Goal: Task Accomplishment & Management: Manage account settings

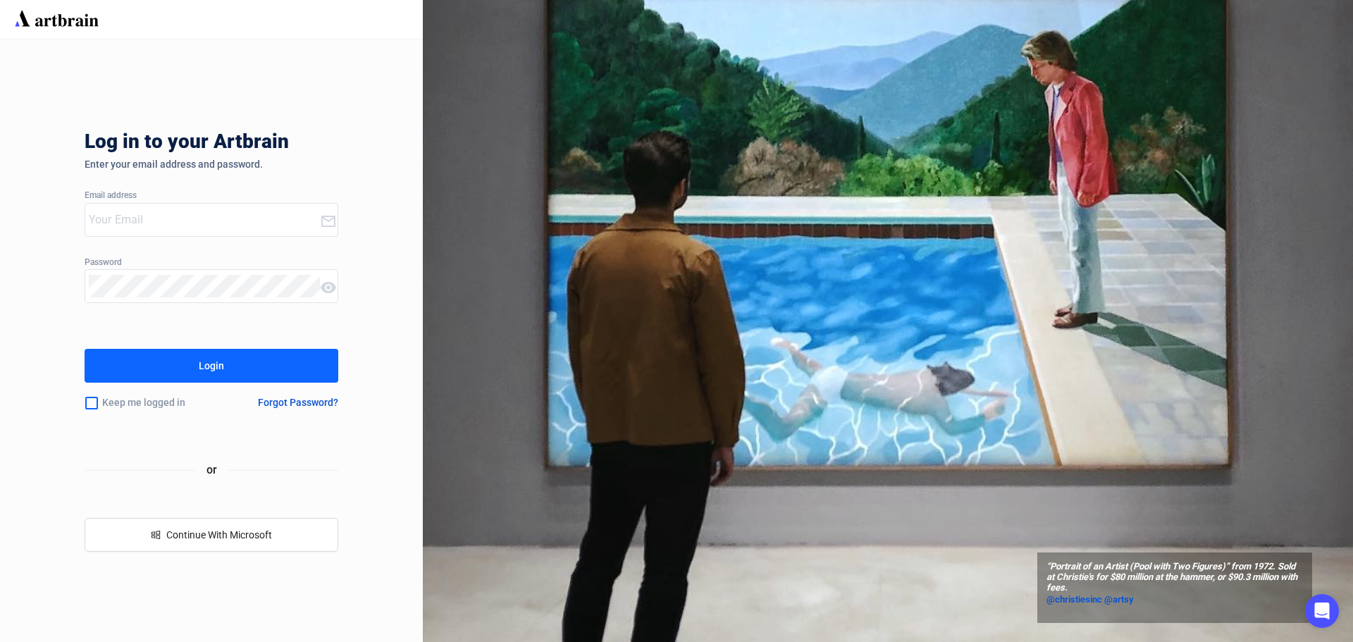
type input "[EMAIL_ADDRESS][DOMAIN_NAME]"
click at [85, 349] on button "Login" at bounding box center [212, 366] width 254 height 34
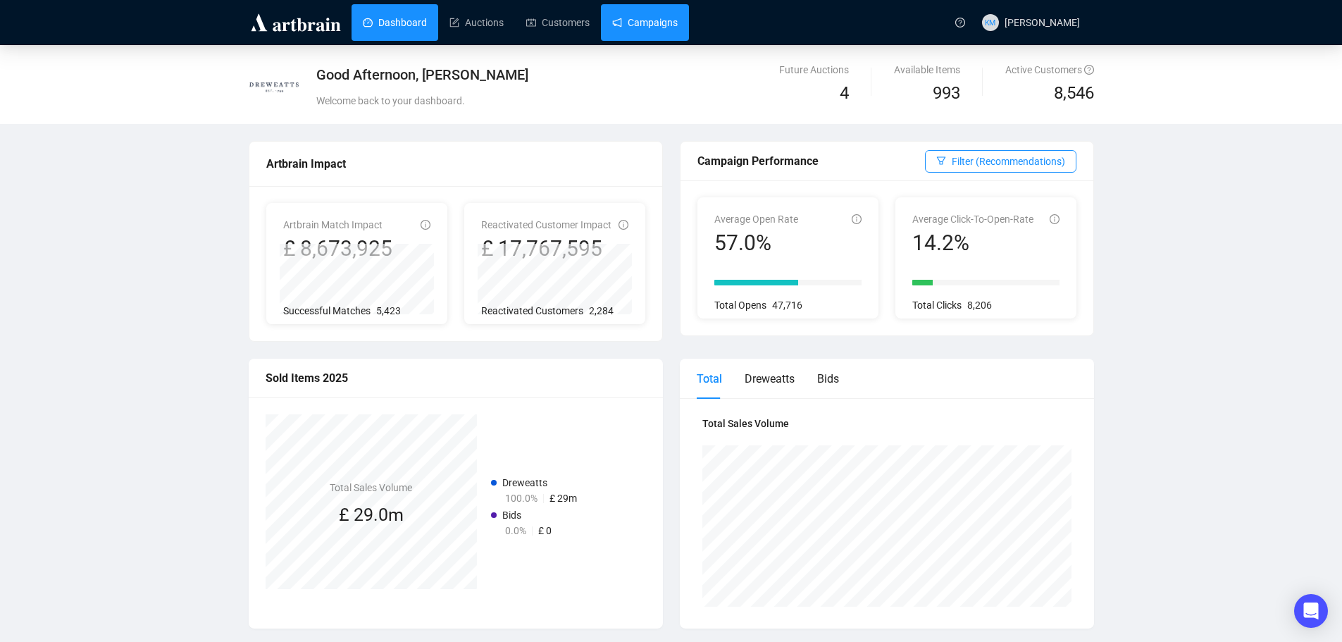
click at [628, 28] on link "Campaigns" at bounding box center [645, 22] width 66 height 37
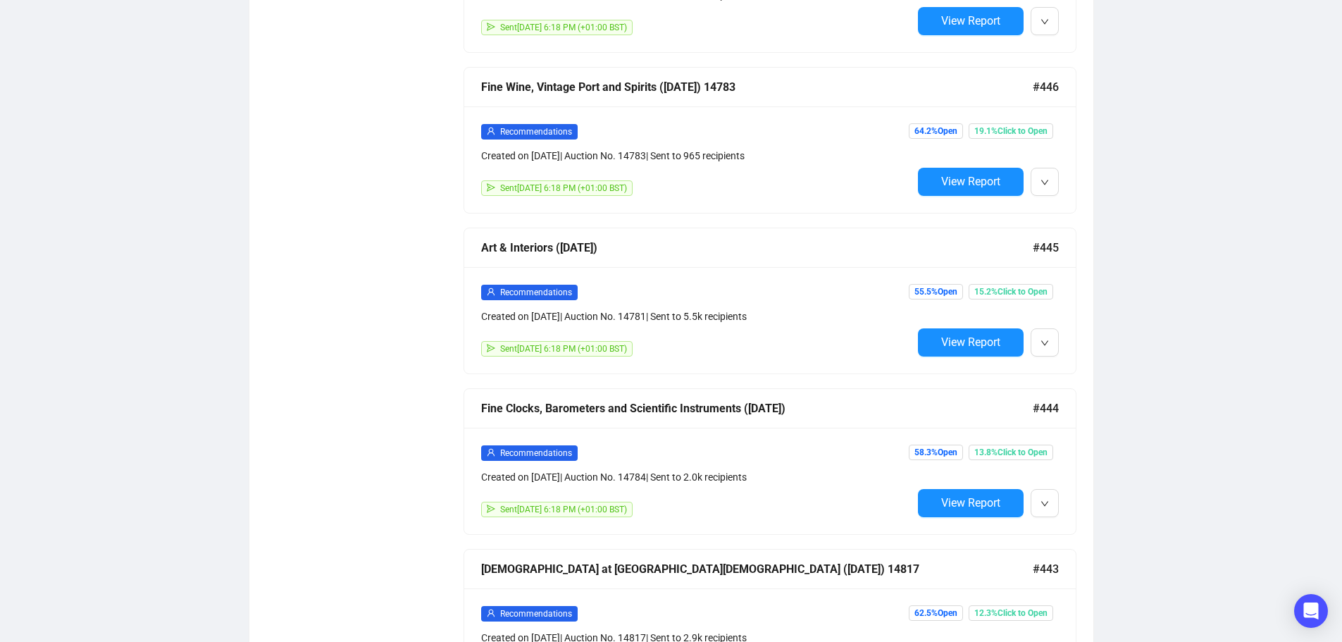
scroll to position [1724, 0]
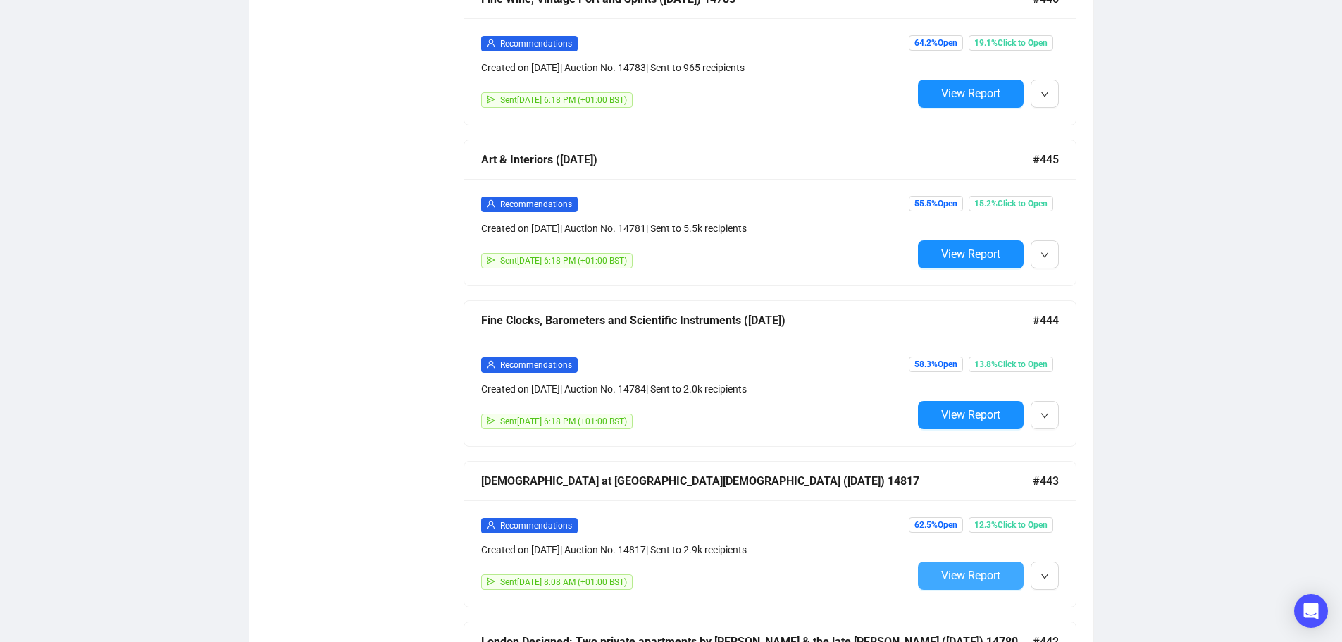
click at [975, 569] on span "View Report" at bounding box center [970, 575] width 59 height 13
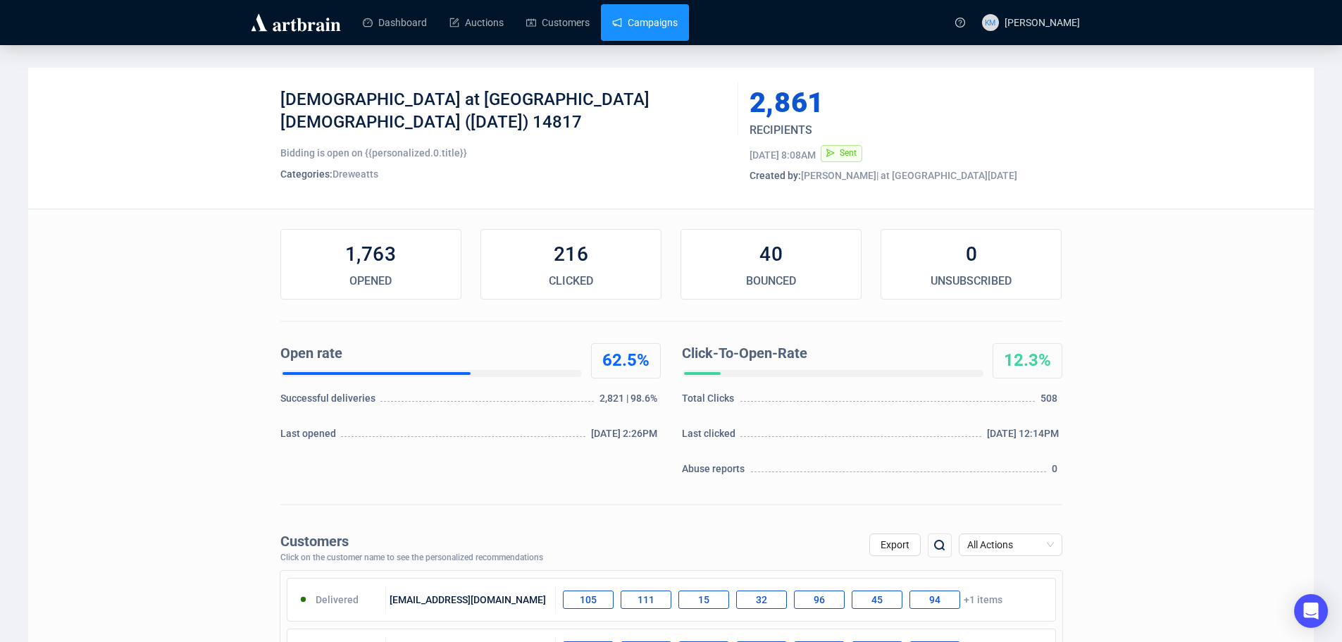
click at [639, 25] on link "Campaigns" at bounding box center [645, 22] width 66 height 37
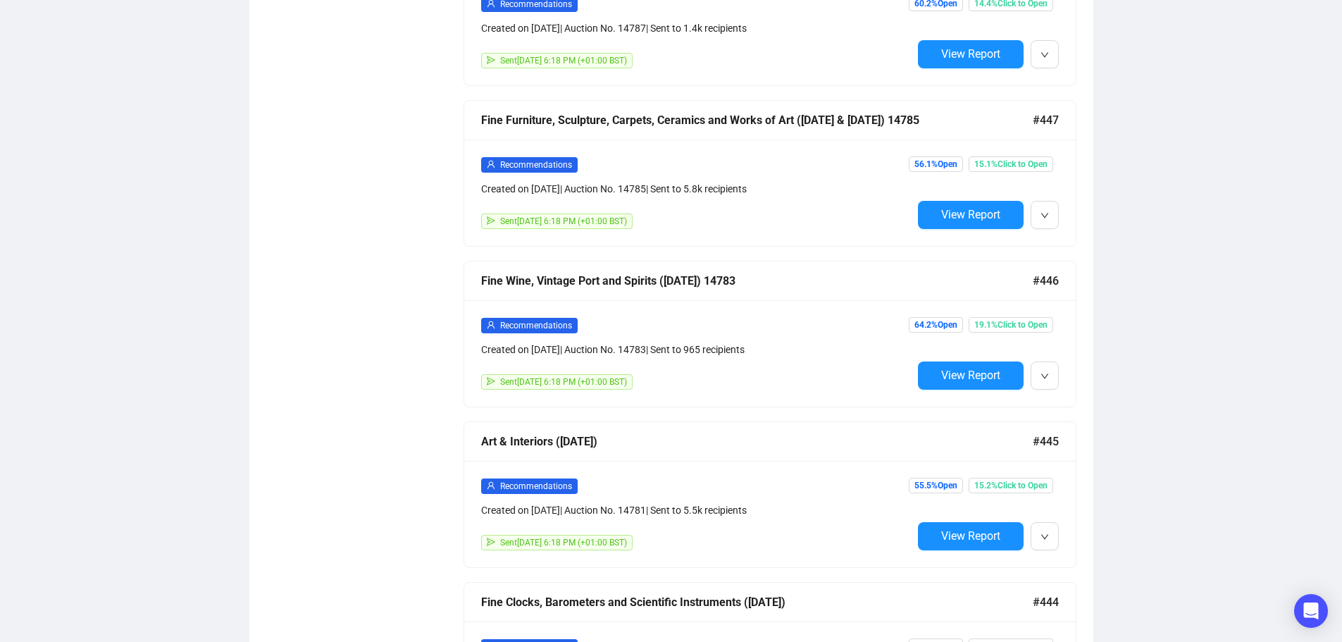
scroll to position [1583, 0]
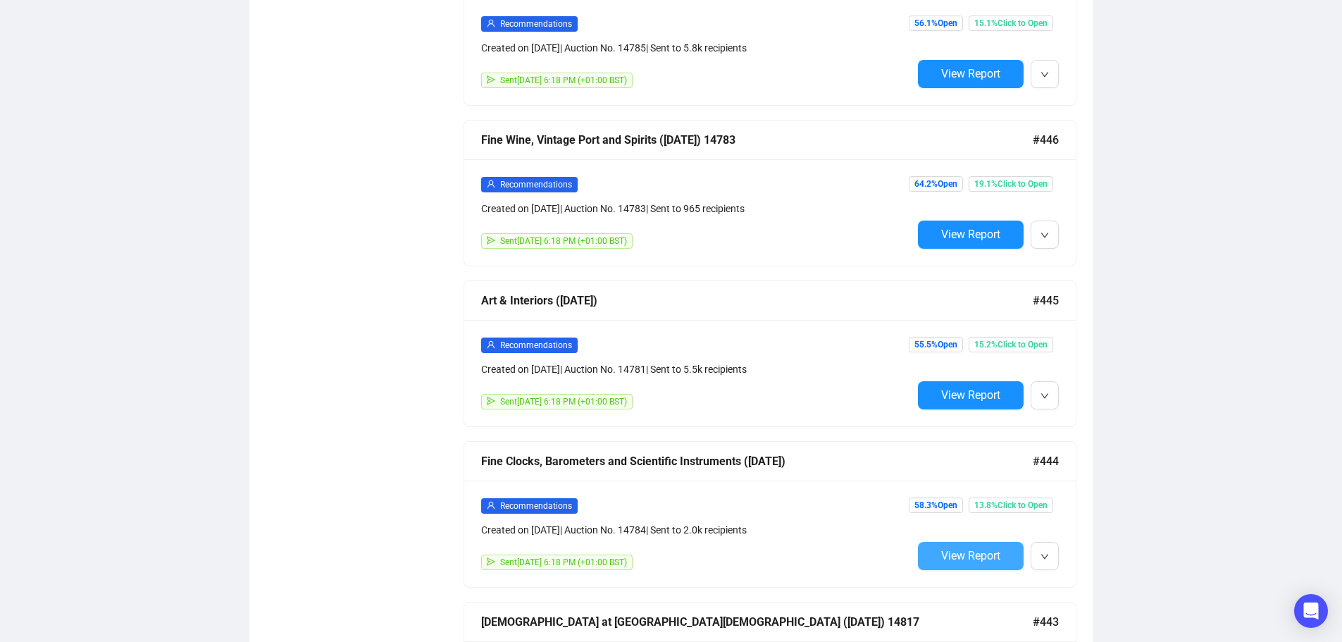
click at [967, 549] on span "View Report" at bounding box center [970, 555] width 59 height 13
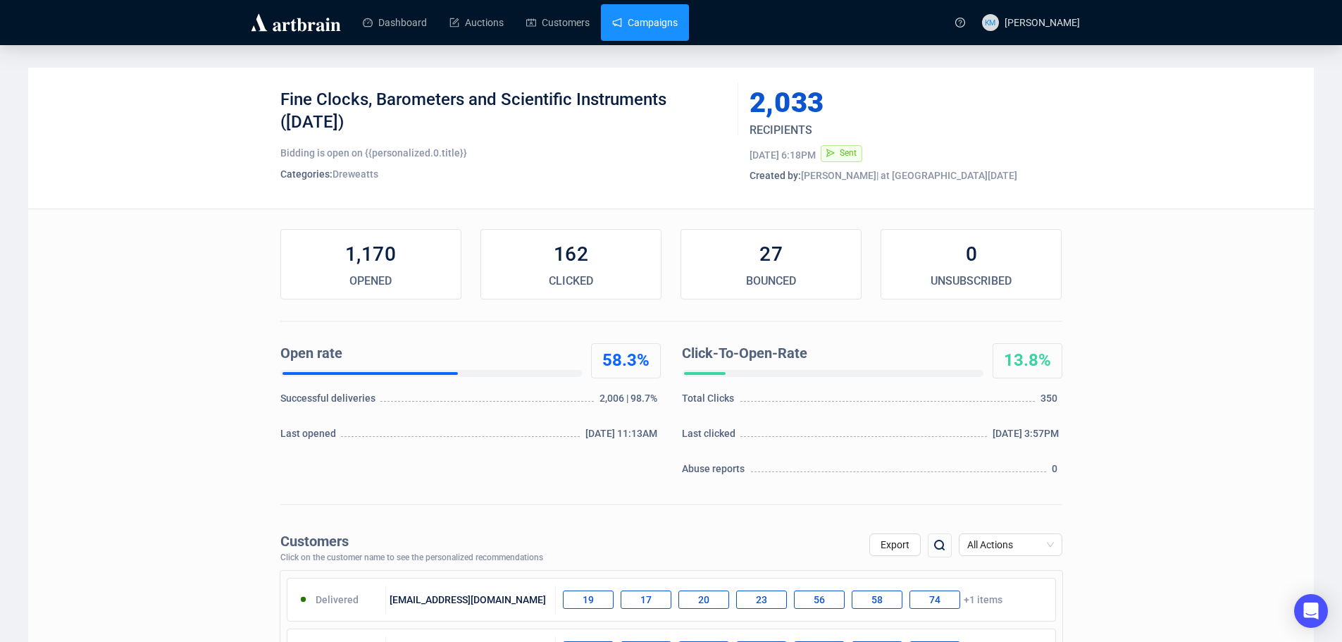
click at [664, 27] on link "Campaigns" at bounding box center [645, 22] width 66 height 37
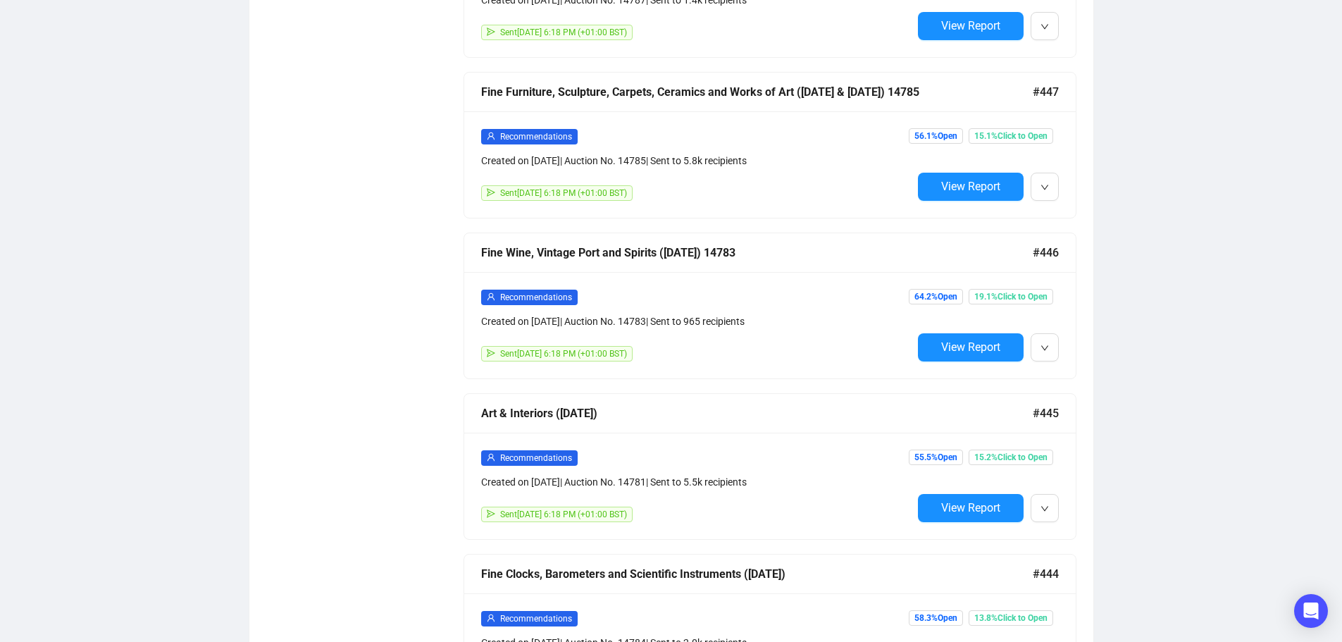
scroll to position [1480, 0]
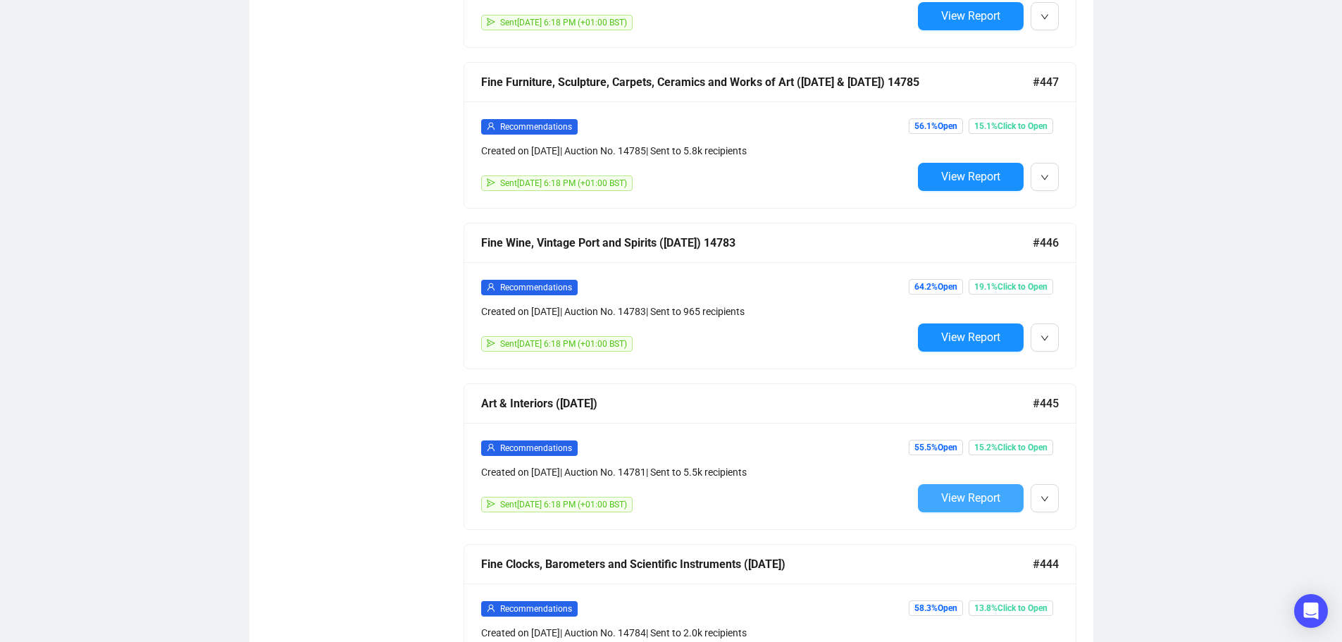
click at [975, 491] on span "View Report" at bounding box center [970, 497] width 59 height 13
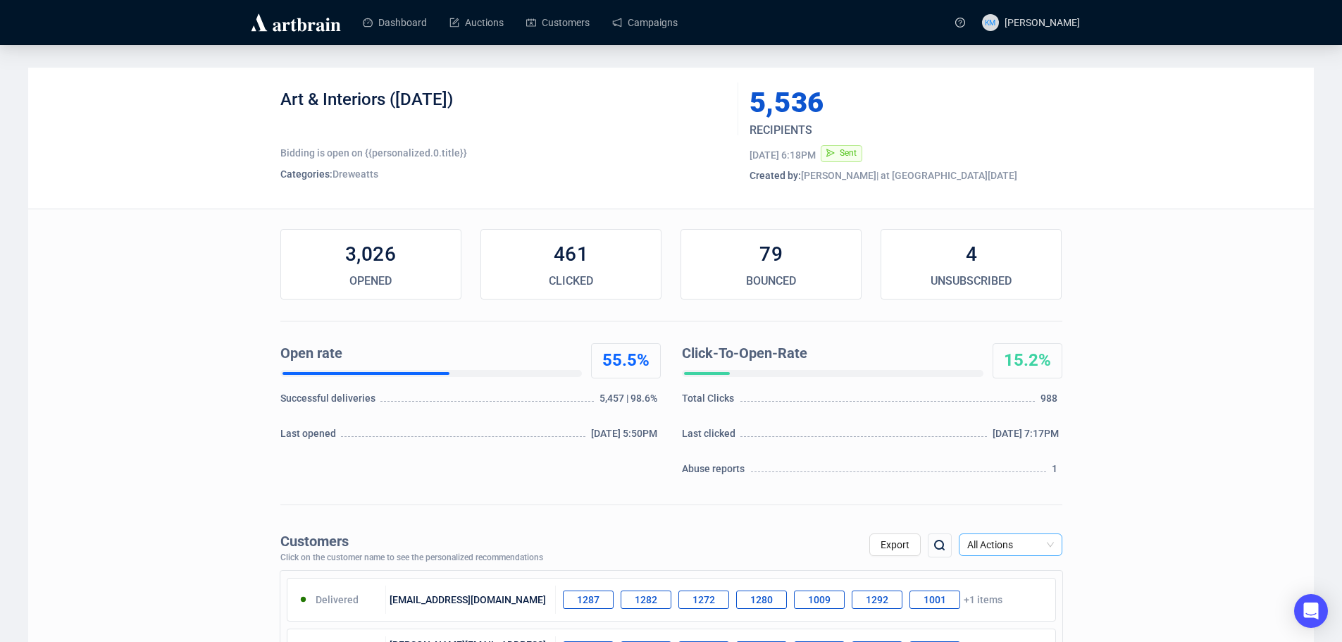
click at [1042, 543] on span "All Actions" at bounding box center [1011, 544] width 87 height 21
click at [1023, 501] on div "Unsubscribe" at bounding box center [1011, 494] width 98 height 23
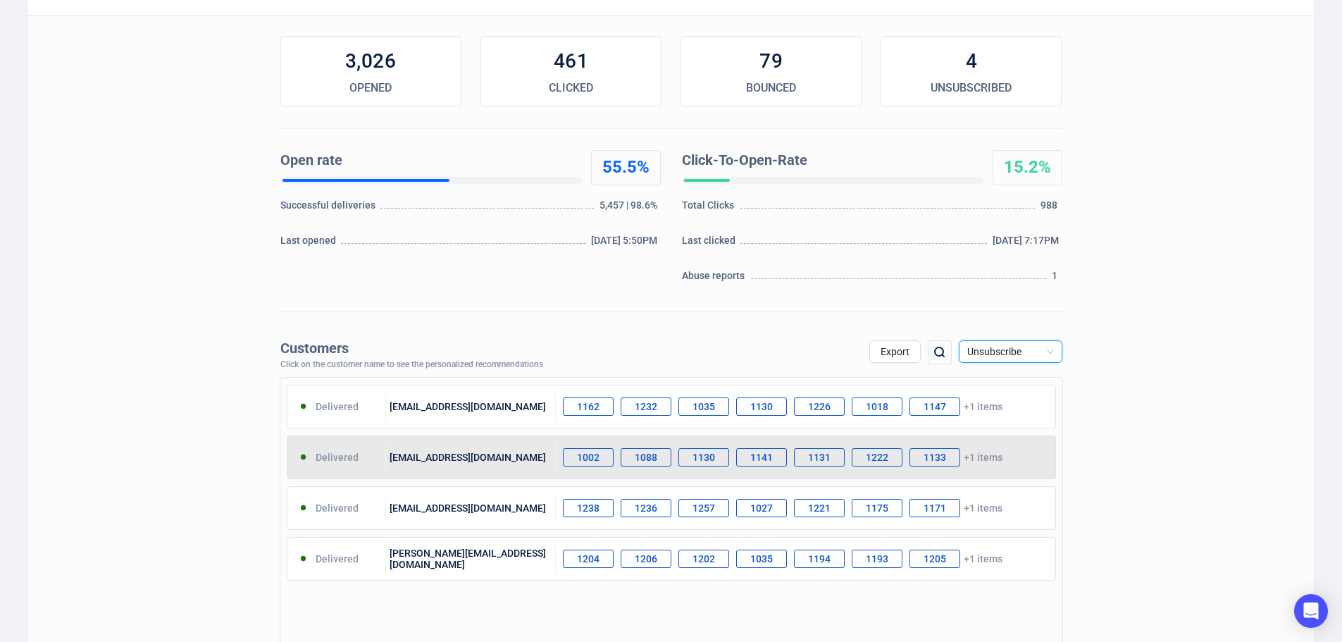
scroll to position [211, 0]
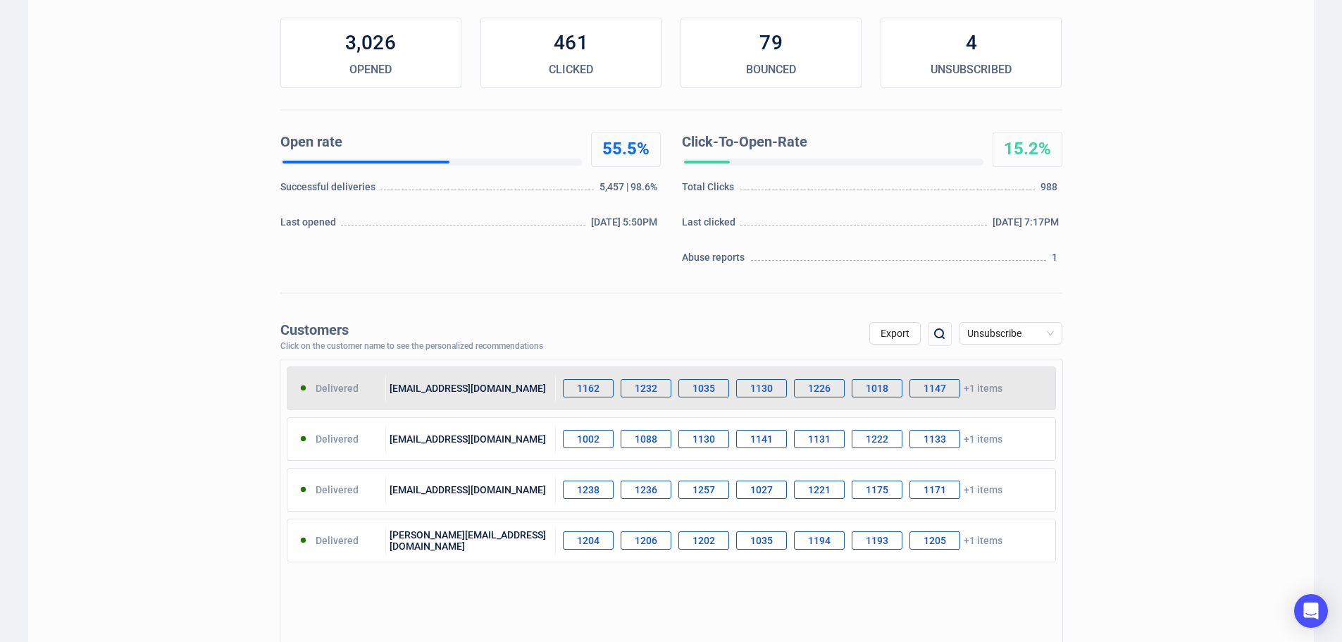
drag, startPoint x: 458, startPoint y: 385, endPoint x: 449, endPoint y: 386, distance: 9.2
click at [449, 386] on div "[EMAIL_ADDRESS][DOMAIN_NAME]" at bounding box center [471, 388] width 170 height 28
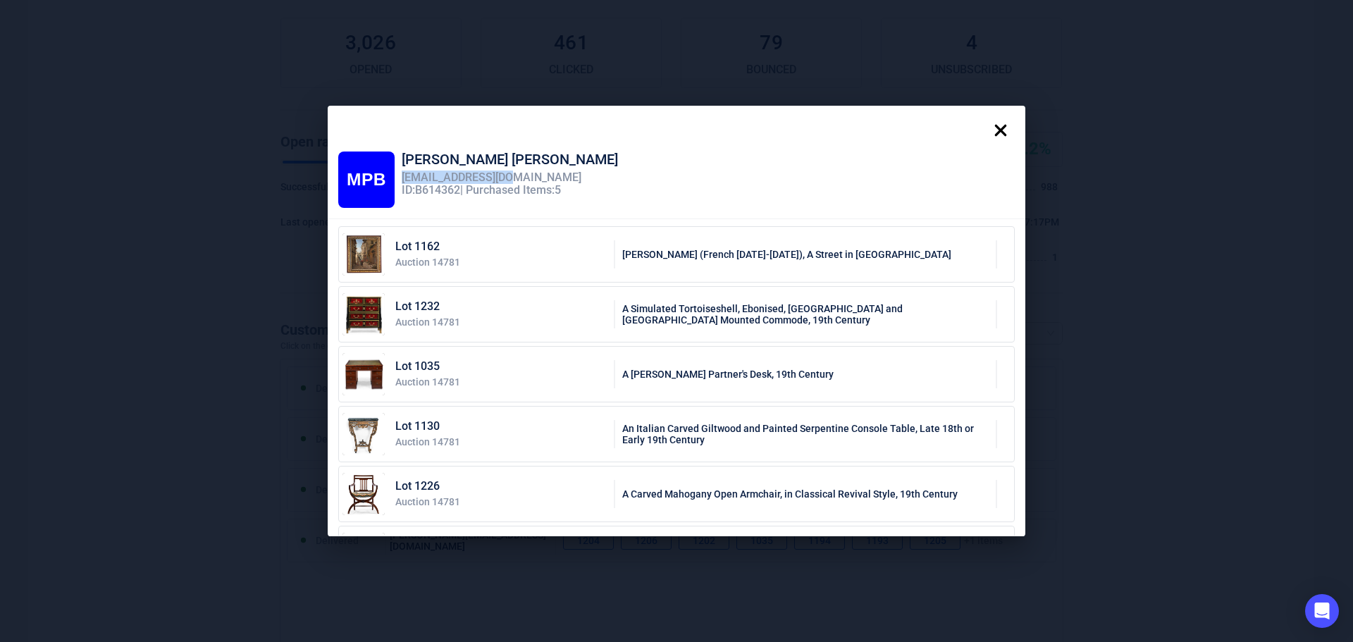
drag, startPoint x: 504, startPoint y: 178, endPoint x: 396, endPoint y: 181, distance: 107.9
click at [402, 181] on div "[EMAIL_ADDRESS][DOMAIN_NAME]" at bounding box center [510, 177] width 216 height 13
copy div "[EMAIL_ADDRESS][DOMAIN_NAME]"
click at [1012, 128] on icon at bounding box center [1001, 130] width 28 height 28
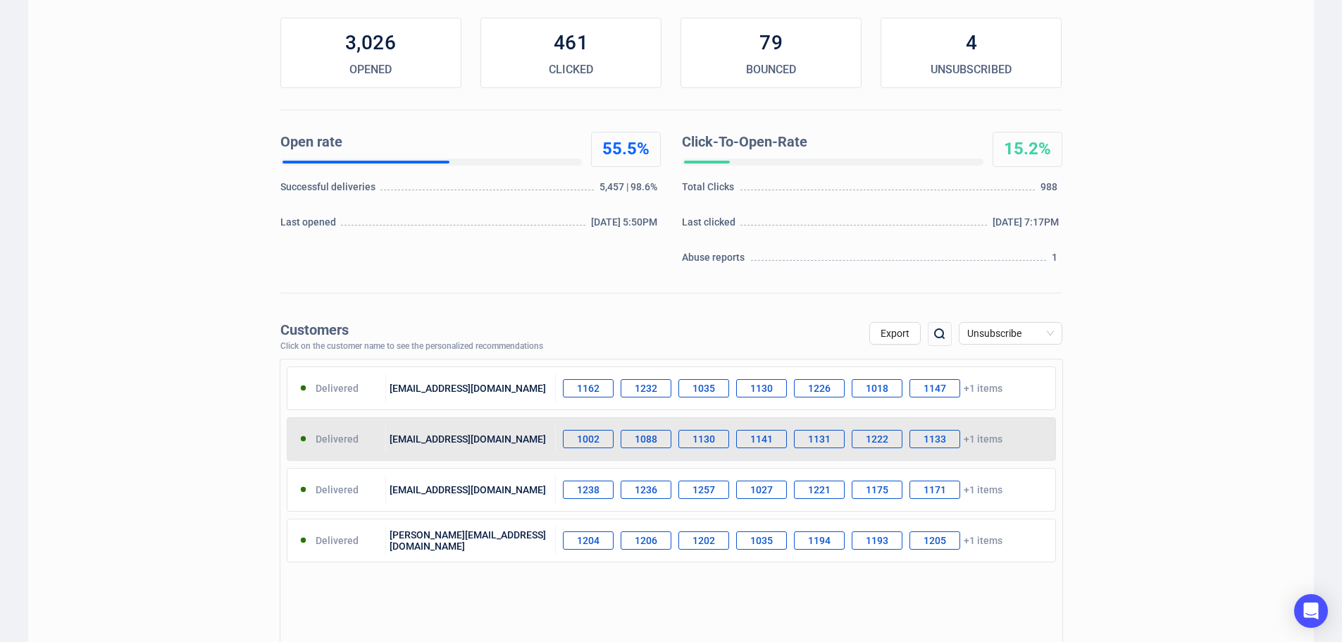
click at [447, 438] on div "[EMAIL_ADDRESS][DOMAIN_NAME]" at bounding box center [471, 439] width 170 height 28
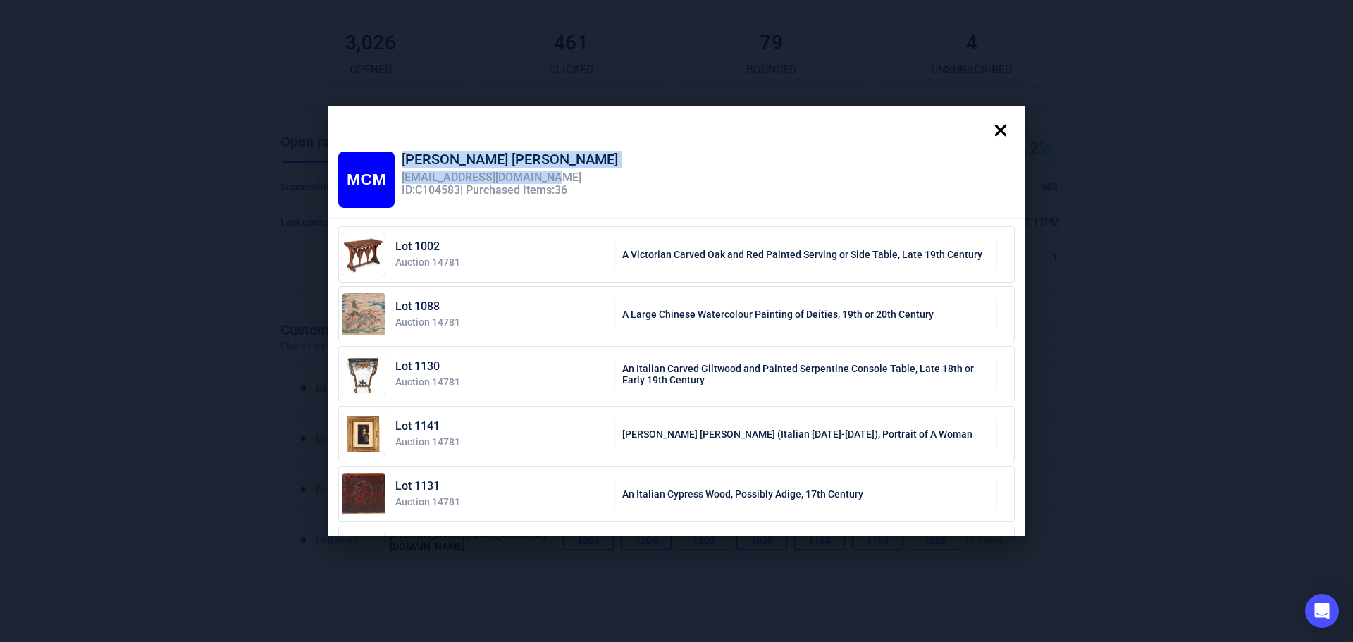
drag, startPoint x: 544, startPoint y: 177, endPoint x: 392, endPoint y: 180, distance: 152.2
click at [392, 180] on div "MCM [PERSON_NAME] [EMAIL_ADDRESS][DOMAIN_NAME] ID: C104583 | Purchased Items: 36" at bounding box center [478, 180] width 280 height 56
click at [587, 175] on div "MCM [PERSON_NAME] [EMAIL_ADDRESS][DOMAIN_NAME] ID: C104583 | Purchased Items: 36" at bounding box center [676, 180] width 677 height 56
drag, startPoint x: 548, startPoint y: 177, endPoint x: 398, endPoint y: 174, distance: 149.4
click at [402, 174] on div "[EMAIL_ADDRESS][DOMAIN_NAME]" at bounding box center [510, 177] width 216 height 13
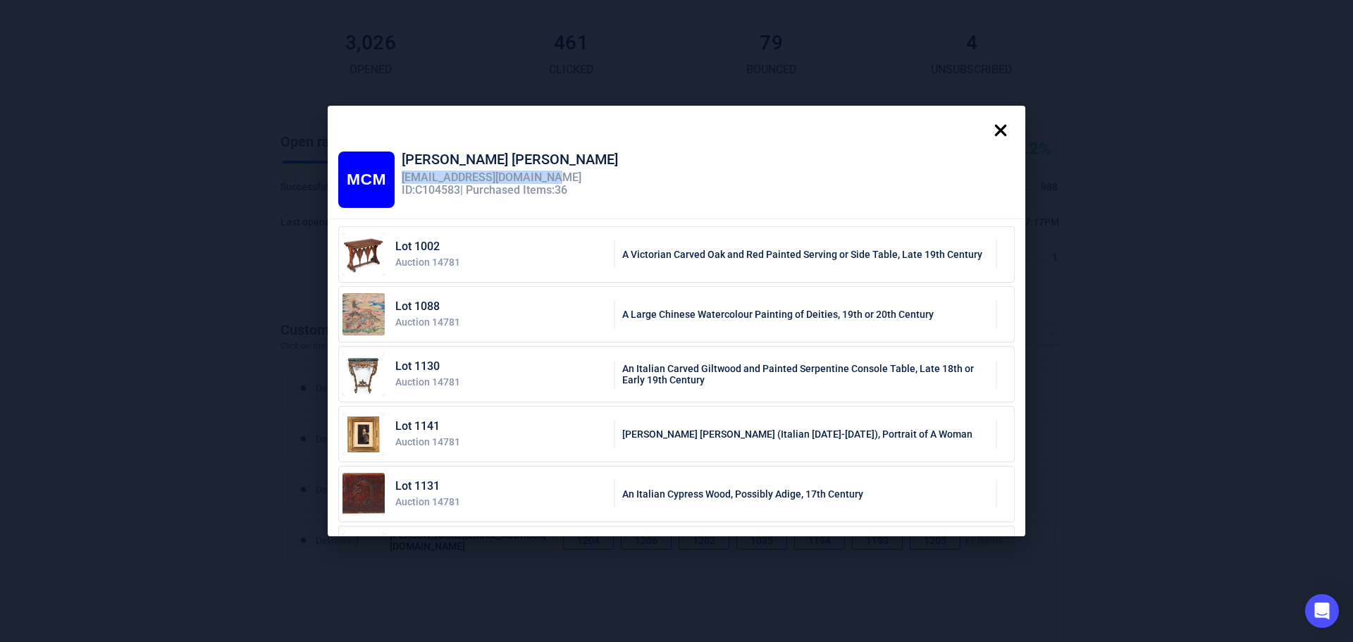
copy div "[EMAIL_ADDRESS][DOMAIN_NAME]"
click at [1007, 135] on icon at bounding box center [1001, 131] width 12 height 12
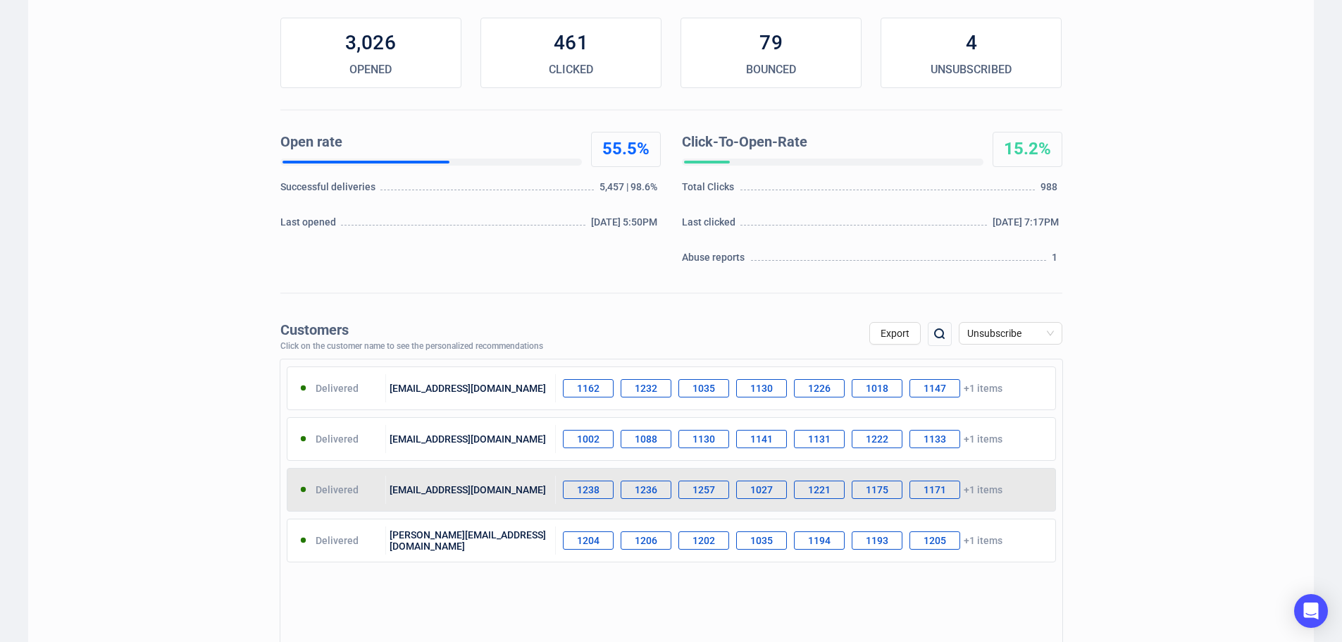
click at [441, 492] on div "[EMAIL_ADDRESS][DOMAIN_NAME]" at bounding box center [471, 490] width 170 height 28
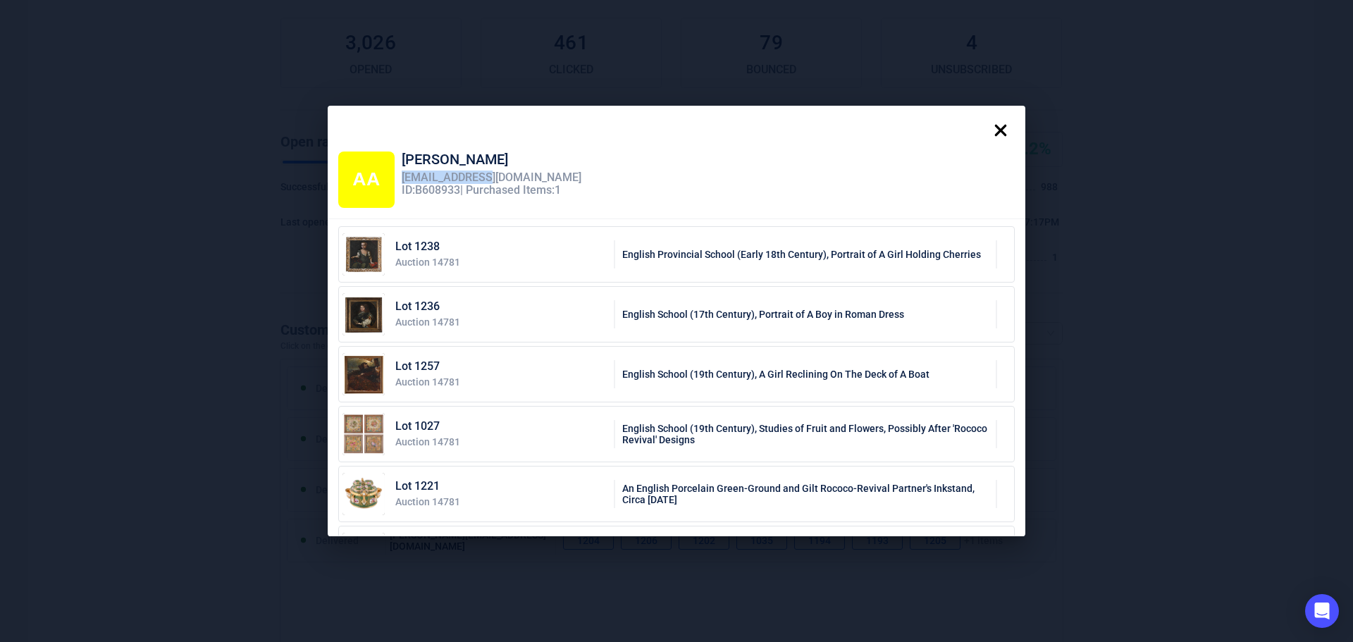
drag, startPoint x: 487, startPoint y: 174, endPoint x: 397, endPoint y: 181, distance: 90.5
click at [402, 181] on div "[EMAIL_ADDRESS][DOMAIN_NAME]" at bounding box center [492, 177] width 180 height 13
copy div "[EMAIL_ADDRESS][DOMAIN_NAME]"
drag, startPoint x: 1006, startPoint y: 137, endPoint x: 671, endPoint y: 259, distance: 357.2
click at [1006, 137] on icon at bounding box center [1001, 130] width 28 height 28
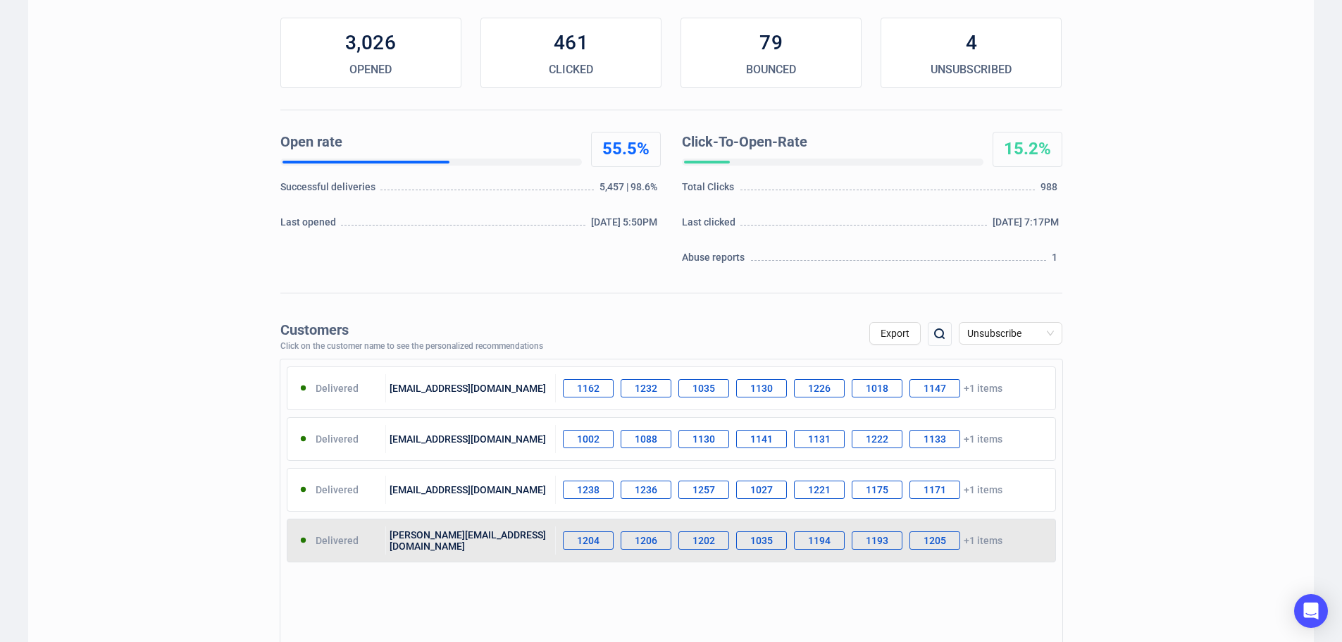
click at [454, 536] on div "[PERSON_NAME][EMAIL_ADDRESS][DOMAIN_NAME]" at bounding box center [471, 540] width 170 height 28
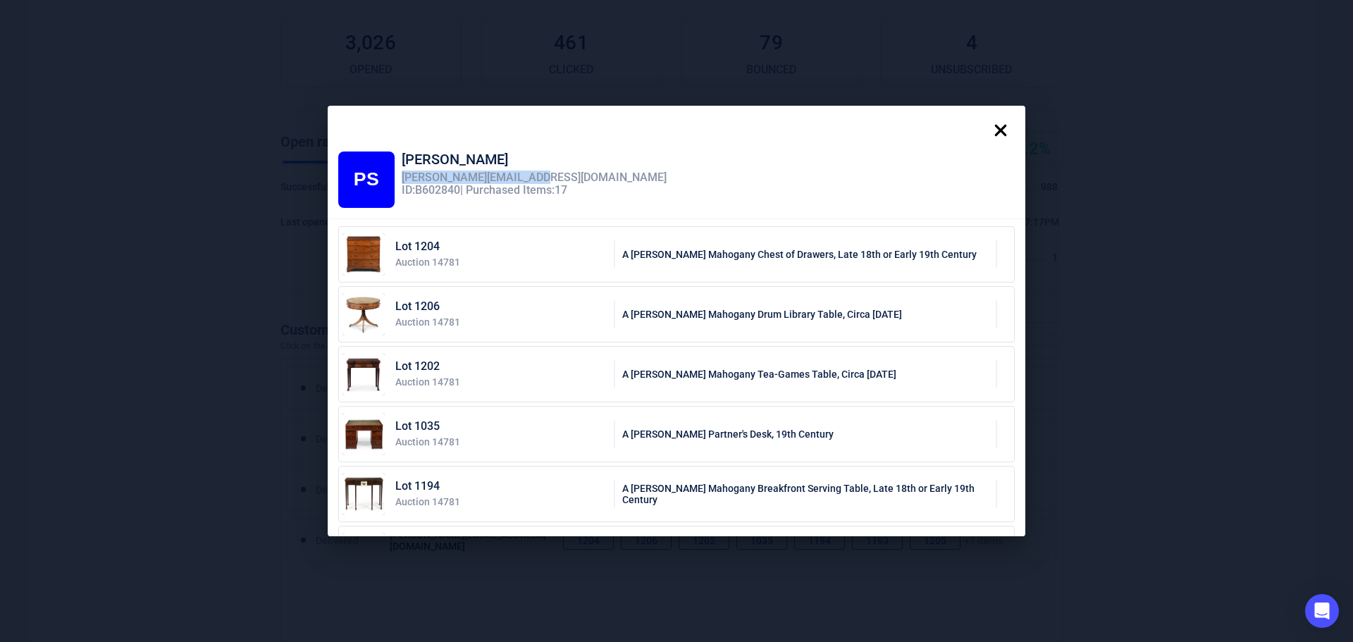
drag, startPoint x: 527, startPoint y: 176, endPoint x: 397, endPoint y: 187, distance: 130.2
click at [402, 180] on div "[PERSON_NAME][EMAIL_ADDRESS][DOMAIN_NAME]" at bounding box center [534, 177] width 265 height 13
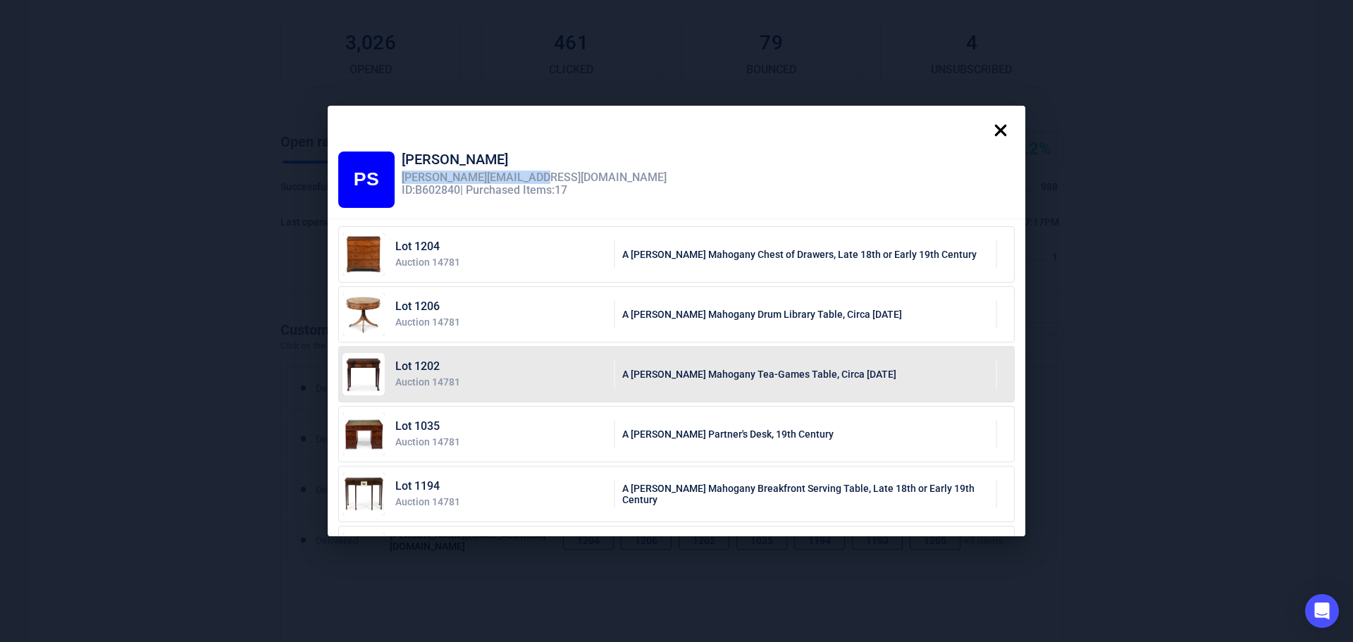
copy div "[PERSON_NAME][EMAIL_ADDRESS][DOMAIN_NAME]"
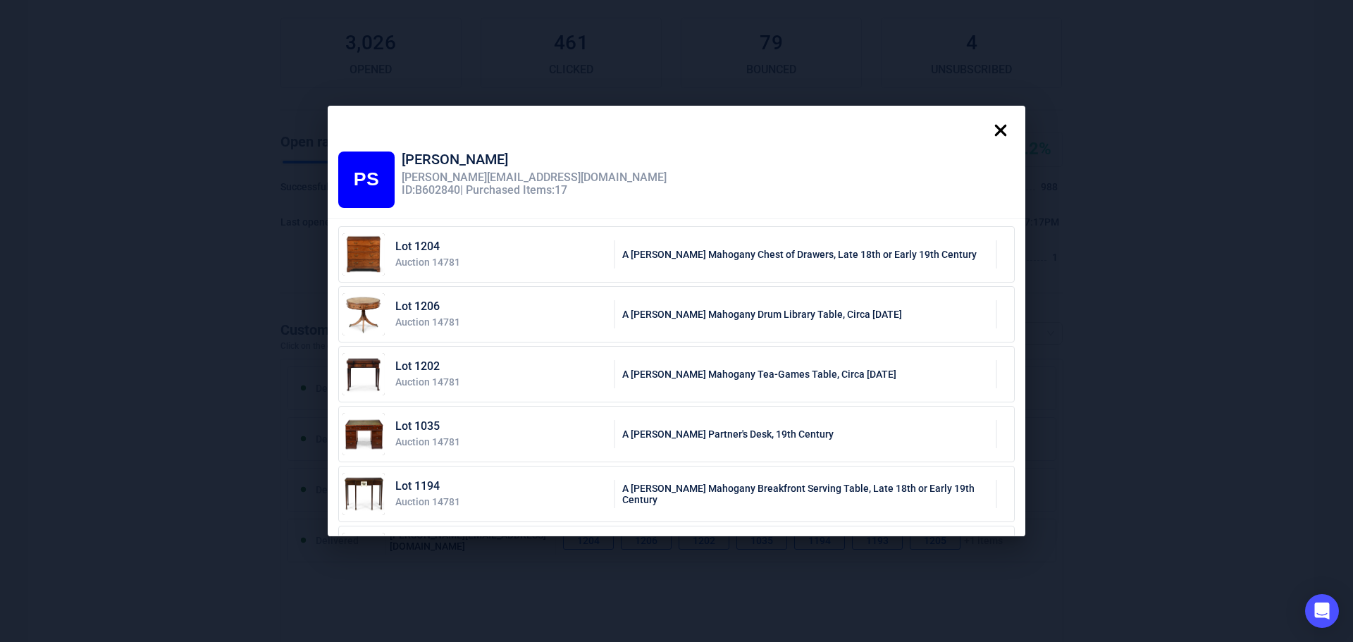
click at [1007, 126] on icon at bounding box center [1001, 131] width 12 height 12
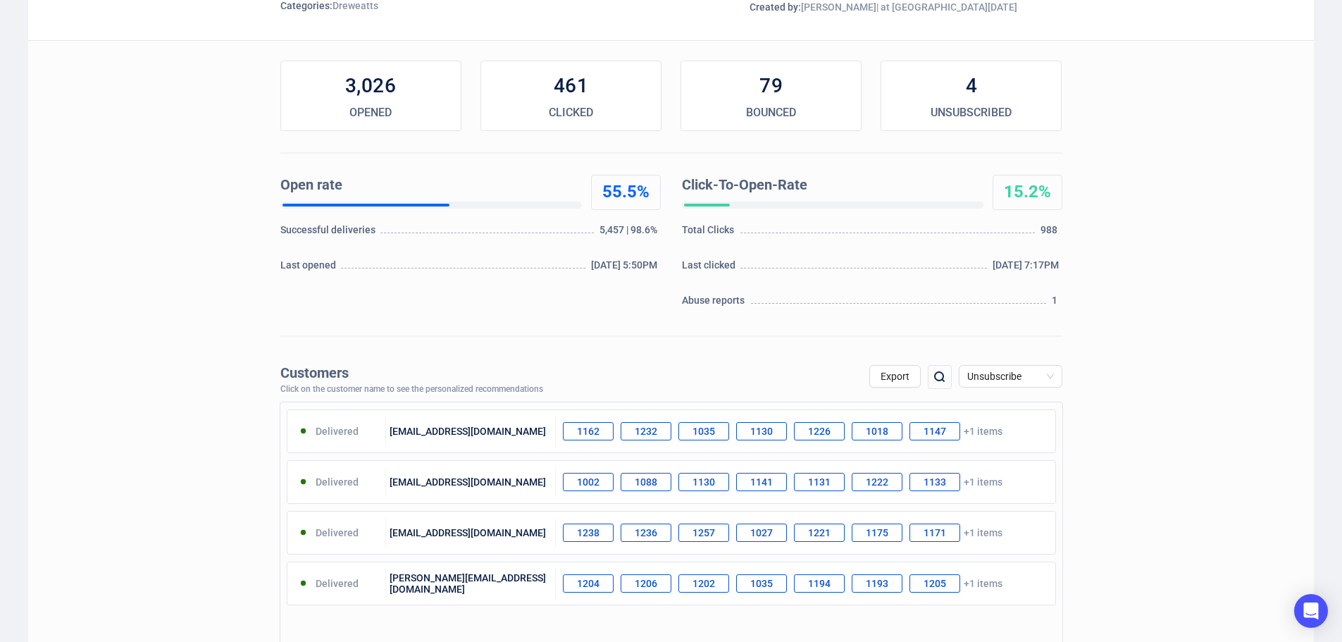
scroll to position [0, 0]
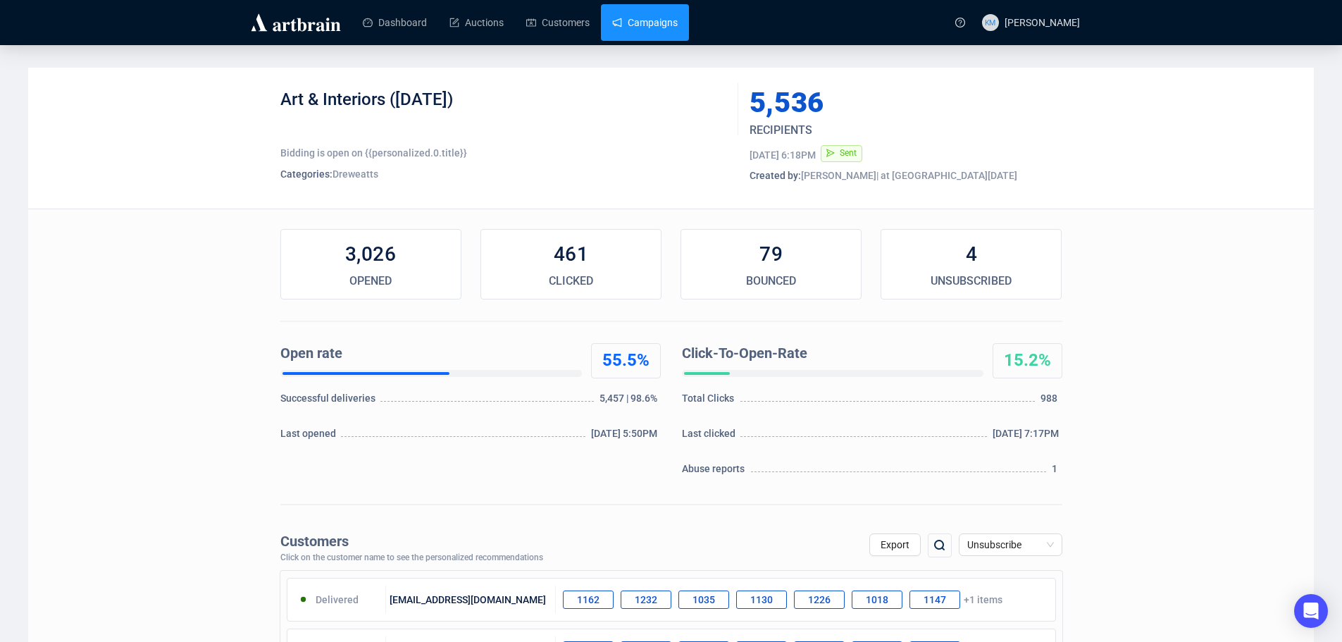
click at [646, 23] on link "Campaigns" at bounding box center [645, 22] width 66 height 37
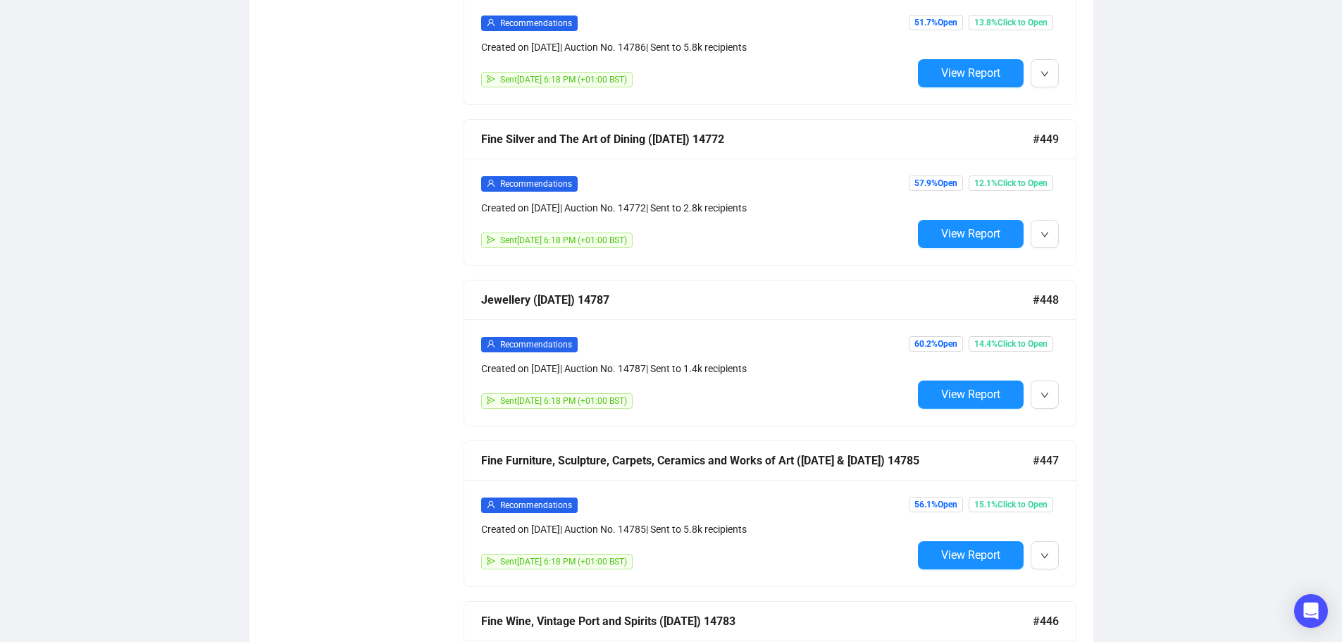
scroll to position [1301, 0]
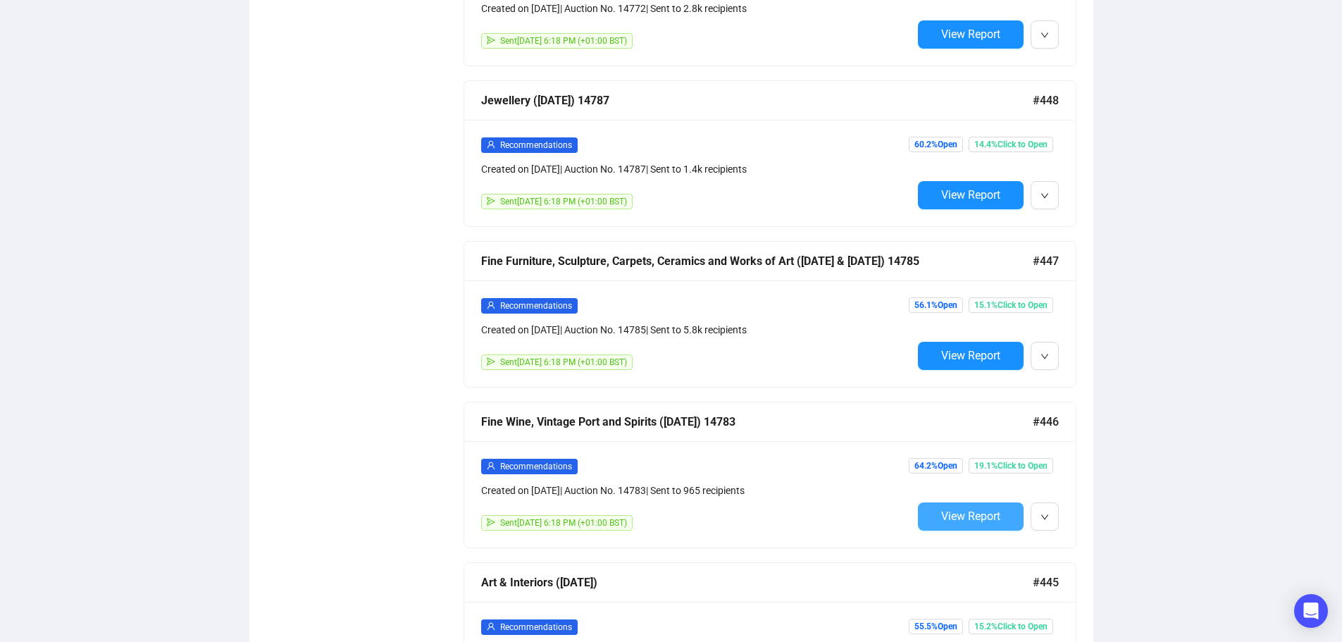
click at [986, 510] on span "View Report" at bounding box center [970, 516] width 59 height 13
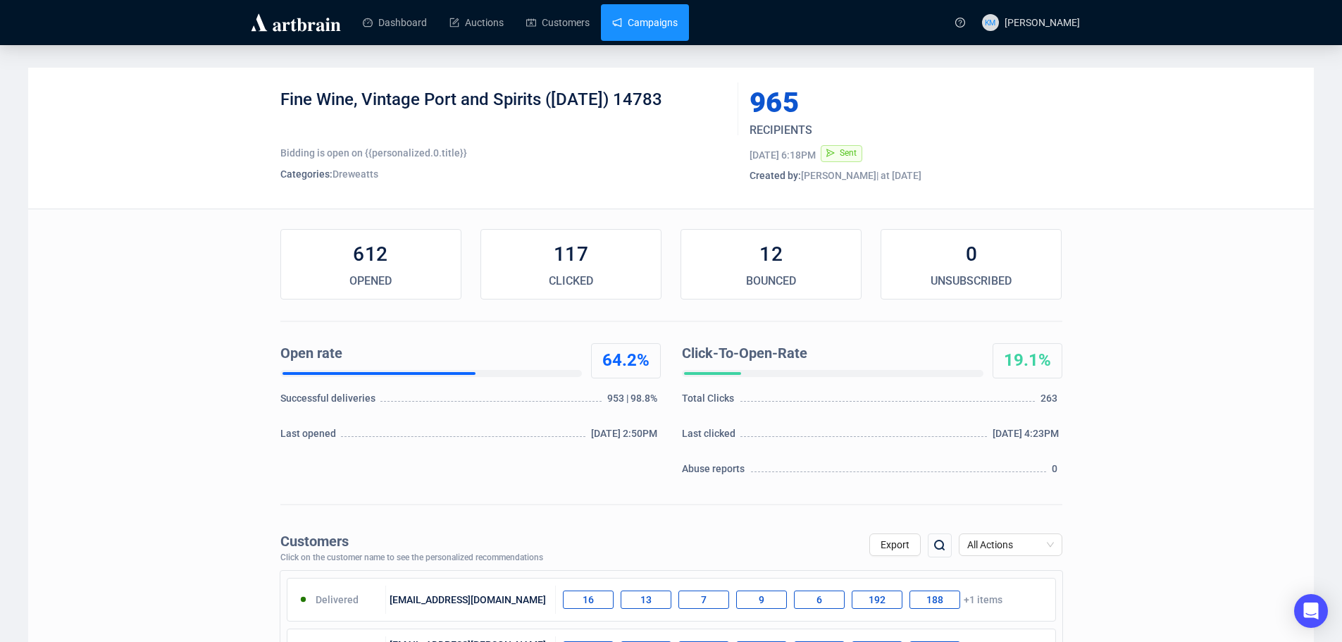
click at [647, 22] on link "Campaigns" at bounding box center [645, 22] width 66 height 37
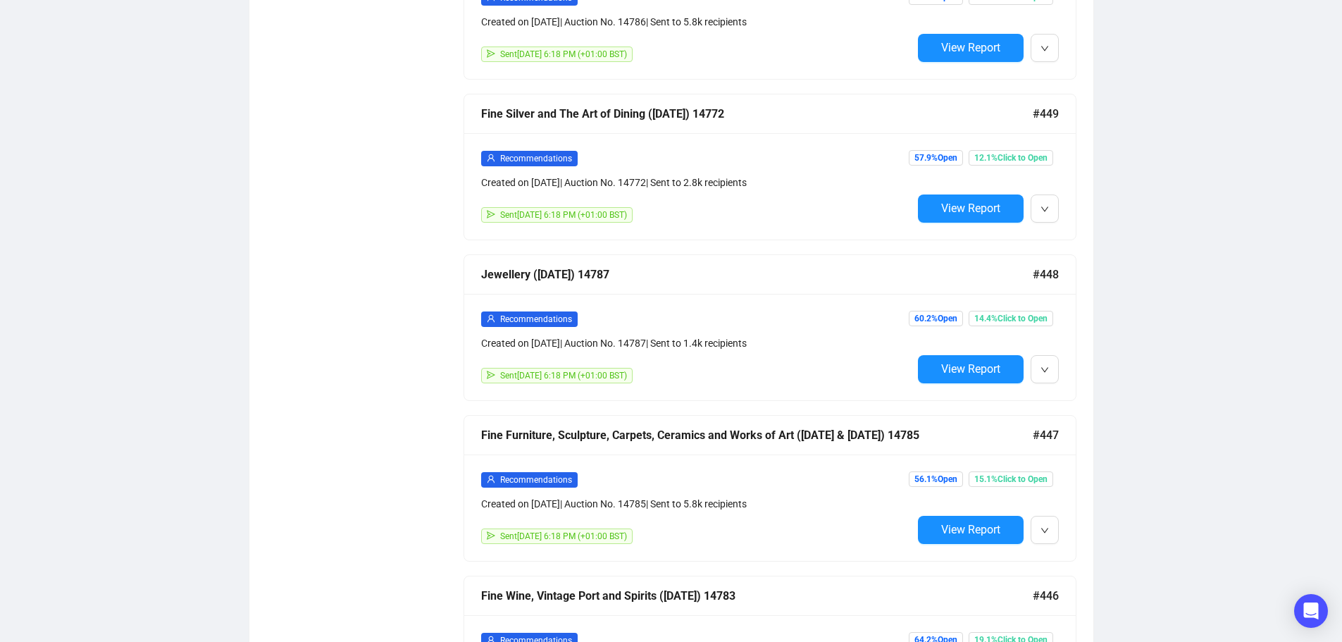
scroll to position [1128, 0]
click at [960, 524] on span "View Report" at bounding box center [970, 528] width 59 height 13
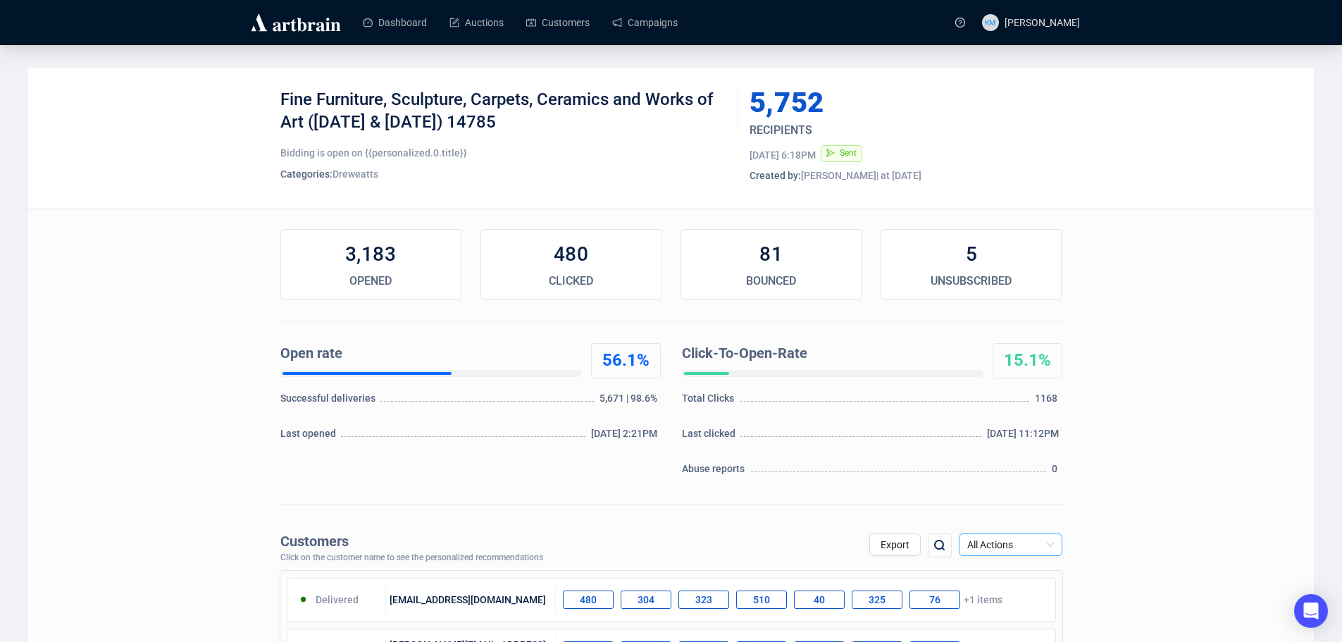
click at [1044, 543] on span "All Actions" at bounding box center [1011, 544] width 87 height 21
click at [1011, 496] on div "Unsubscribe" at bounding box center [1010, 494] width 81 height 16
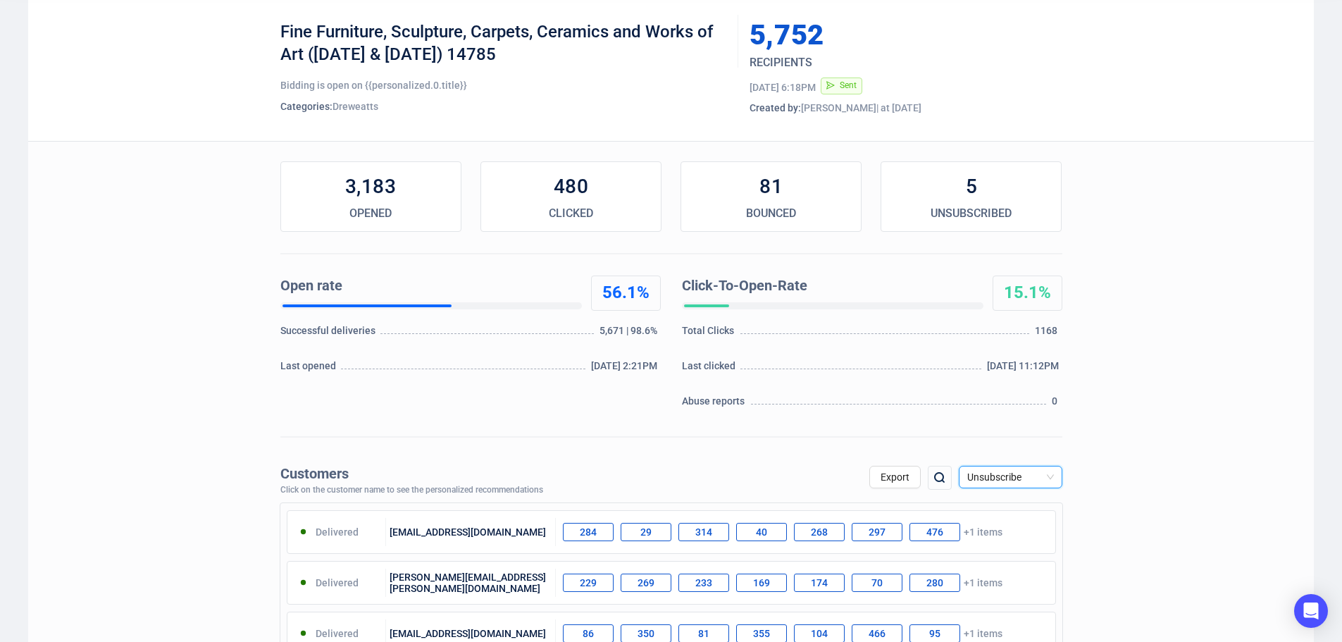
scroll to position [211, 0]
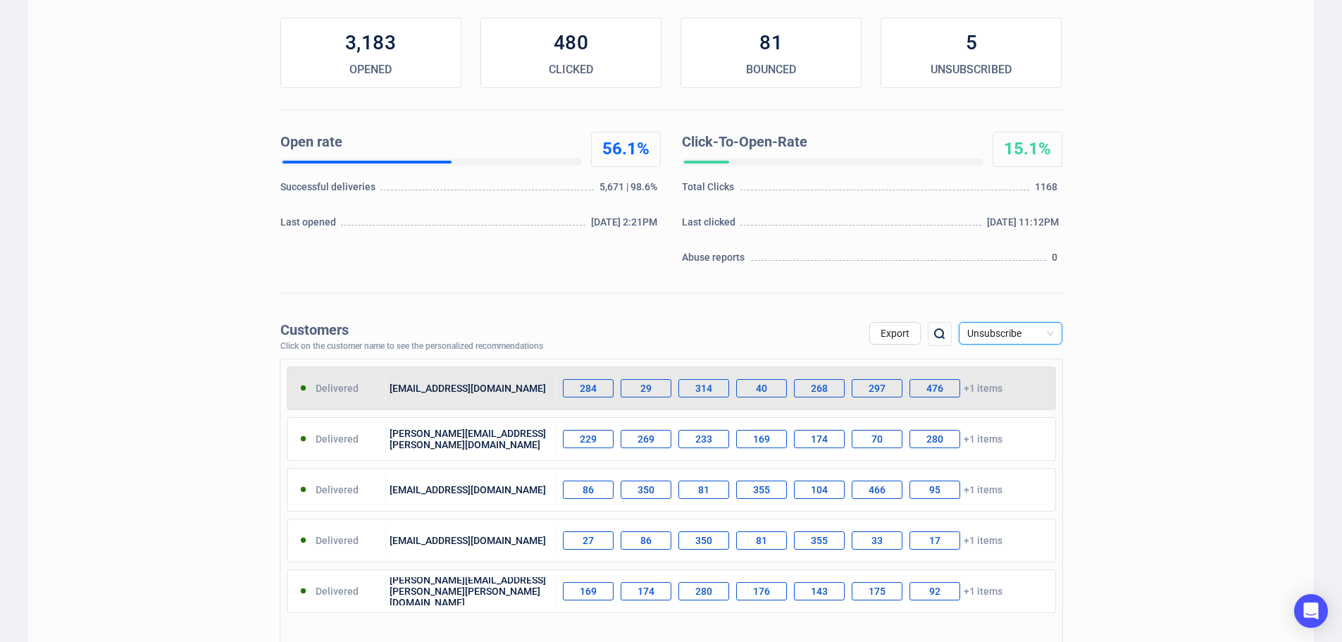
click at [478, 390] on div "[EMAIL_ADDRESS][DOMAIN_NAME]" at bounding box center [471, 388] width 170 height 28
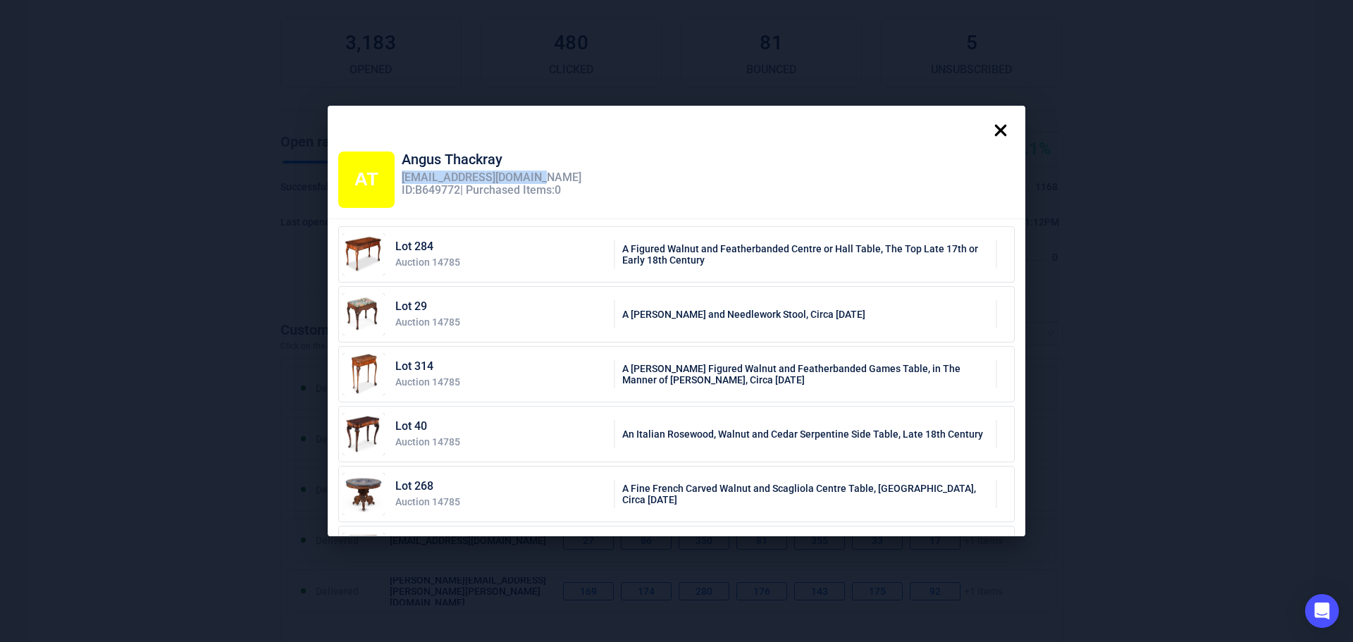
drag, startPoint x: 536, startPoint y: 173, endPoint x: 396, endPoint y: 175, distance: 139.5
click at [402, 175] on div "[EMAIL_ADDRESS][DOMAIN_NAME]" at bounding box center [492, 177] width 180 height 13
copy div "[EMAIL_ADDRESS][DOMAIN_NAME]"
click at [1007, 127] on icon at bounding box center [1001, 130] width 28 height 28
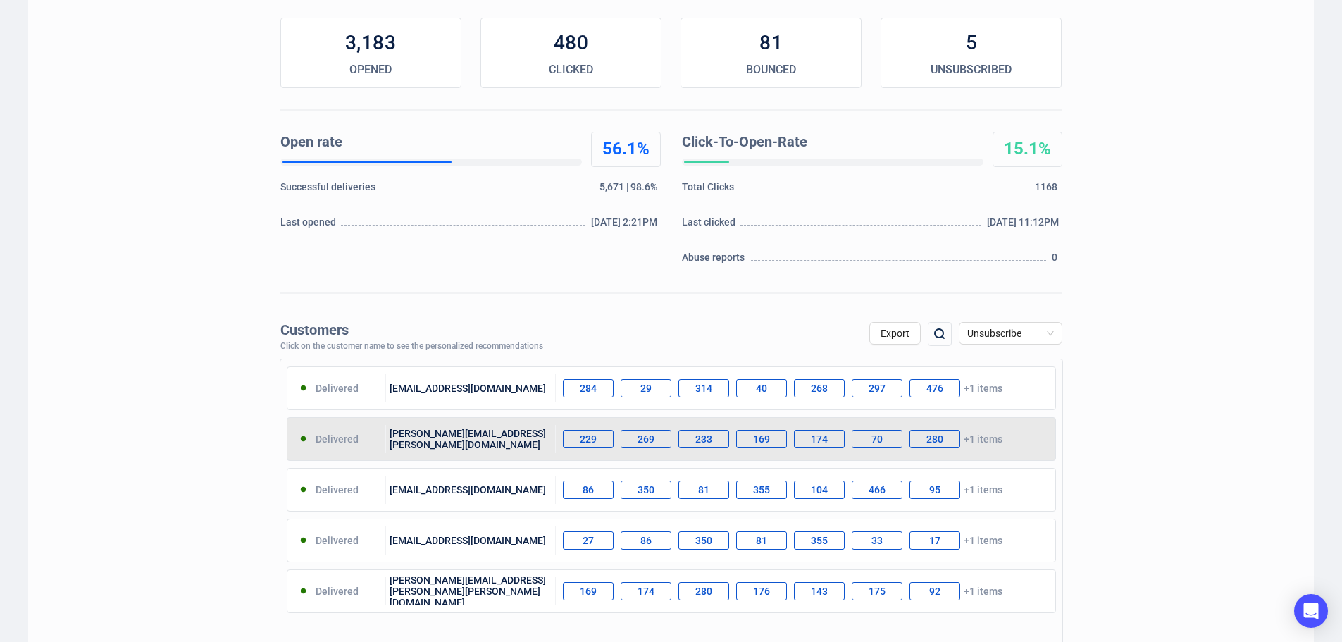
click at [439, 442] on div "[PERSON_NAME][EMAIL_ADDRESS][PERSON_NAME][DOMAIN_NAME]" at bounding box center [471, 439] width 170 height 28
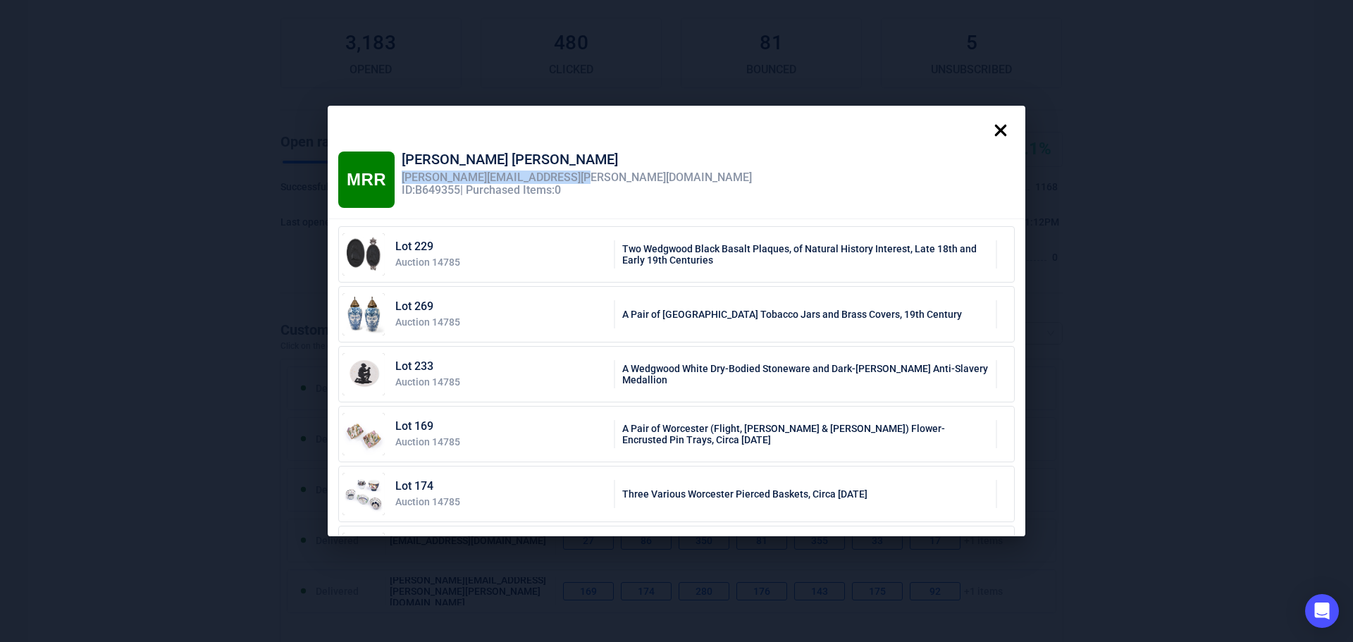
drag, startPoint x: 555, startPoint y: 175, endPoint x: 398, endPoint y: 171, distance: 156.5
click at [402, 171] on div "[PERSON_NAME][EMAIL_ADDRESS][PERSON_NAME][DOMAIN_NAME]" at bounding box center [577, 177] width 350 height 13
copy div "[PERSON_NAME][EMAIL_ADDRESS][PERSON_NAME][DOMAIN_NAME]"
click at [1000, 129] on icon at bounding box center [1001, 130] width 28 height 28
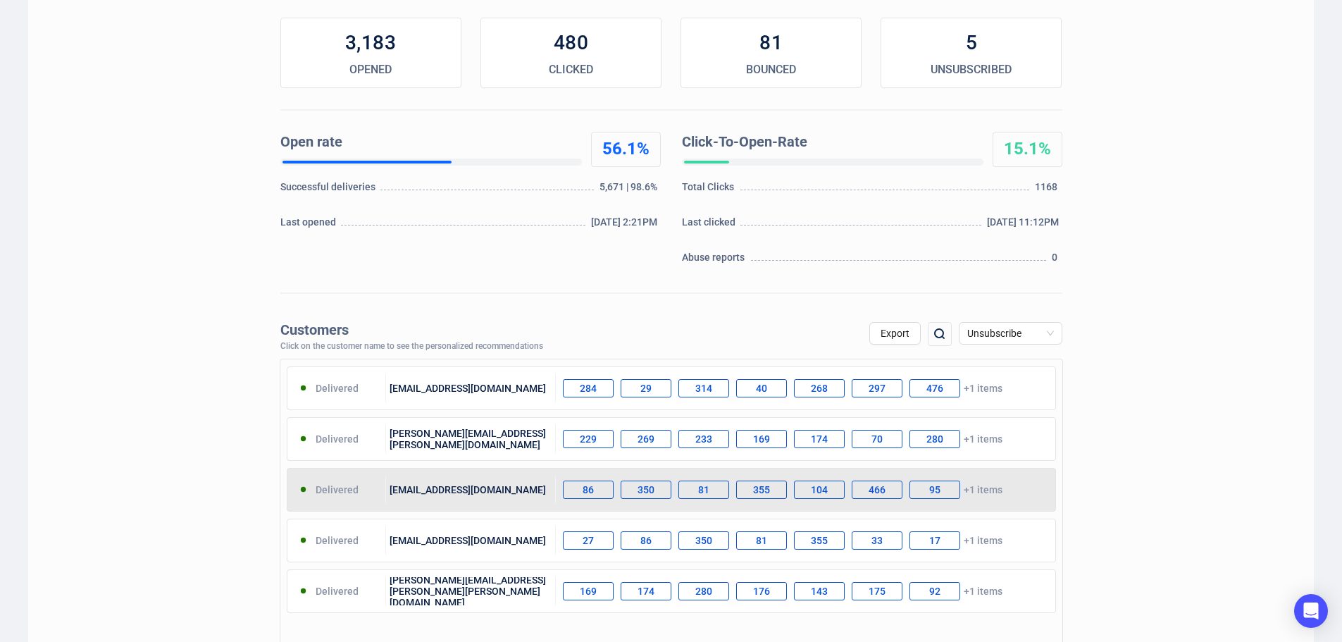
click at [427, 486] on div "[EMAIL_ADDRESS][DOMAIN_NAME]" at bounding box center [471, 490] width 170 height 28
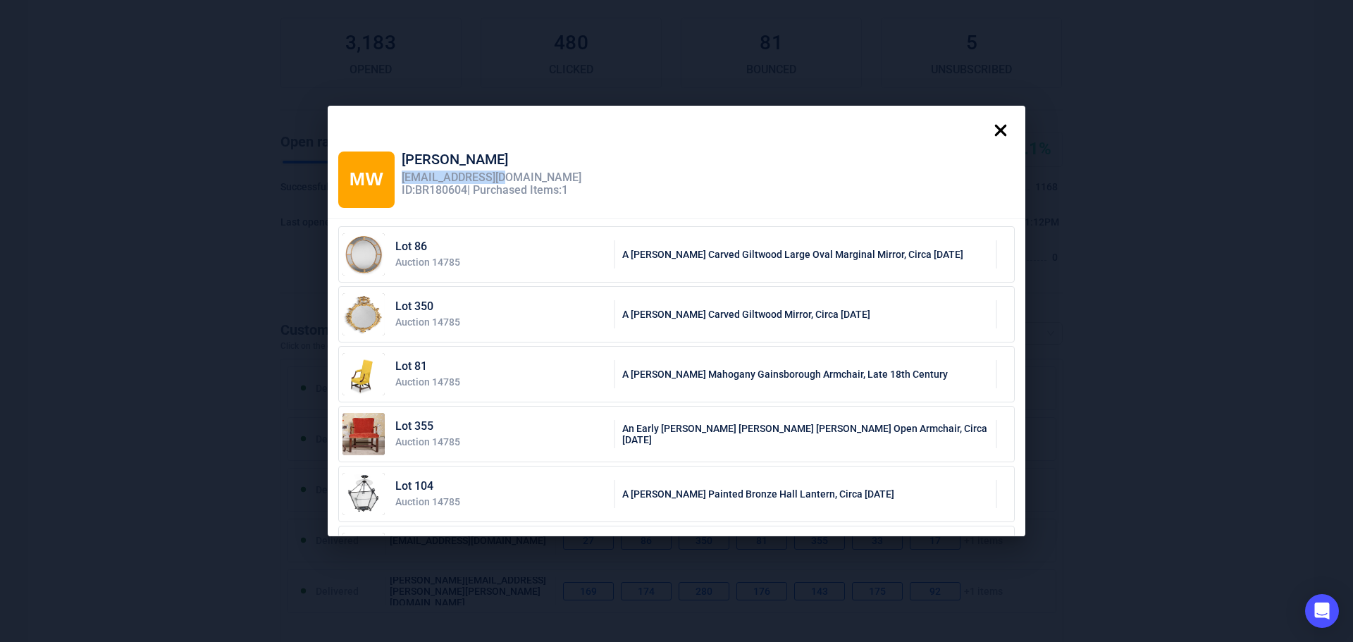
drag, startPoint x: 498, startPoint y: 173, endPoint x: 397, endPoint y: 176, distance: 101.5
click at [402, 176] on div "[EMAIL_ADDRESS][DOMAIN_NAME]" at bounding box center [492, 177] width 180 height 13
copy div "[EMAIL_ADDRESS][DOMAIN_NAME]"
click at [1002, 129] on icon at bounding box center [1001, 130] width 28 height 28
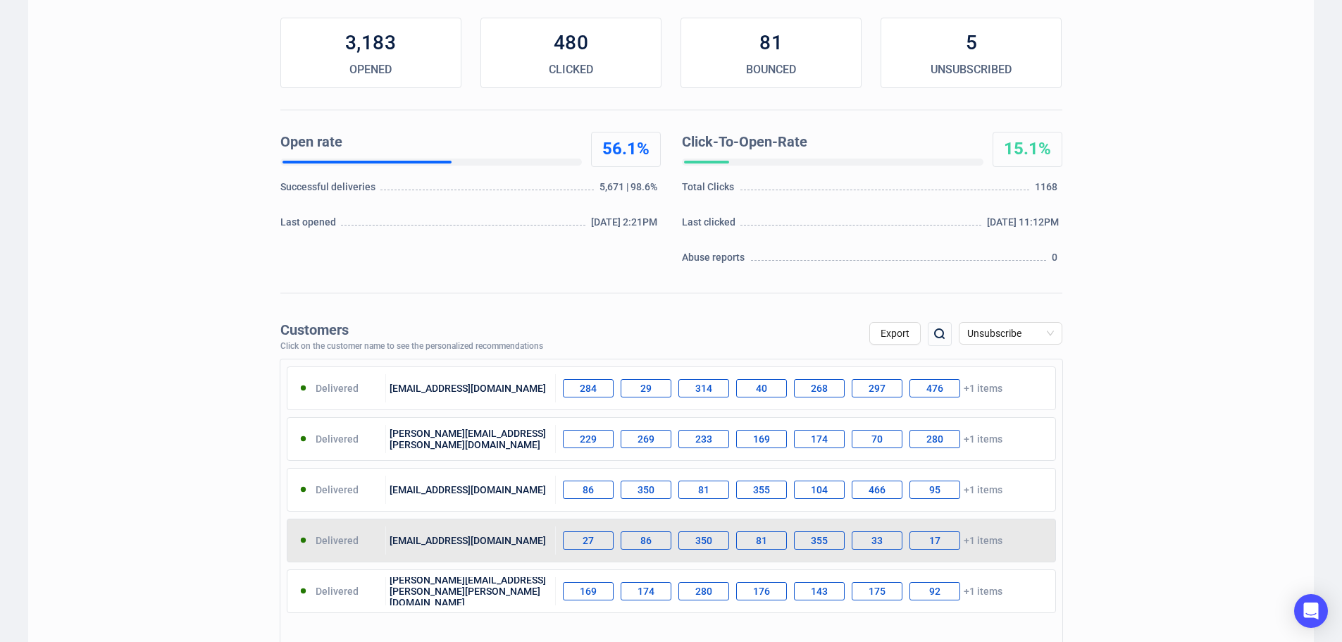
click at [462, 545] on div "[EMAIL_ADDRESS][DOMAIN_NAME]" at bounding box center [471, 540] width 170 height 28
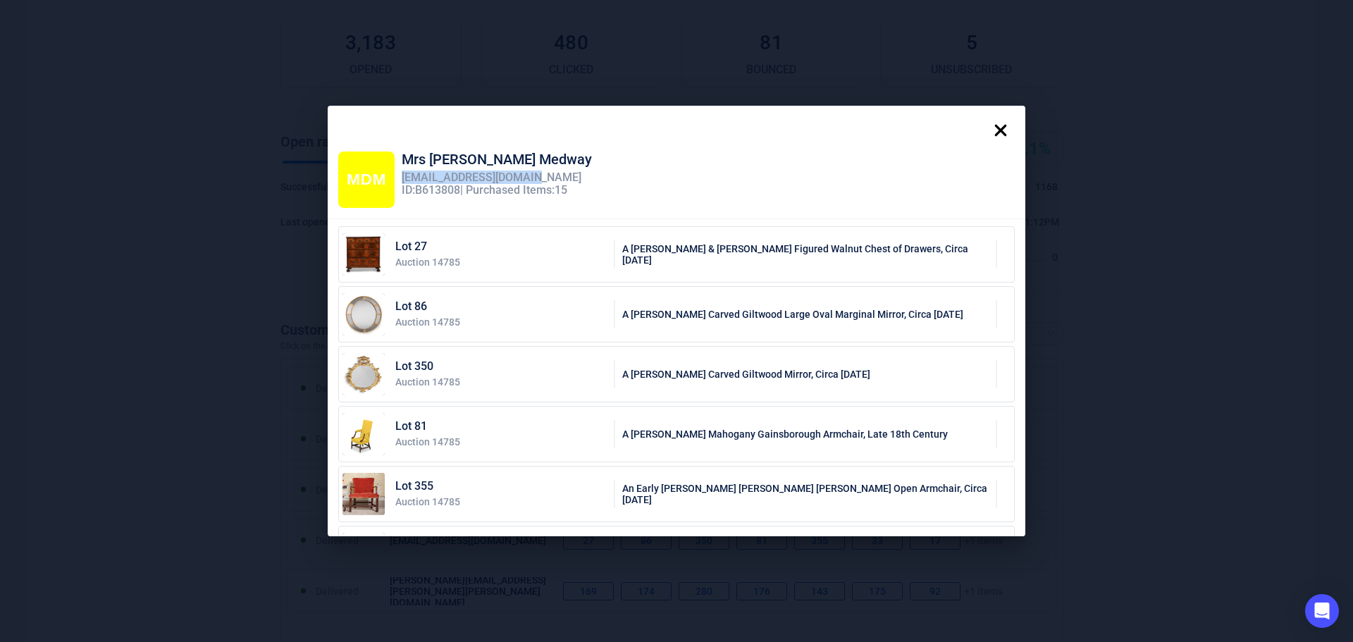
drag, startPoint x: 537, startPoint y: 178, endPoint x: 398, endPoint y: 178, distance: 138.8
click at [402, 178] on div "[EMAIL_ADDRESS][DOMAIN_NAME]" at bounding box center [497, 177] width 190 height 13
copy div "[EMAIL_ADDRESS][DOMAIN_NAME]"
click at [1010, 129] on icon at bounding box center [1001, 130] width 28 height 28
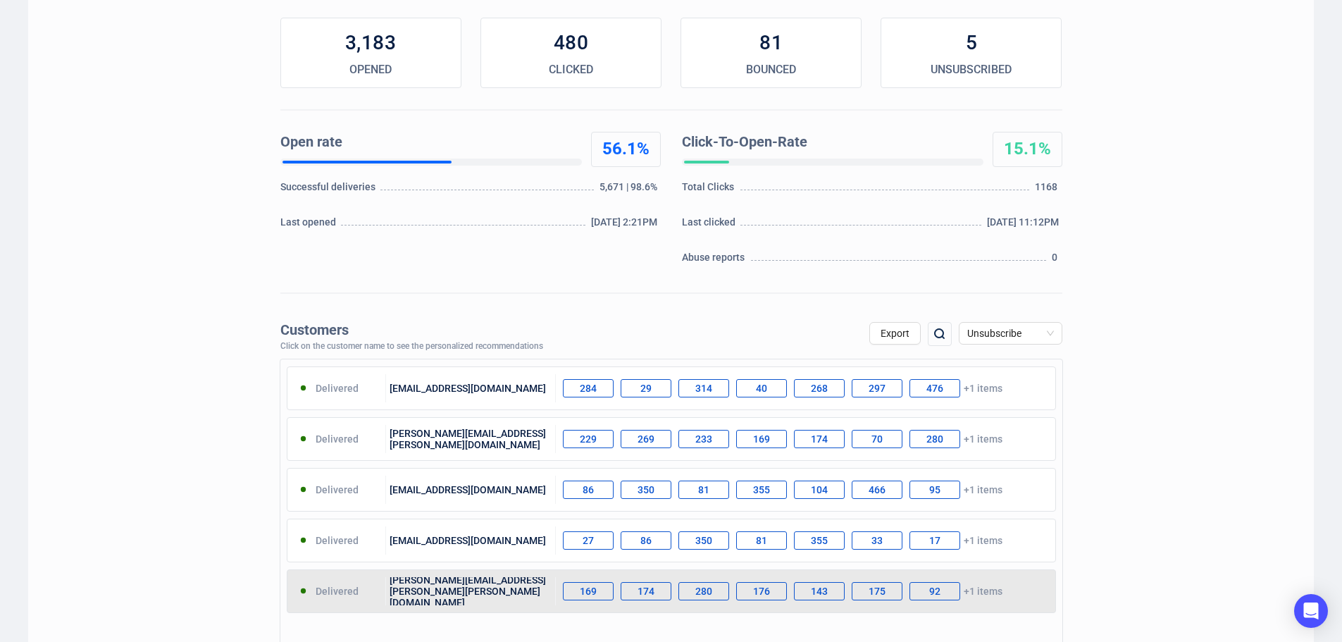
click at [448, 588] on div "[PERSON_NAME][EMAIL_ADDRESS][PERSON_NAME][PERSON_NAME][DOMAIN_NAME]" at bounding box center [471, 591] width 170 height 28
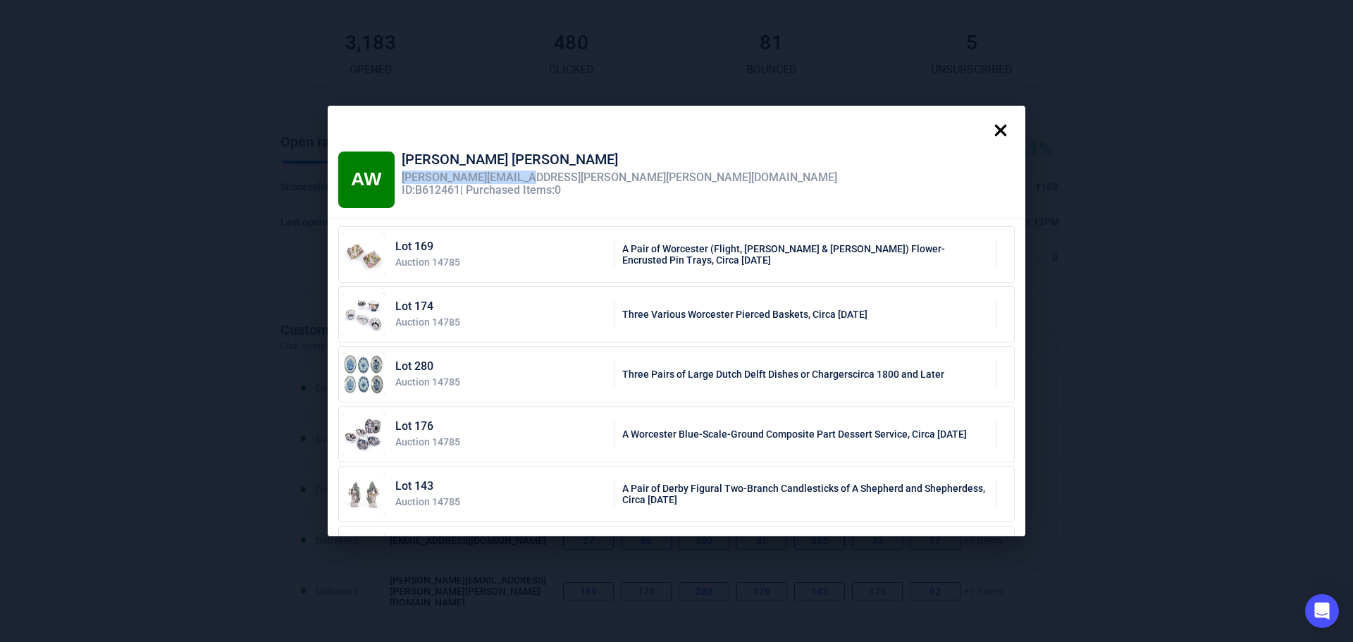
drag, startPoint x: 526, startPoint y: 177, endPoint x: 397, endPoint y: 182, distance: 129.1
click at [402, 182] on div "[PERSON_NAME][EMAIL_ADDRESS][PERSON_NAME][PERSON_NAME][DOMAIN_NAME]" at bounding box center [620, 177] width 436 height 13
copy div "[PERSON_NAME][EMAIL_ADDRESS][PERSON_NAME][PERSON_NAME][DOMAIN_NAME]"
click at [1005, 129] on icon at bounding box center [1001, 131] width 12 height 12
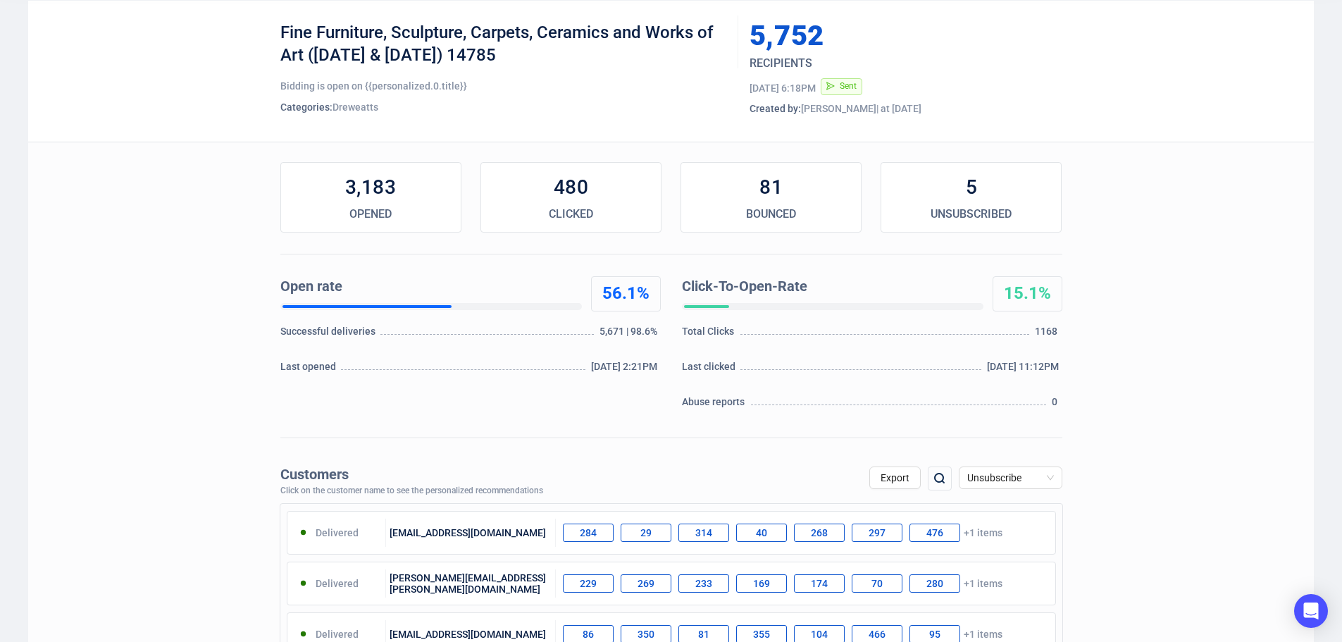
scroll to position [0, 0]
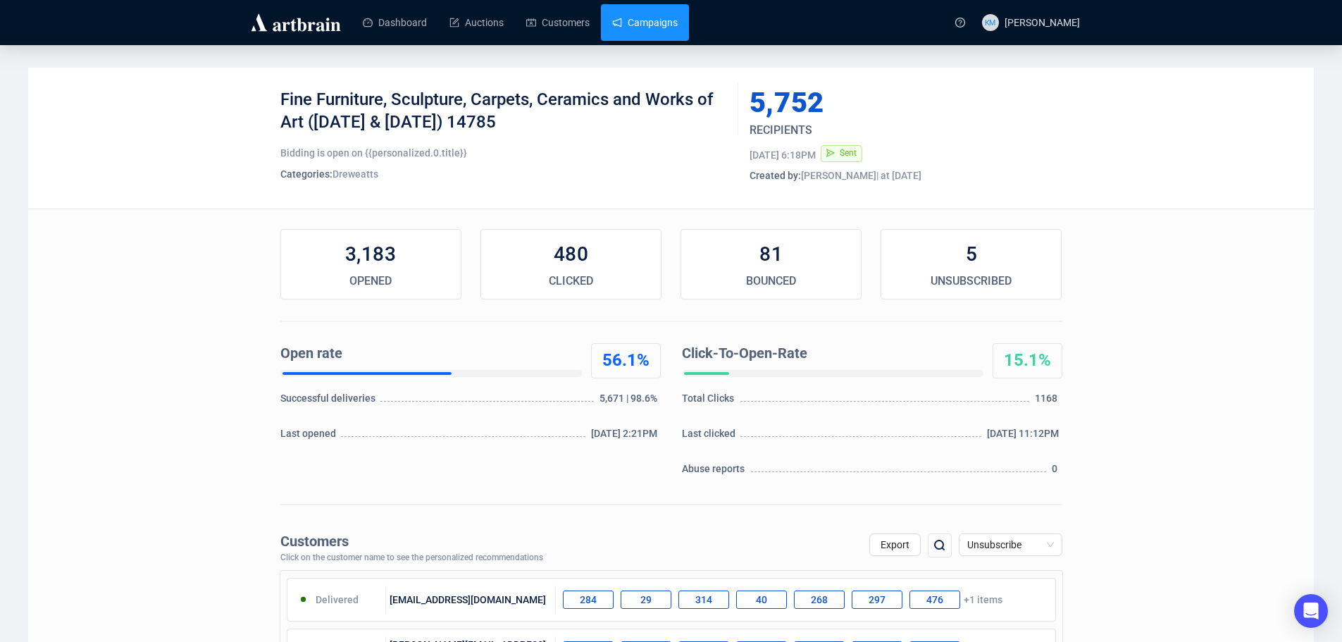
click at [638, 18] on link "Campaigns" at bounding box center [645, 22] width 66 height 37
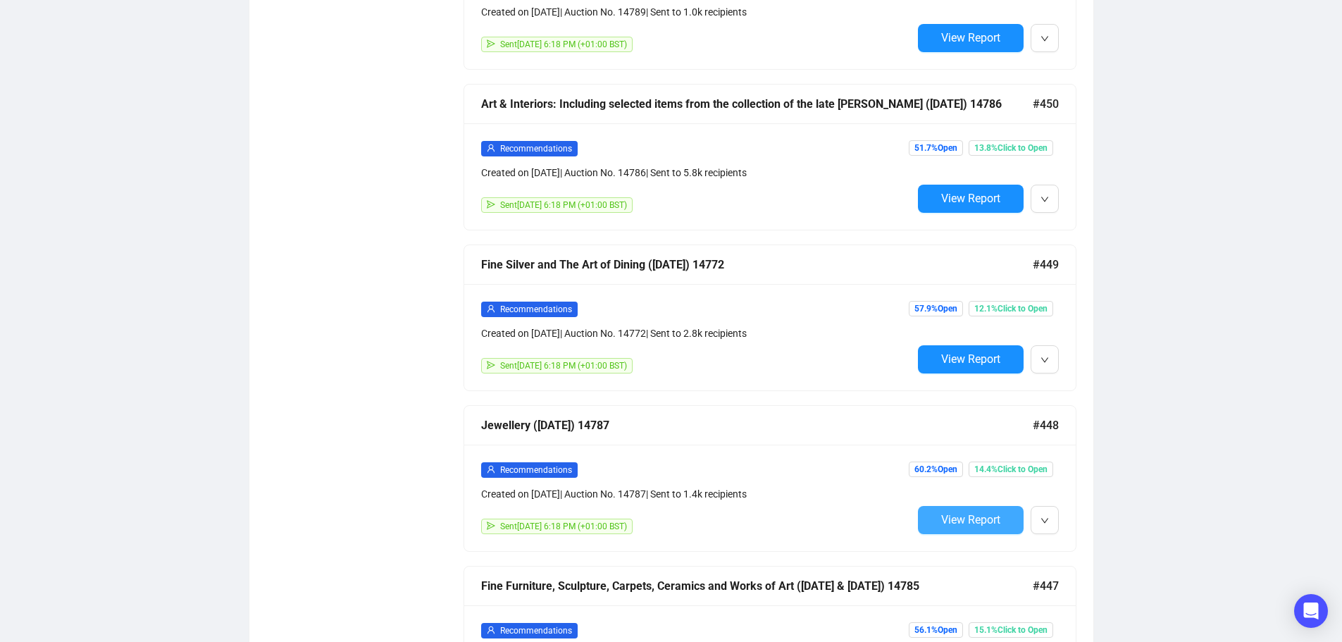
scroll to position [987, 0]
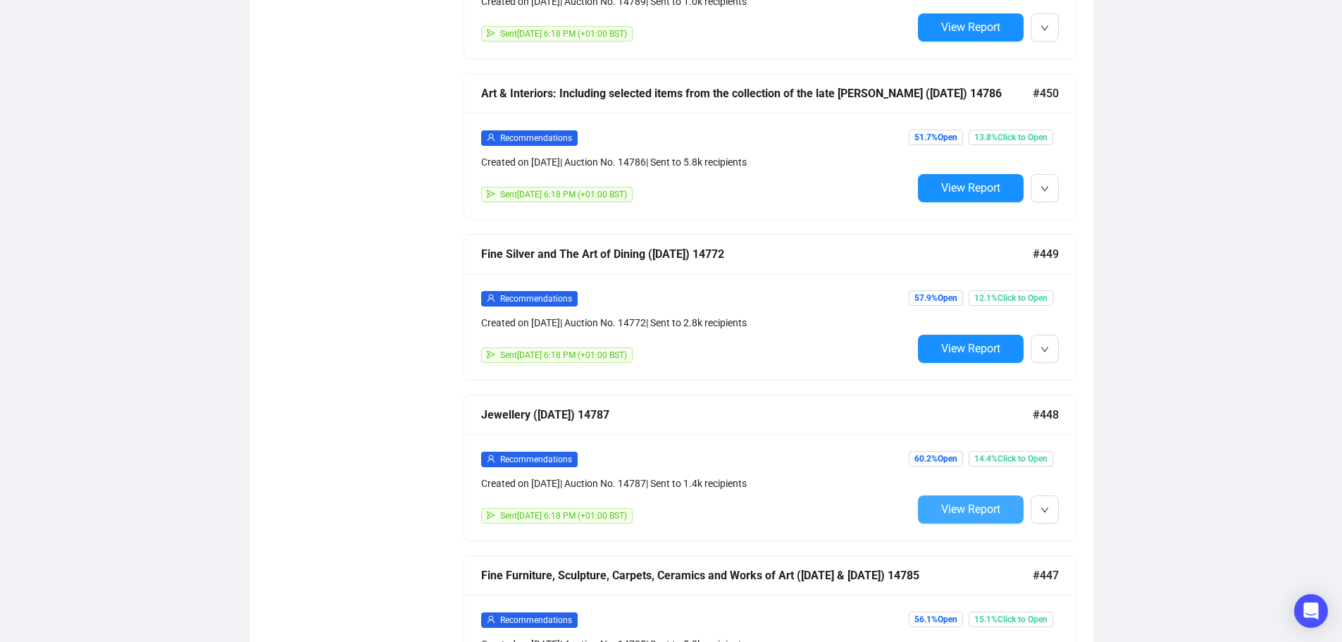
click at [975, 502] on span "View Report" at bounding box center [970, 508] width 59 height 13
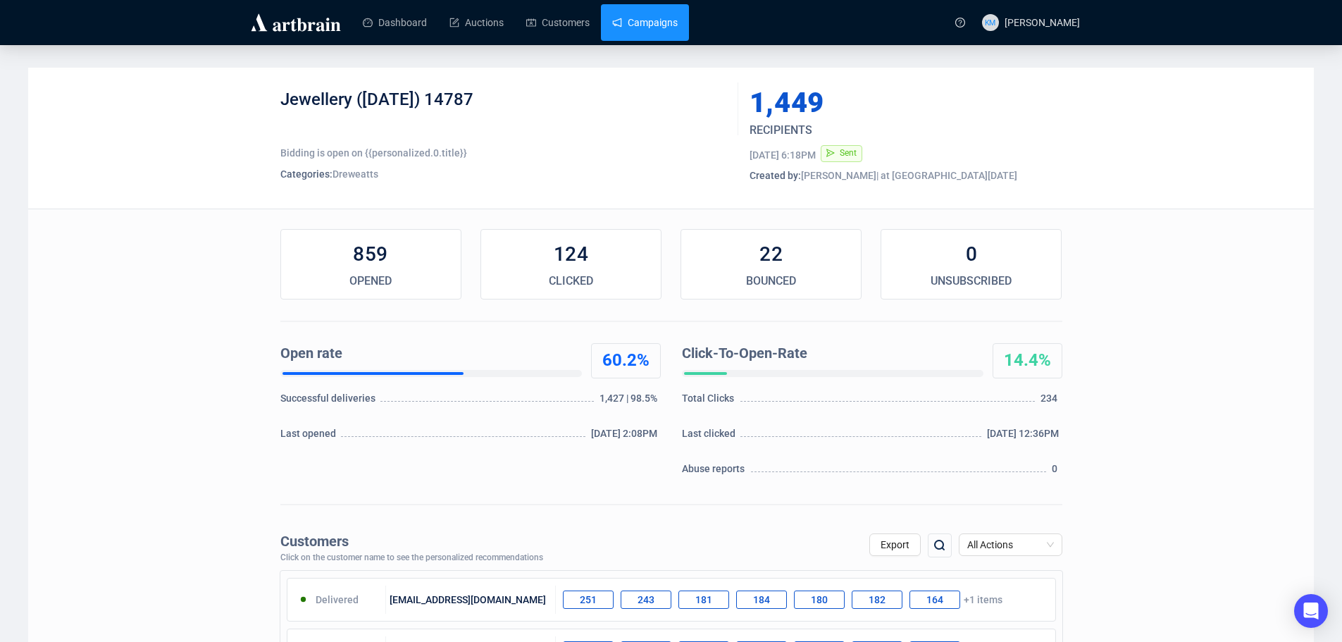
click at [656, 27] on link "Campaigns" at bounding box center [645, 22] width 66 height 37
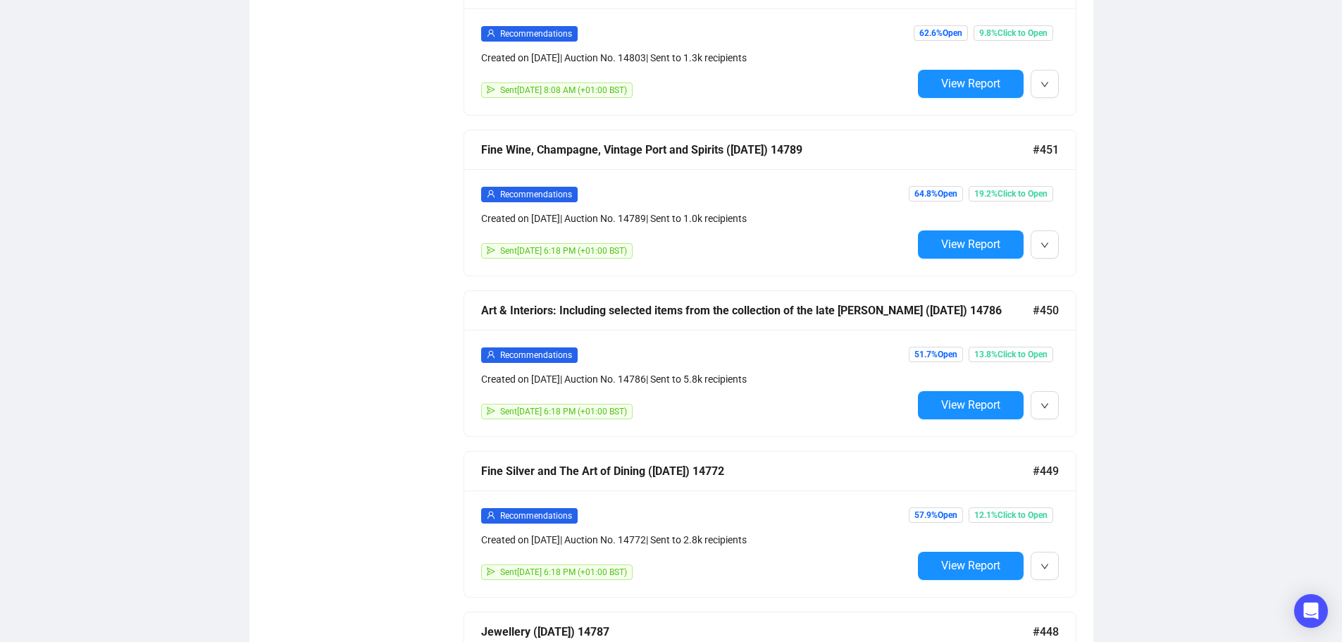
scroll to position [775, 0]
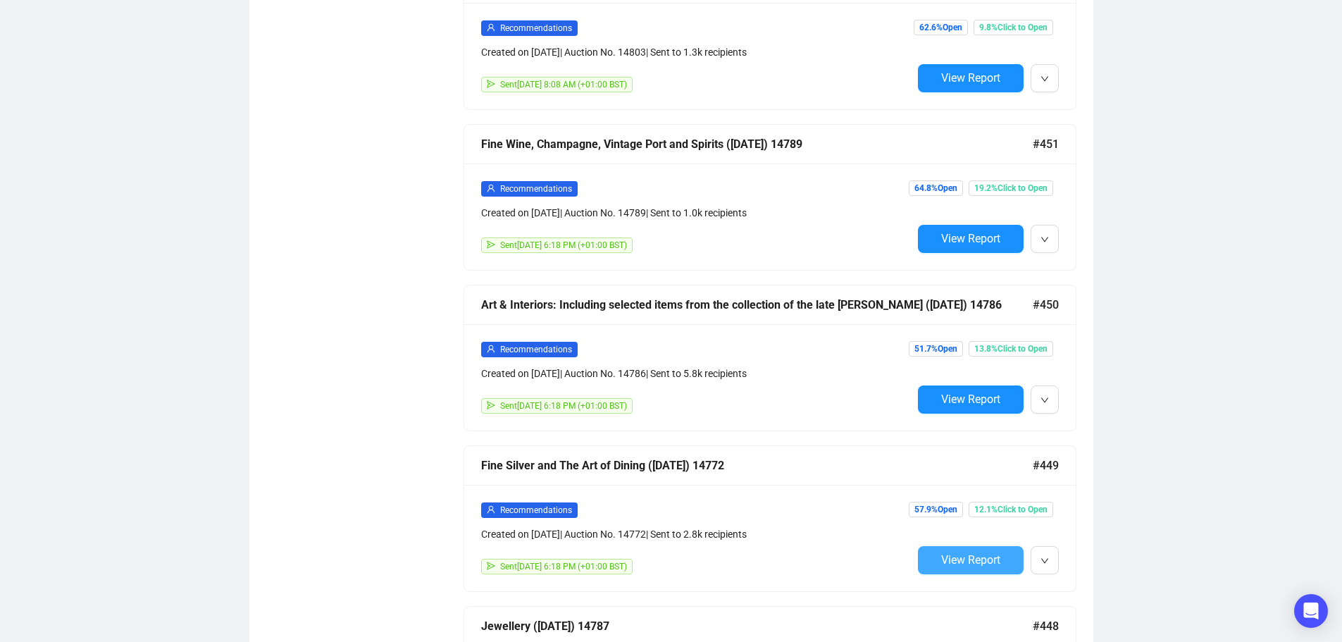
click at [975, 553] on span "View Report" at bounding box center [970, 559] width 59 height 13
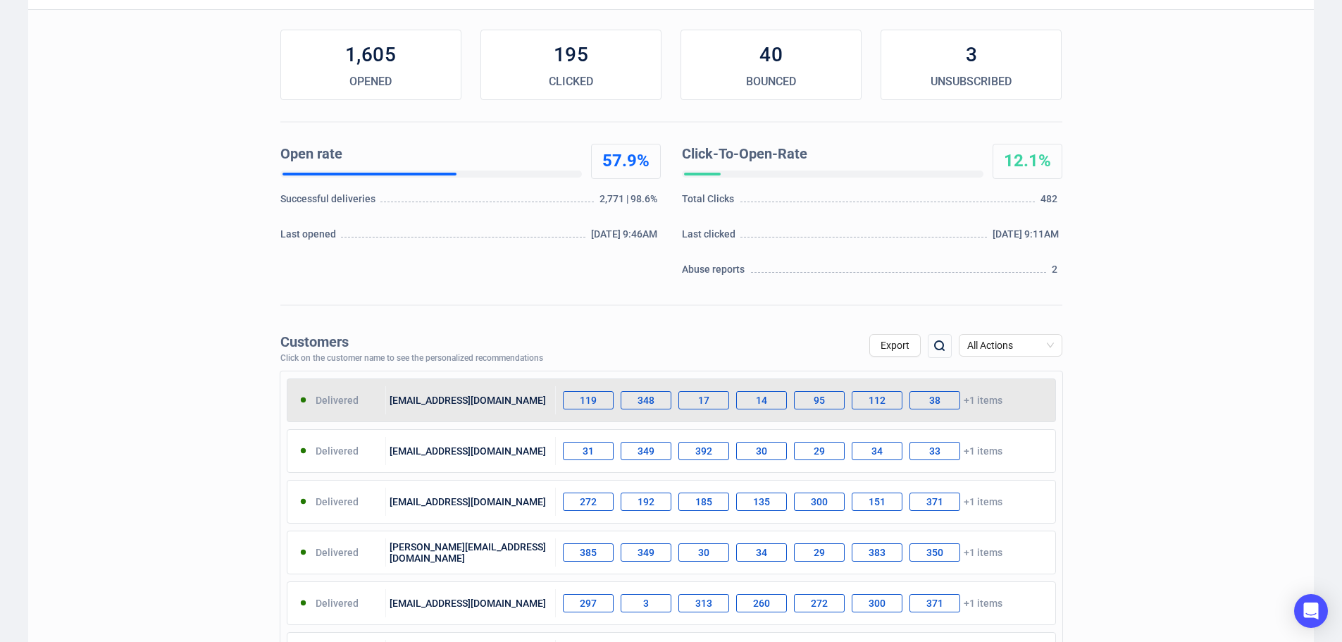
scroll to position [211, 0]
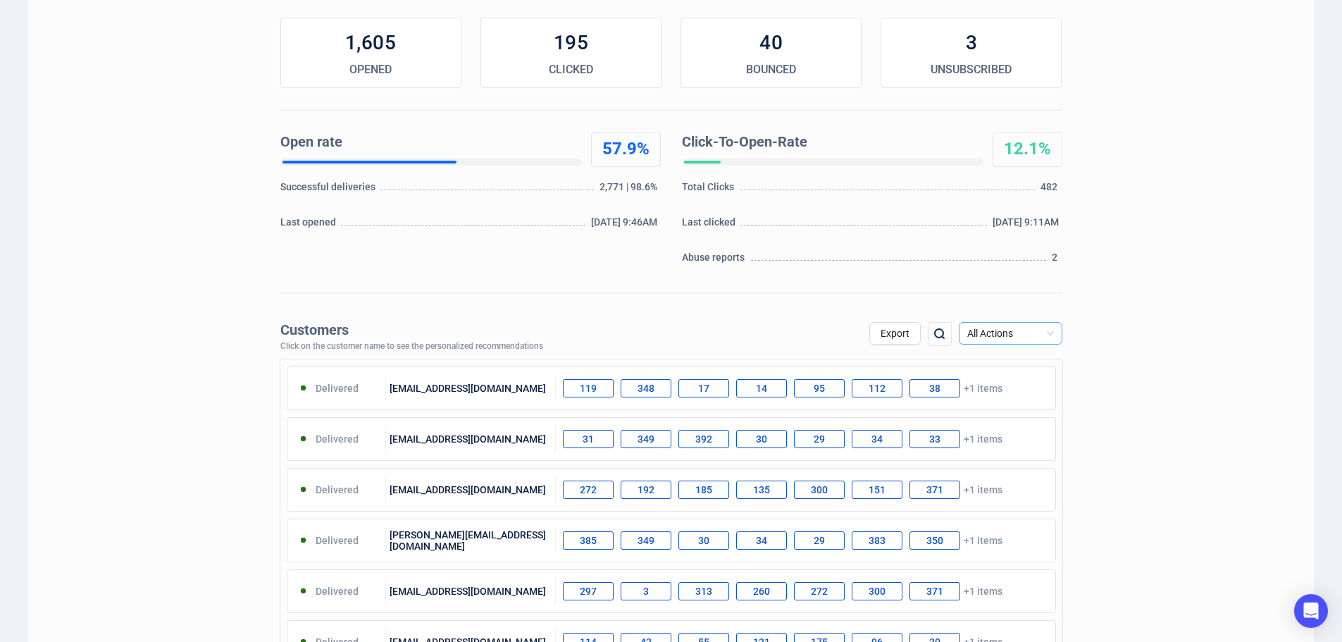
click at [1037, 333] on span "All Actions" at bounding box center [1011, 333] width 87 height 21
click at [1013, 455] on div "Unsubscribe" at bounding box center [1010, 452] width 81 height 16
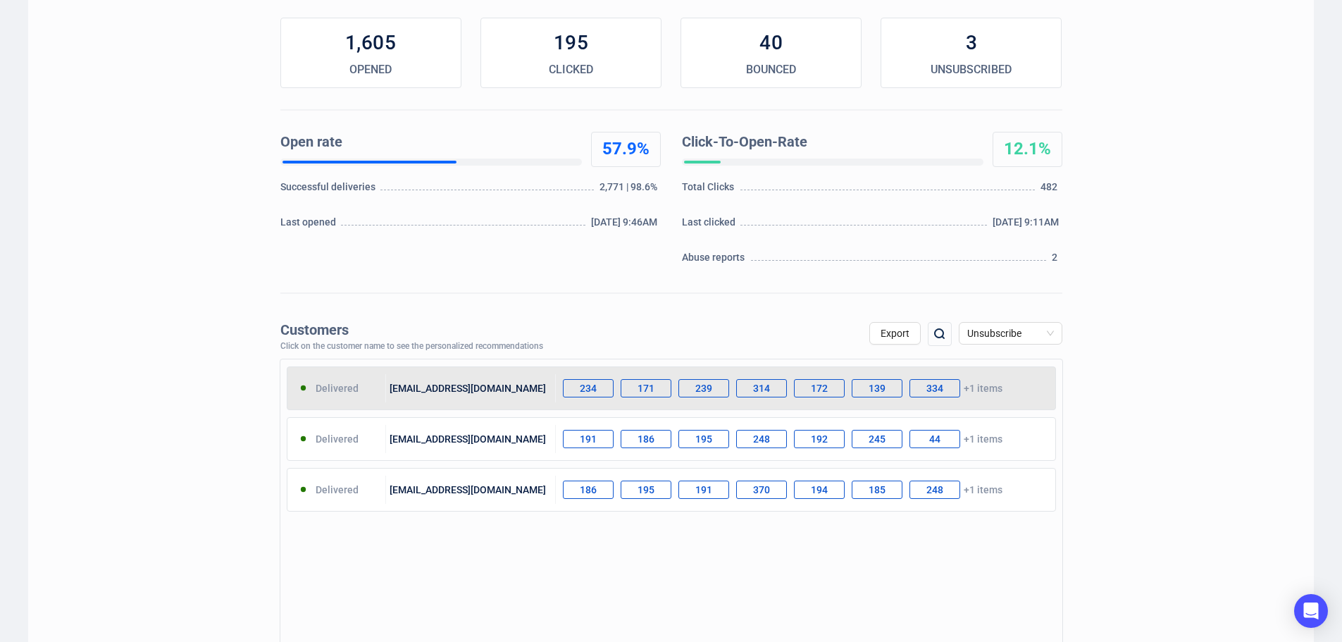
click at [438, 393] on div "[EMAIL_ADDRESS][DOMAIN_NAME]" at bounding box center [471, 388] width 170 height 28
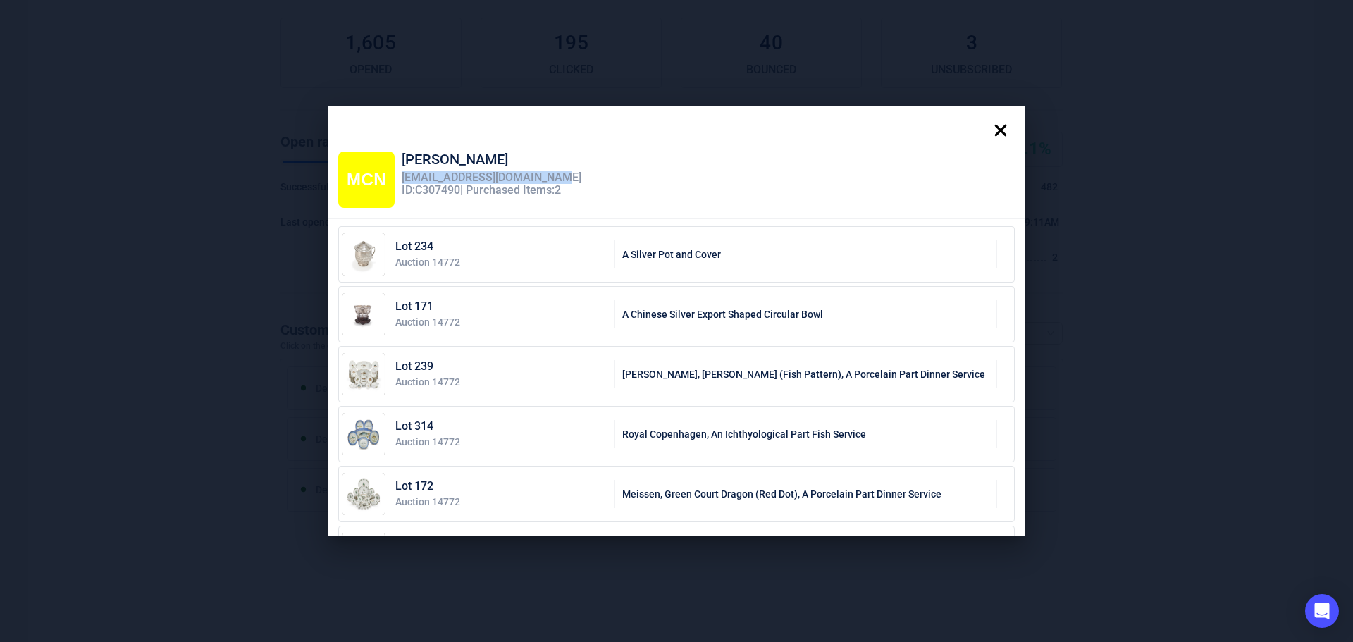
drag, startPoint x: 549, startPoint y: 178, endPoint x: 398, endPoint y: 180, distance: 150.8
click at [402, 180] on div "[EMAIL_ADDRESS][DOMAIN_NAME]" at bounding box center [492, 177] width 180 height 13
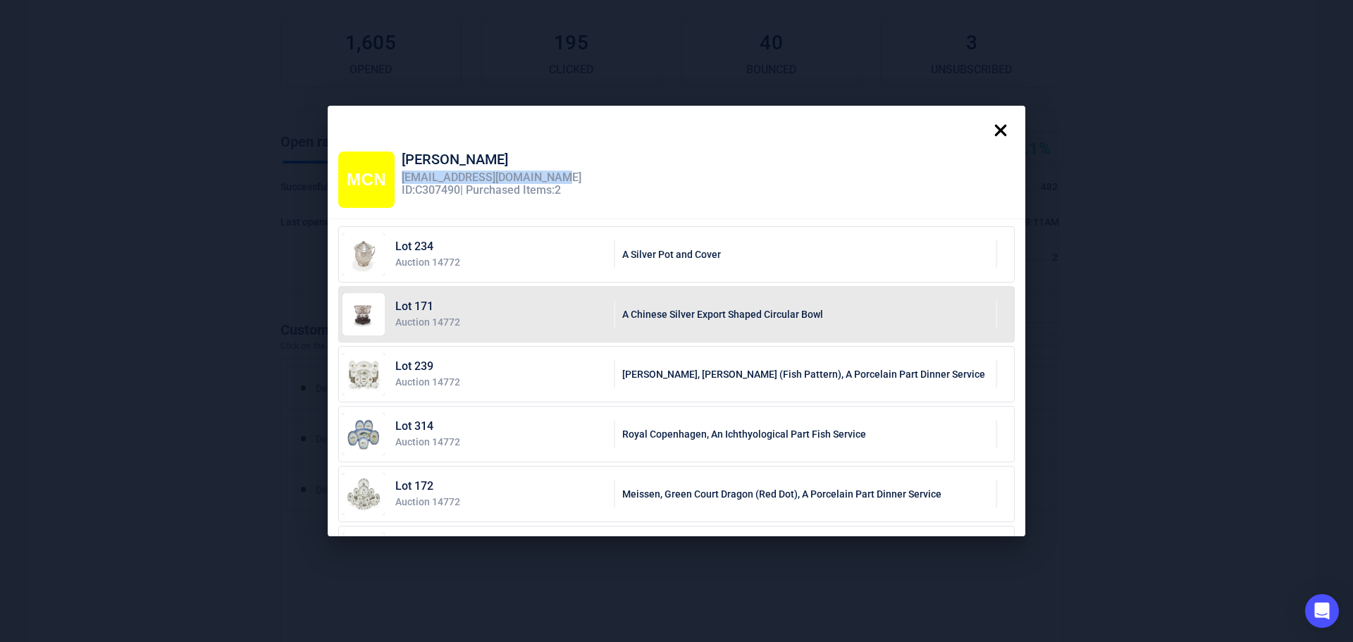
copy div "[EMAIL_ADDRESS][DOMAIN_NAME]"
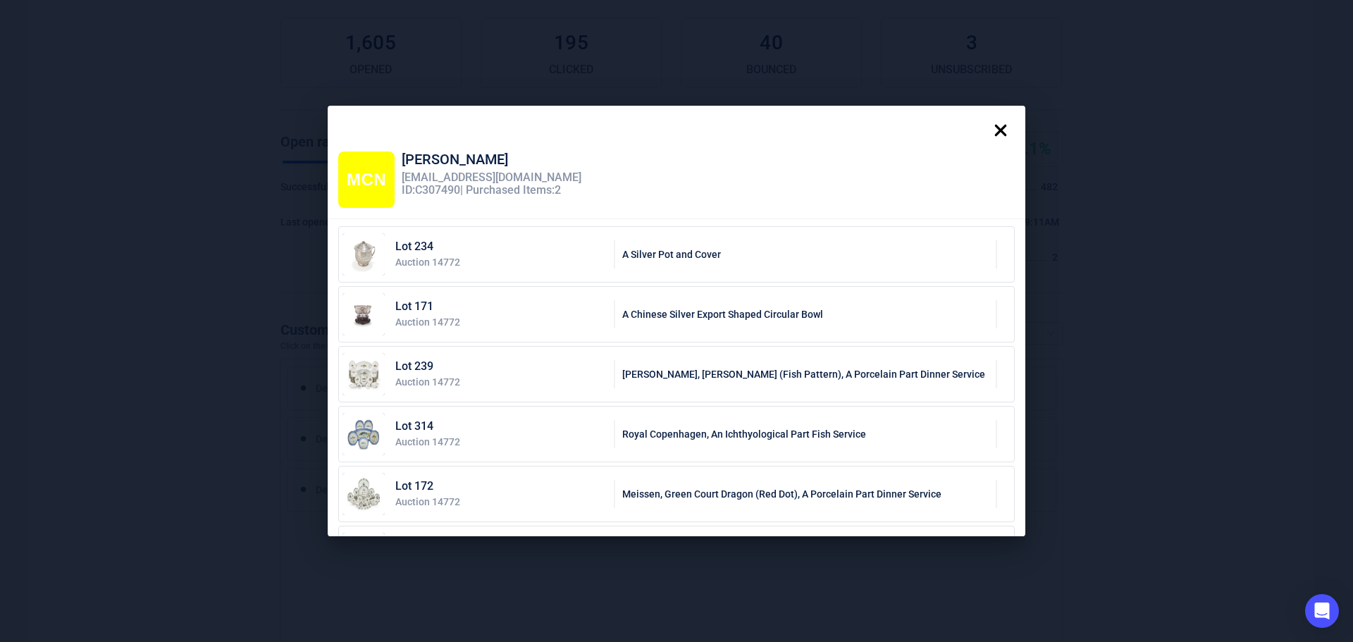
click at [1006, 130] on icon at bounding box center [1001, 131] width 12 height 12
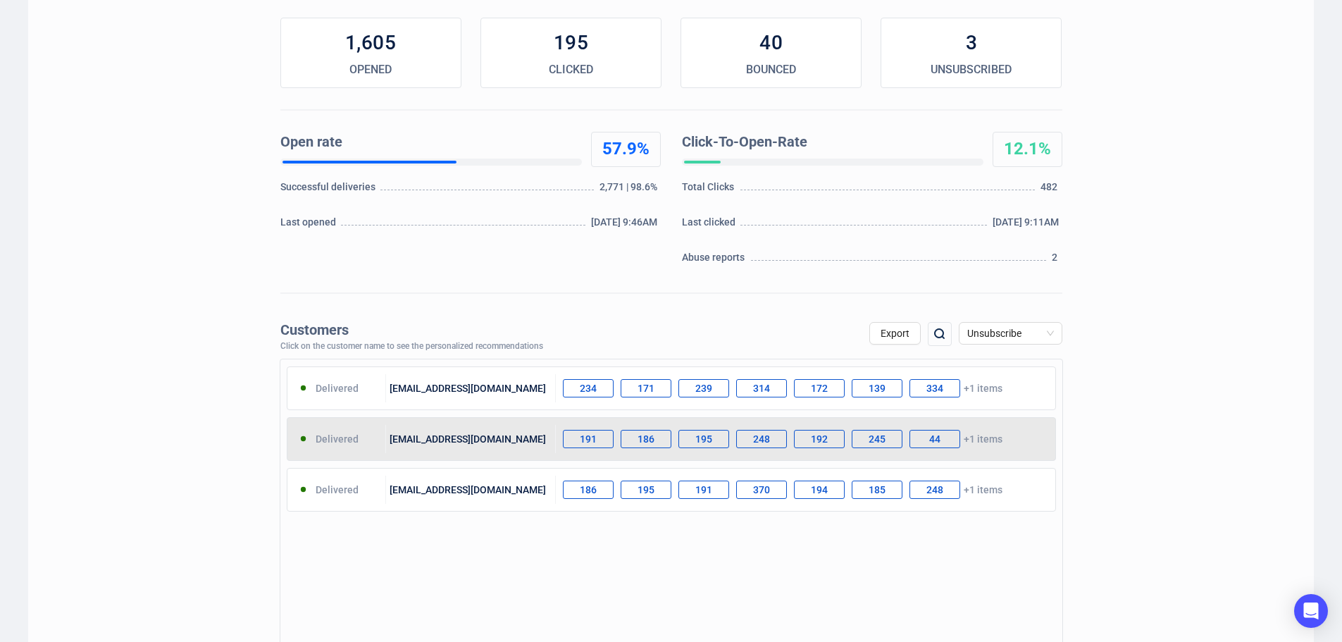
click at [469, 439] on div "[EMAIL_ADDRESS][DOMAIN_NAME]" at bounding box center [471, 439] width 170 height 28
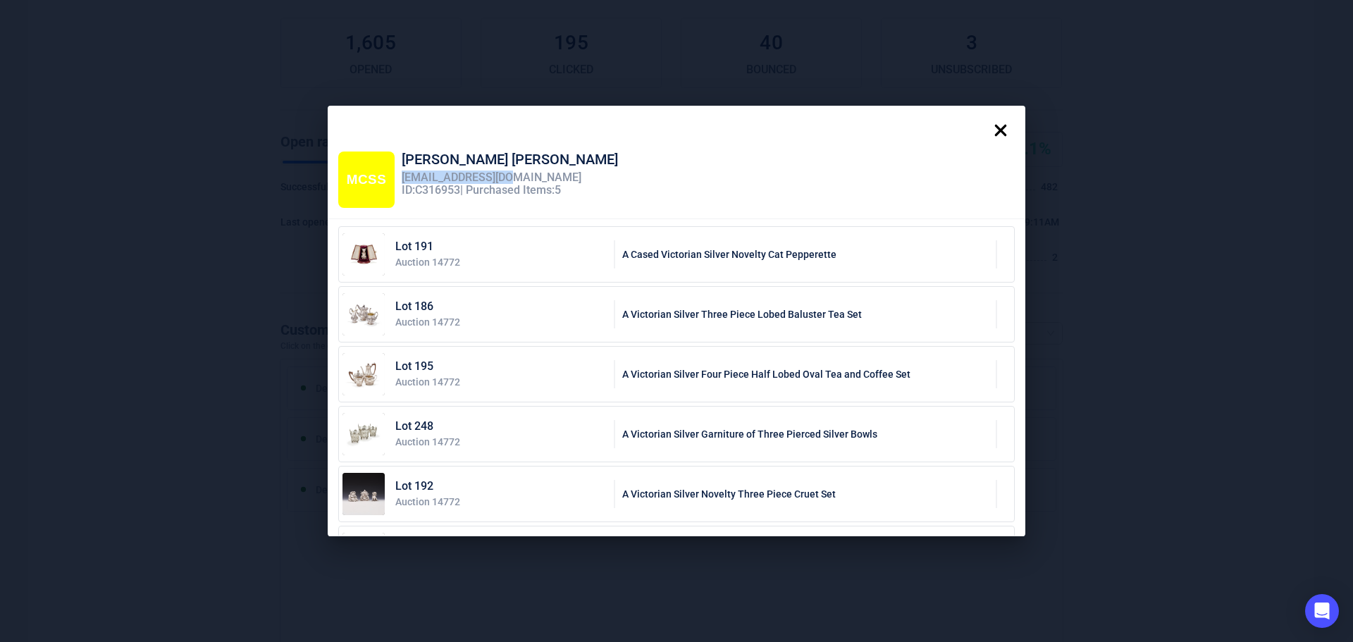
drag, startPoint x: 517, startPoint y: 174, endPoint x: 397, endPoint y: 173, distance: 120.5
click at [402, 173] on div "[EMAIL_ADDRESS][DOMAIN_NAME]" at bounding box center [510, 177] width 216 height 13
click at [1002, 123] on icon at bounding box center [1001, 130] width 28 height 28
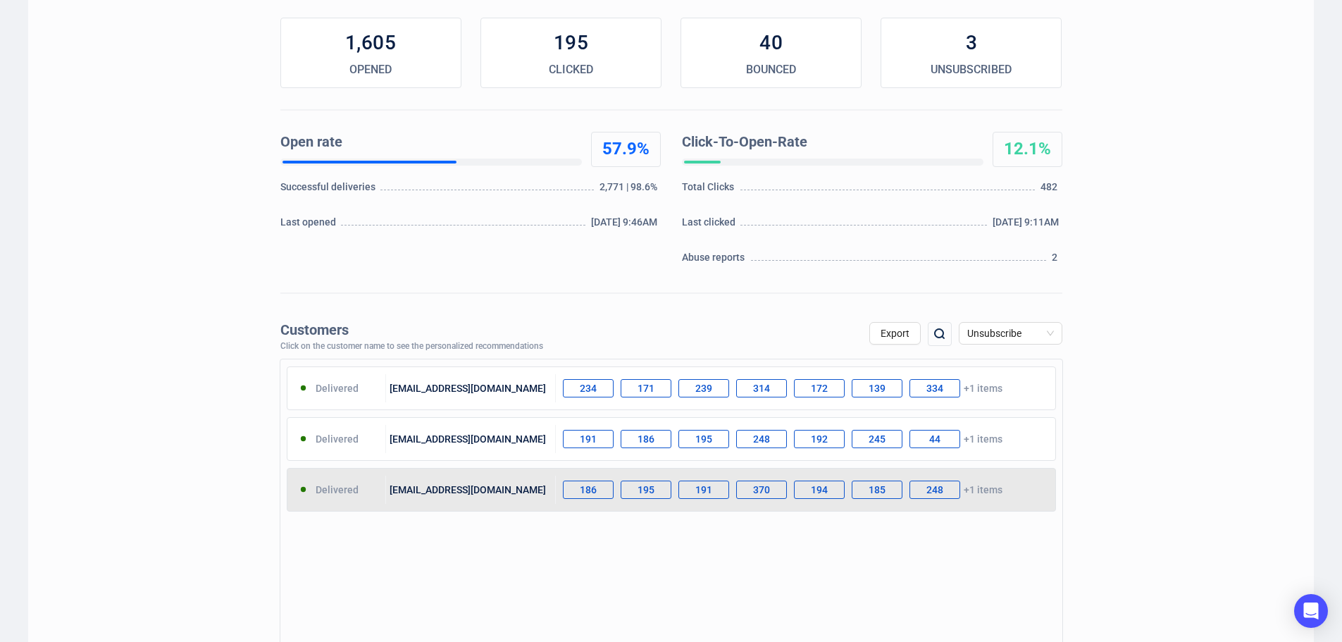
click at [457, 495] on div "[EMAIL_ADDRESS][DOMAIN_NAME]" at bounding box center [471, 490] width 170 height 28
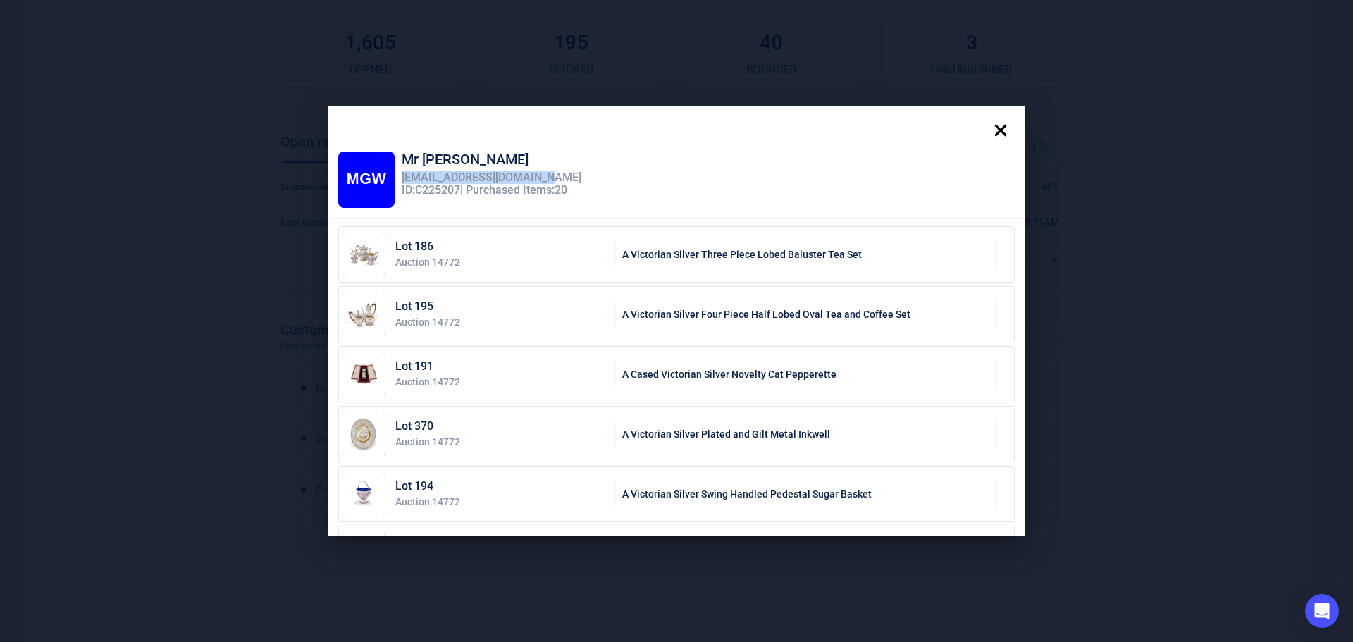
drag, startPoint x: 533, startPoint y: 177, endPoint x: 397, endPoint y: 175, distance: 135.3
click at [402, 174] on div "[EMAIL_ADDRESS][DOMAIN_NAME]" at bounding box center [492, 177] width 180 height 13
click at [1013, 130] on icon at bounding box center [1001, 130] width 28 height 28
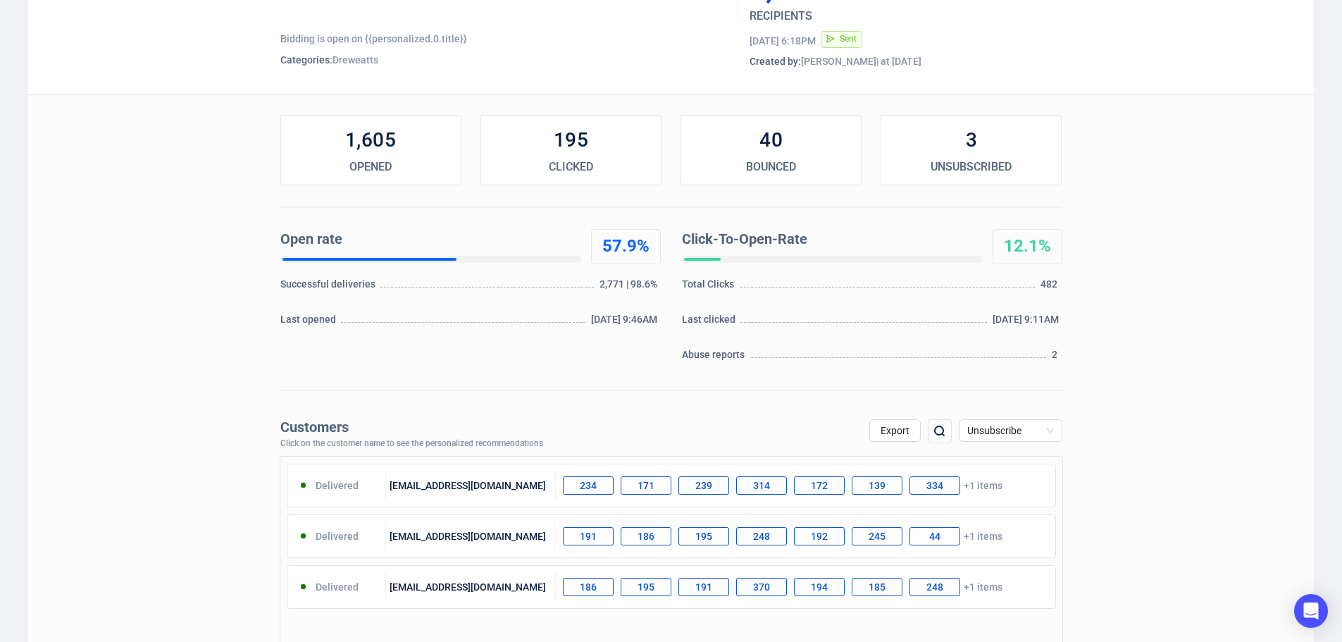
scroll to position [0, 0]
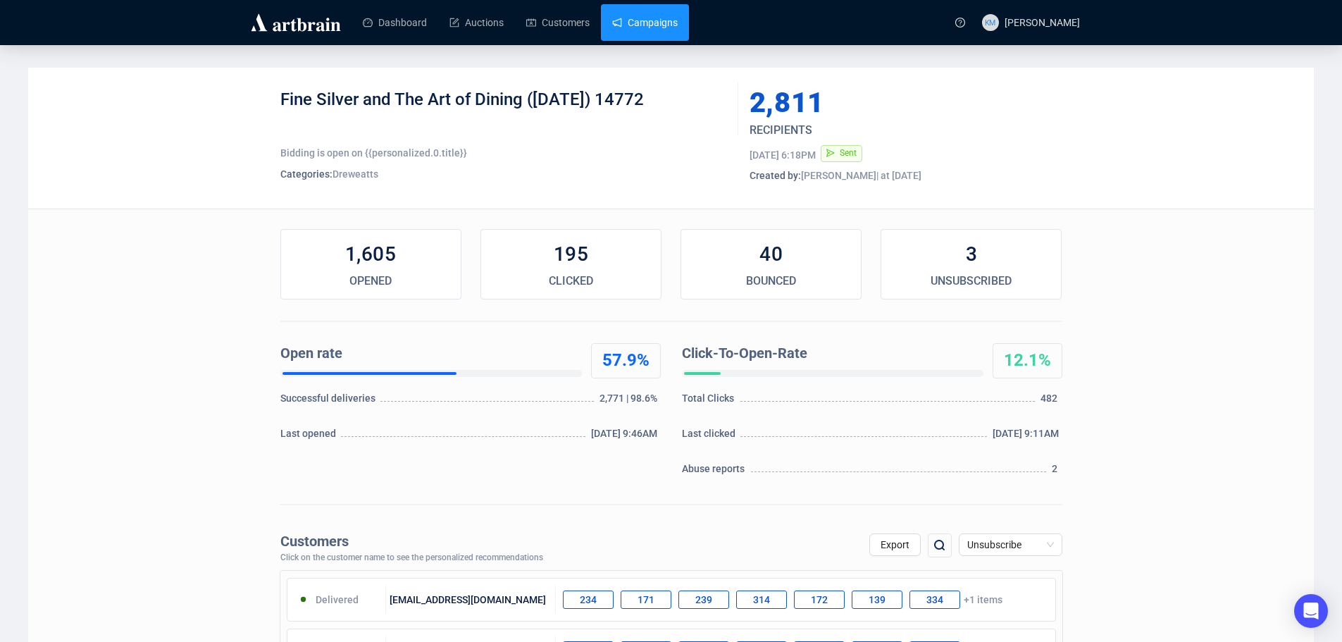
click at [633, 30] on link "Campaigns" at bounding box center [645, 22] width 66 height 37
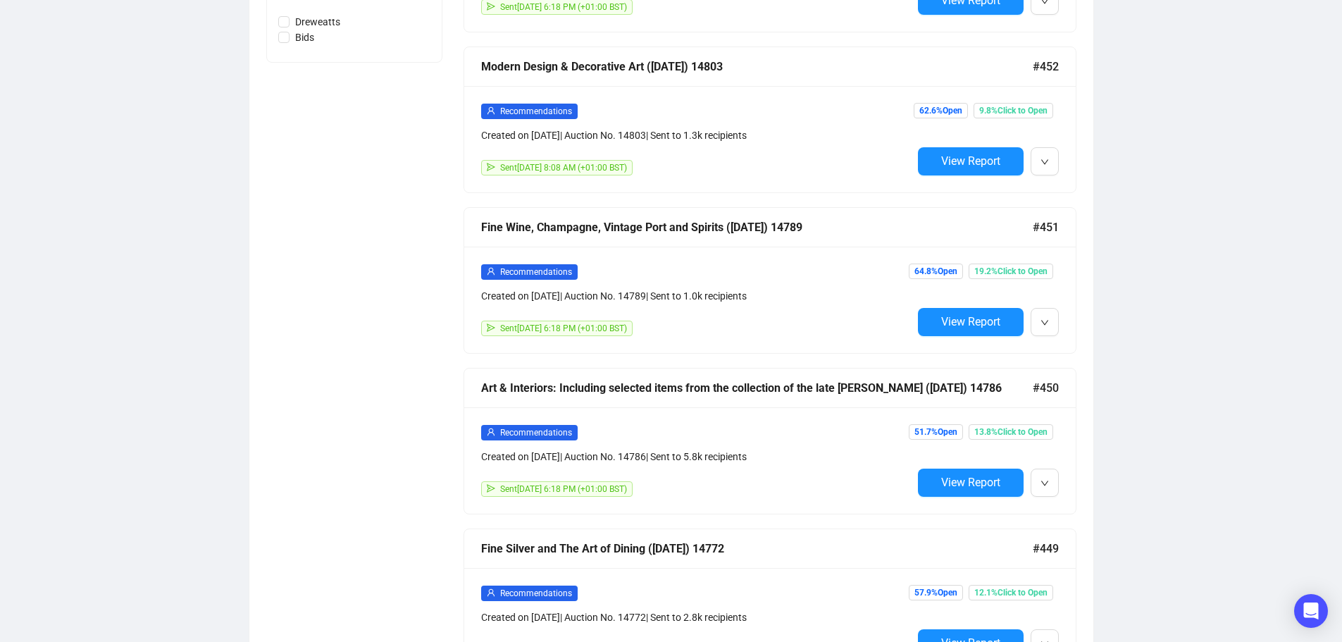
scroll to position [705, 0]
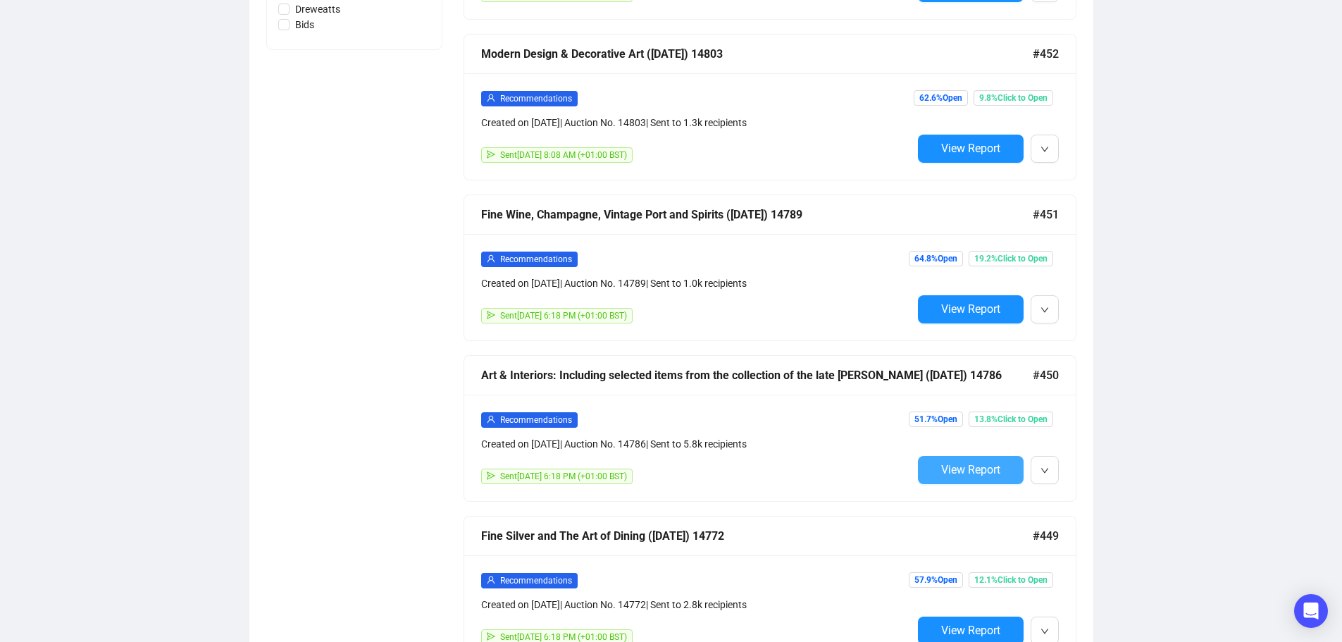
click at [968, 473] on span "View Report" at bounding box center [970, 469] width 59 height 13
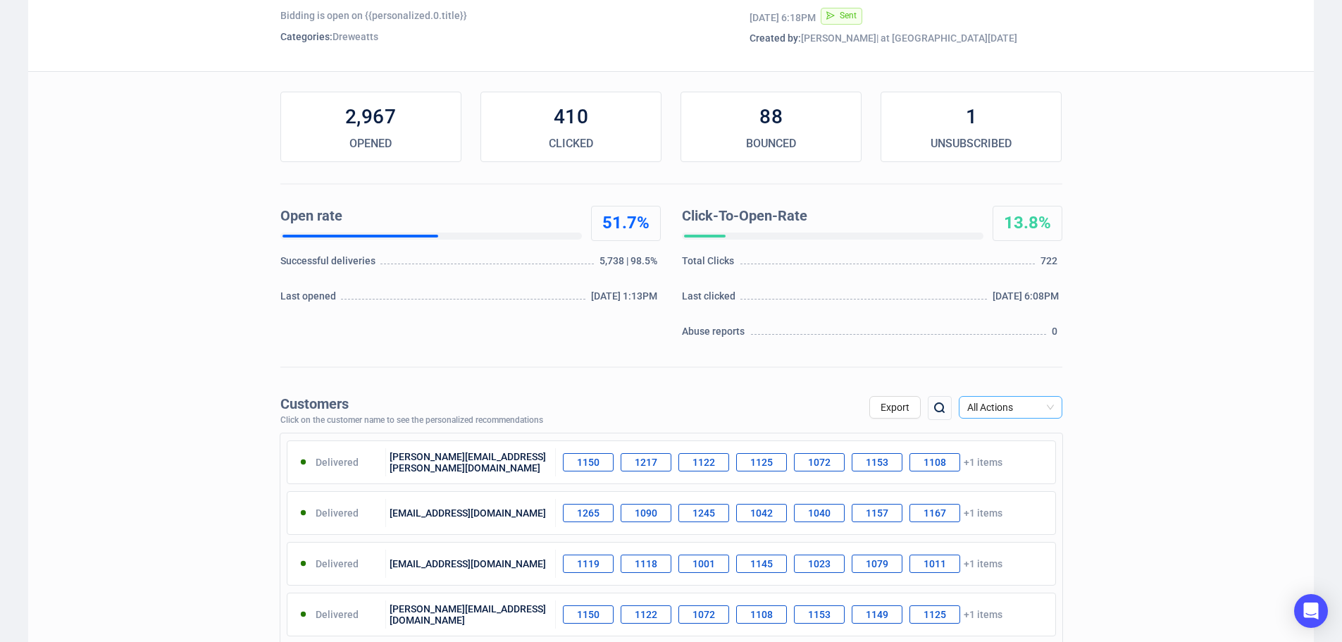
scroll to position [141, 0]
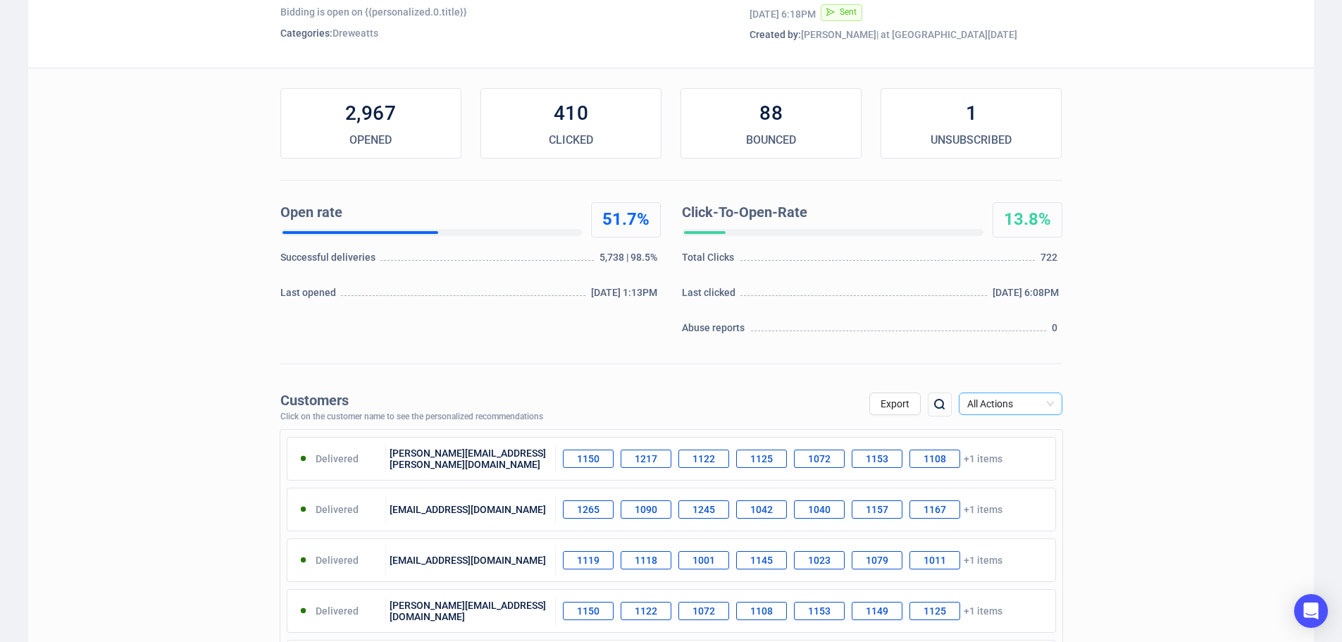
click at [1028, 408] on span "All Actions" at bounding box center [1011, 403] width 87 height 21
click at [1018, 517] on div "Unsubscribe" at bounding box center [1010, 522] width 81 height 16
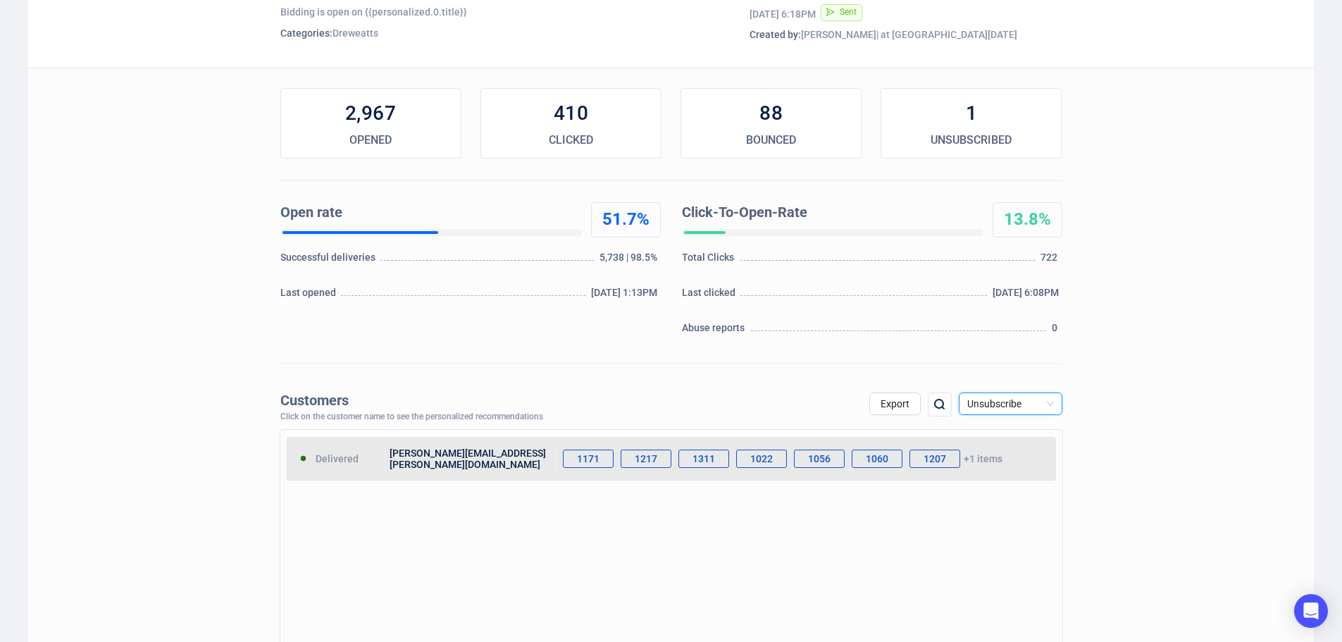
click at [452, 454] on div "[PERSON_NAME][EMAIL_ADDRESS][PERSON_NAME][DOMAIN_NAME]" at bounding box center [471, 459] width 170 height 28
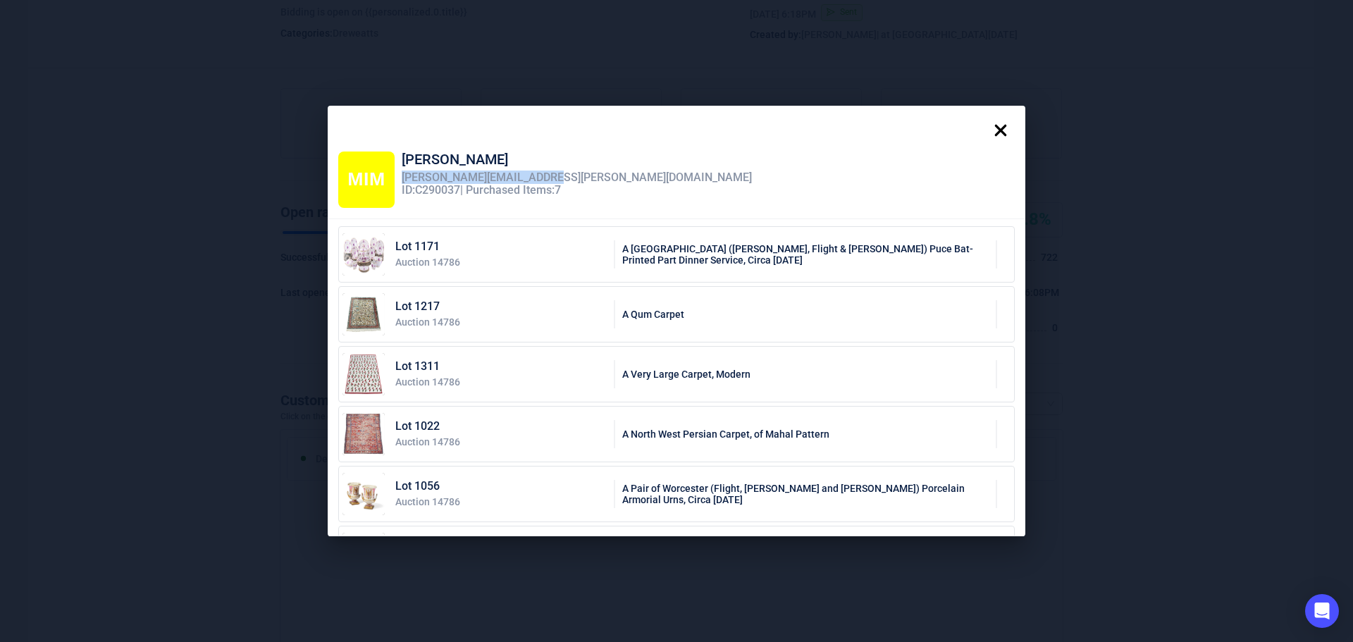
drag, startPoint x: 538, startPoint y: 175, endPoint x: 395, endPoint y: 177, distance: 143.1
click at [395, 177] on div "MIM [PERSON_NAME] [PERSON_NAME][EMAIL_ADDRESS][PERSON_NAME][DOMAIN_NAME] ID: C2…" at bounding box center [545, 180] width 414 height 56
click at [1013, 133] on icon at bounding box center [1001, 130] width 28 height 28
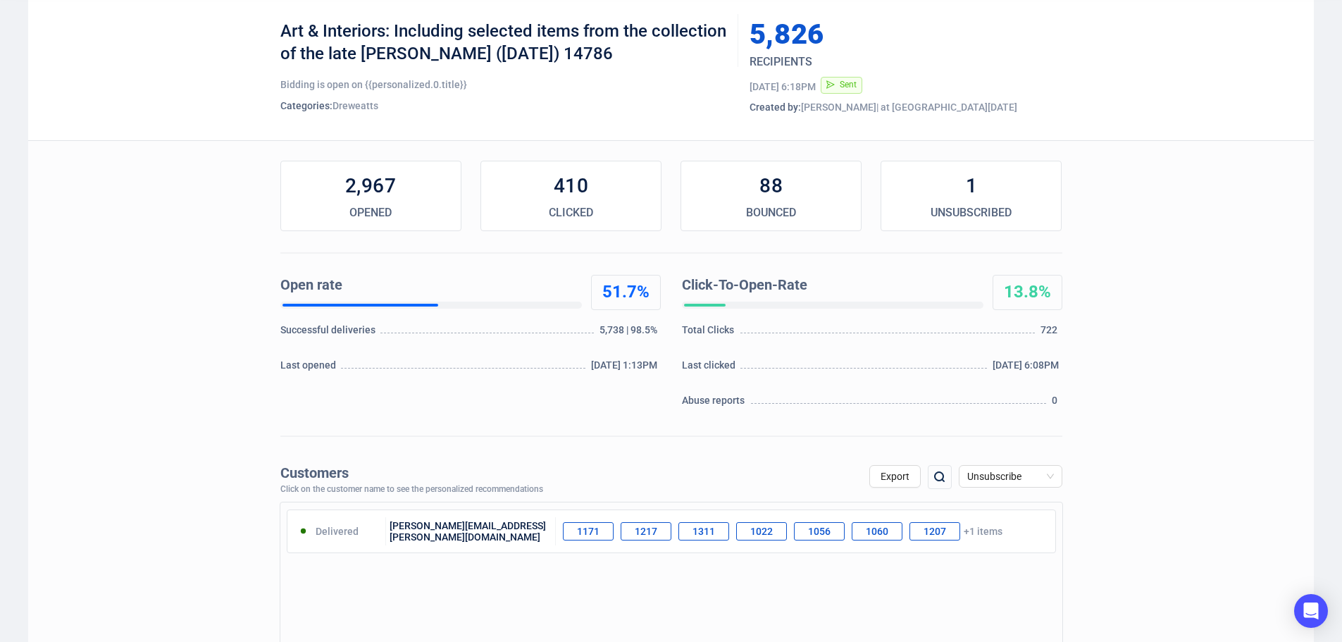
scroll to position [0, 0]
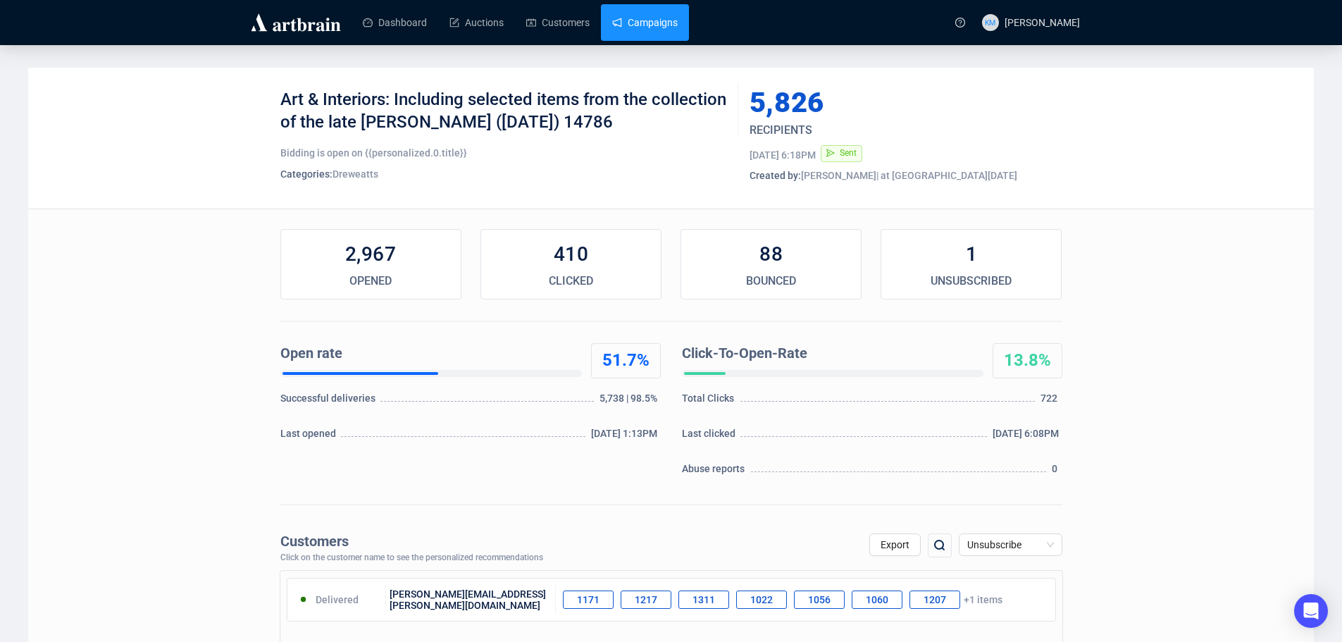
click at [633, 23] on link "Campaigns" at bounding box center [645, 22] width 66 height 37
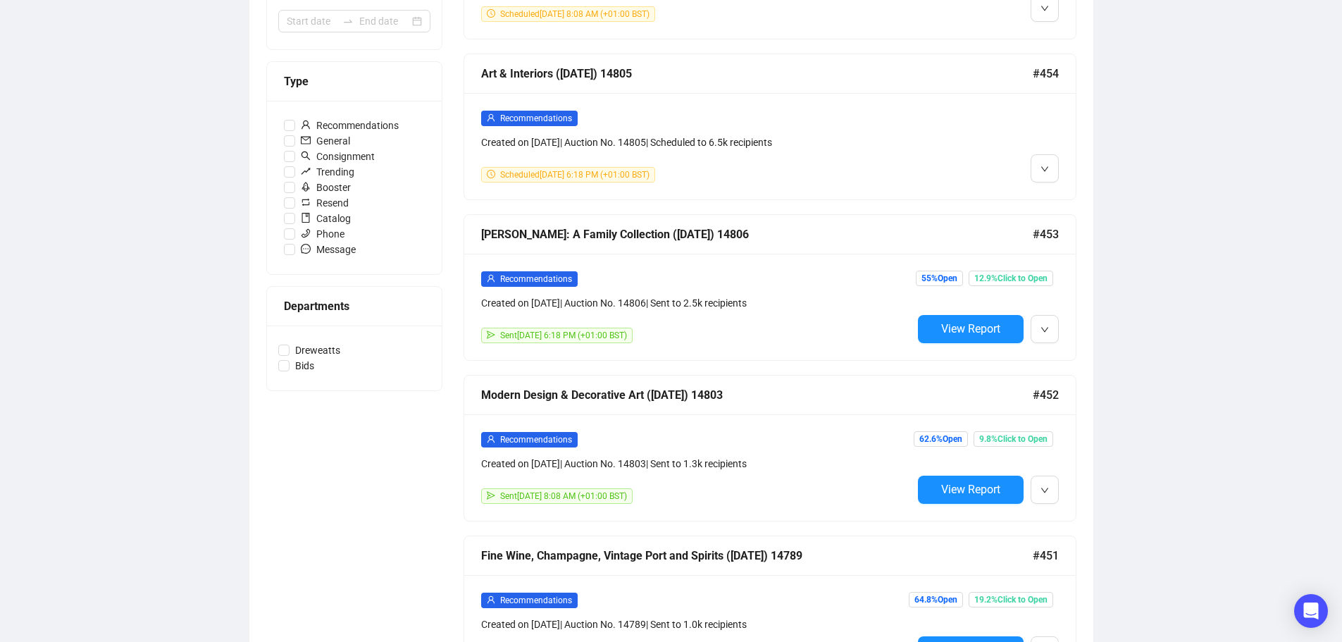
scroll to position [493, 0]
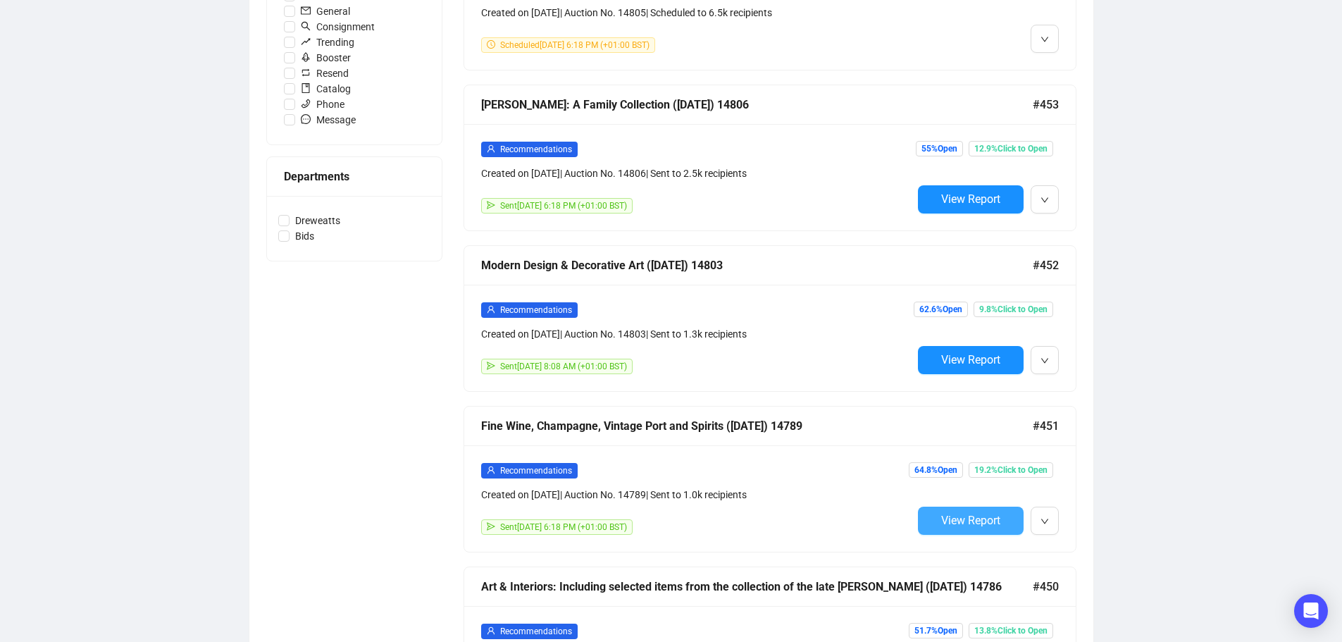
click at [983, 514] on span "View Report" at bounding box center [970, 520] width 59 height 13
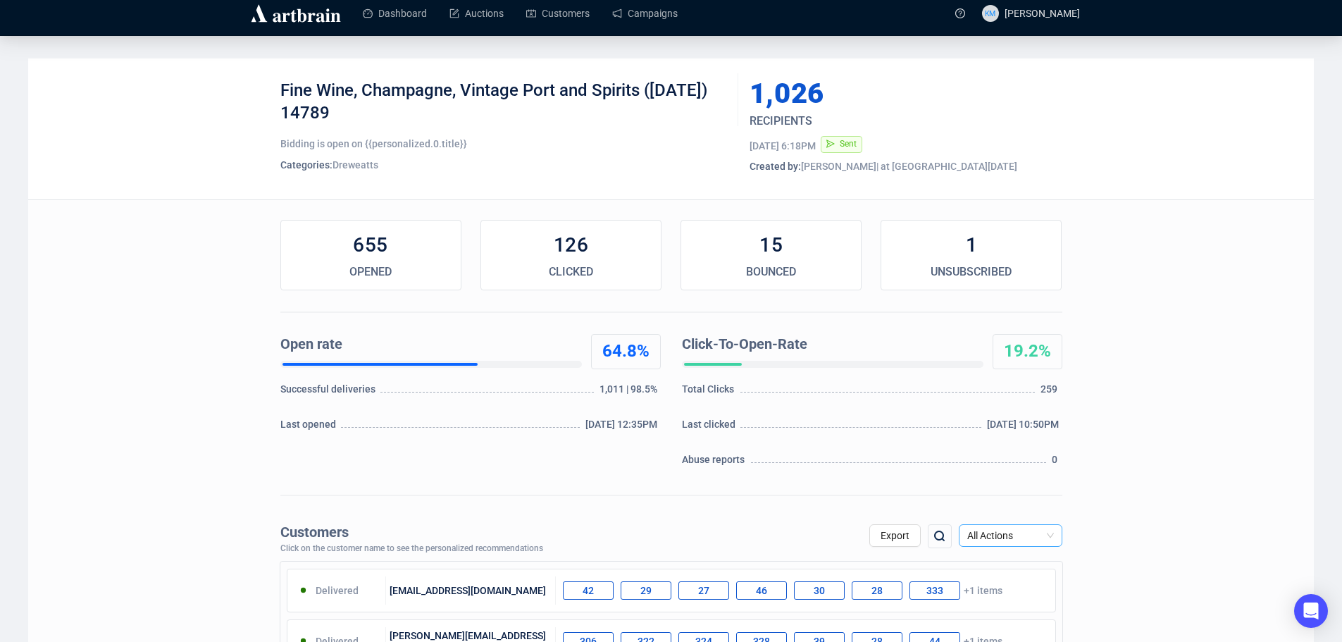
scroll to position [70, 0]
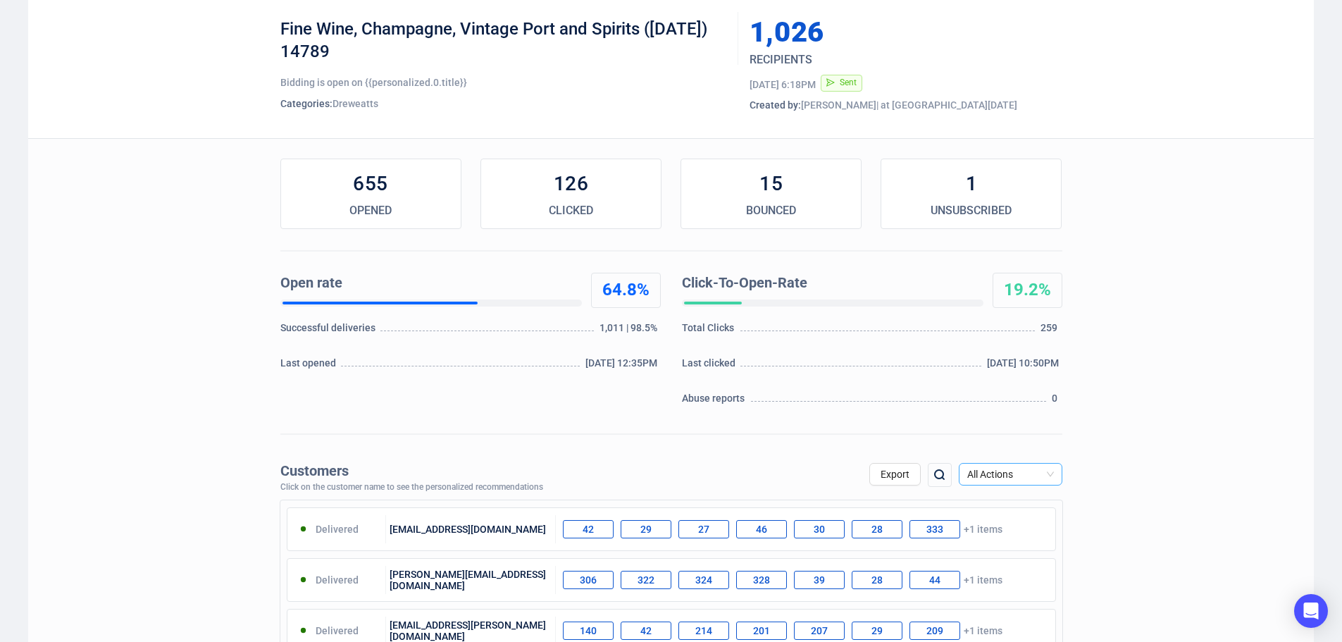
click at [1030, 473] on span "All Actions" at bounding box center [1011, 474] width 87 height 21
click at [1027, 593] on div "Unsubscribe" at bounding box center [1010, 593] width 81 height 16
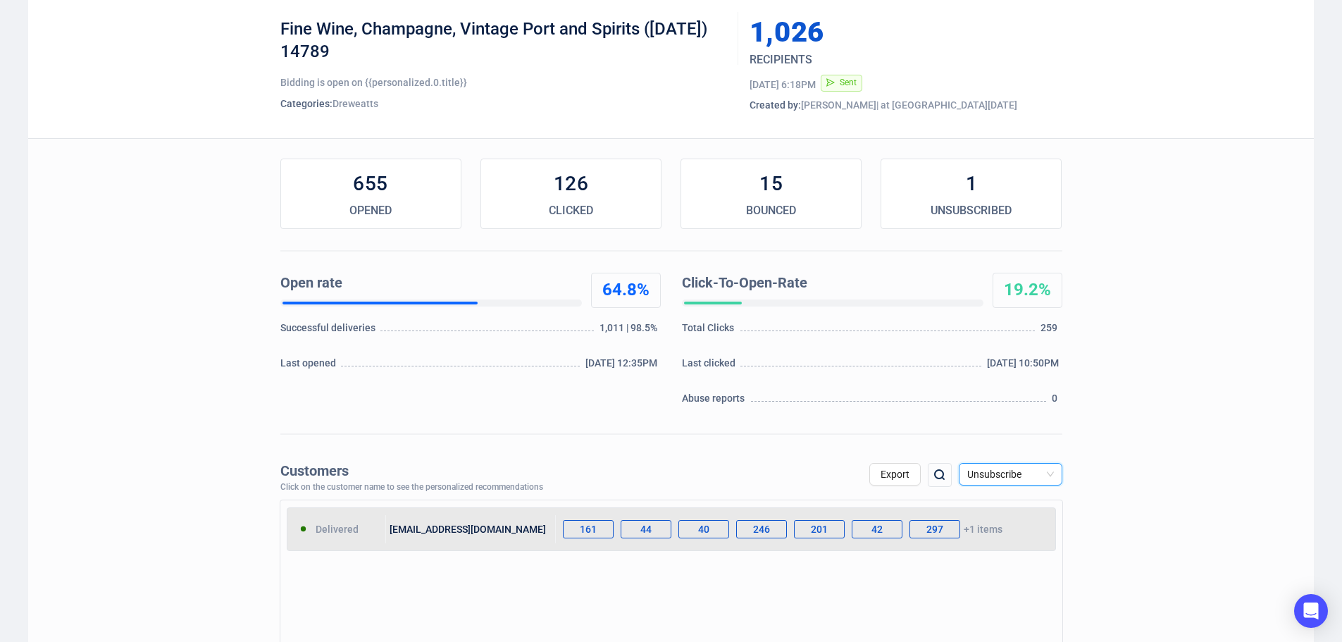
click at [439, 528] on div "[EMAIL_ADDRESS][DOMAIN_NAME]" at bounding box center [471, 529] width 170 height 28
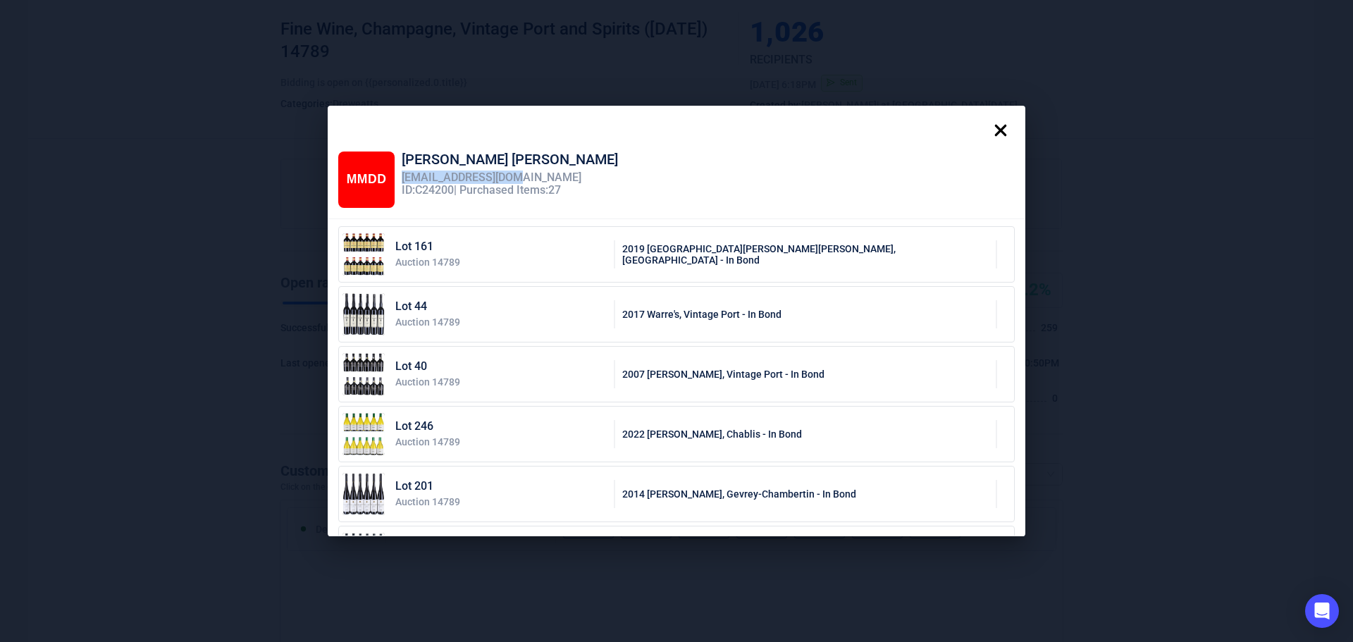
drag, startPoint x: 511, startPoint y: 175, endPoint x: 397, endPoint y: 175, distance: 113.5
click at [402, 175] on div "[EMAIL_ADDRESS][DOMAIN_NAME]" at bounding box center [510, 177] width 216 height 13
click at [1012, 132] on icon at bounding box center [1001, 130] width 28 height 28
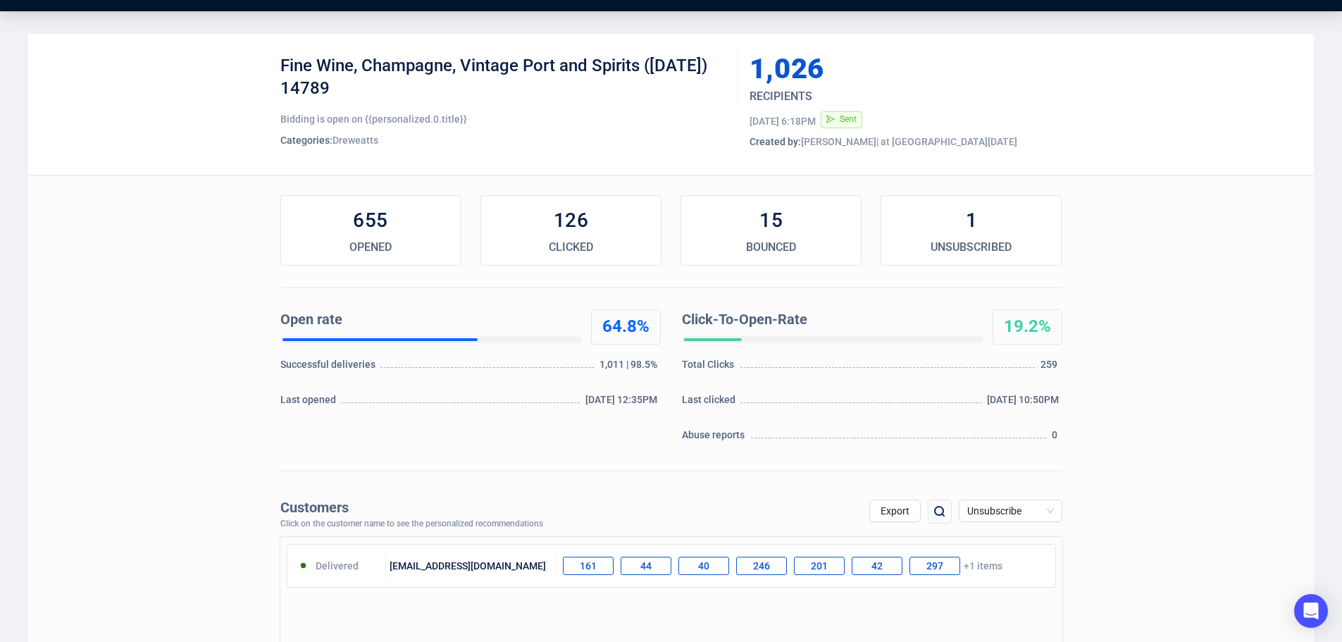
scroll to position [0, 0]
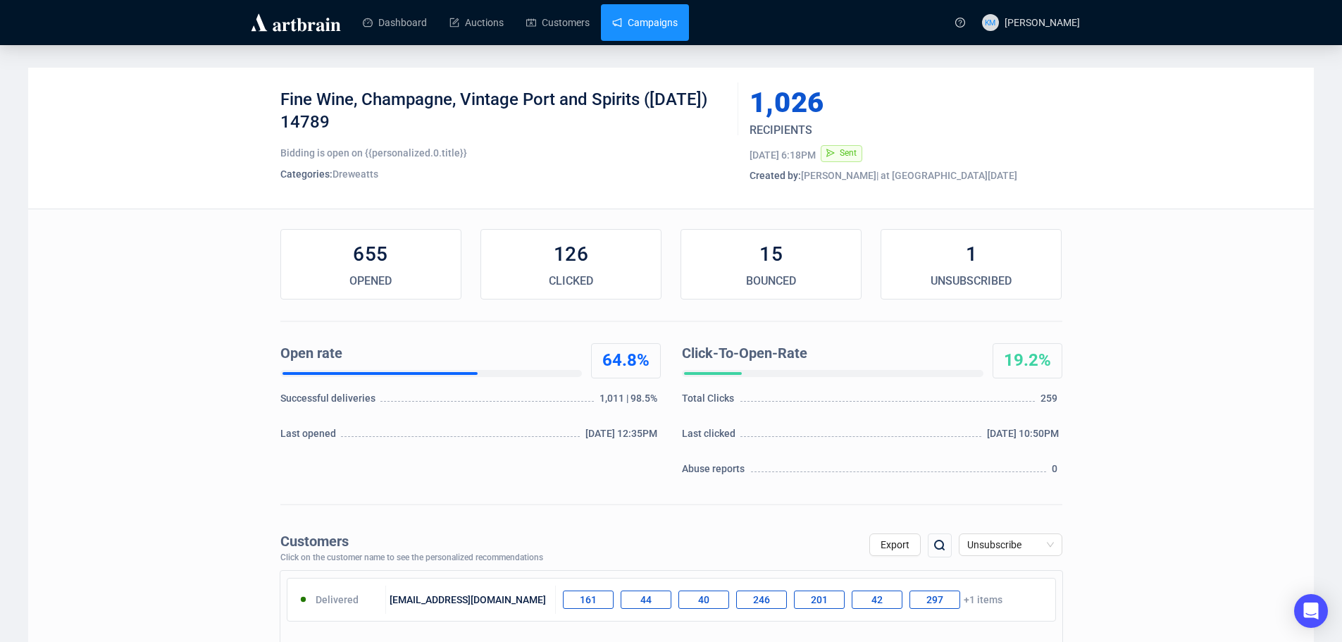
drag, startPoint x: 635, startPoint y: 19, endPoint x: 628, endPoint y: 23, distance: 7.9
click at [636, 19] on link "Campaigns" at bounding box center [645, 22] width 66 height 37
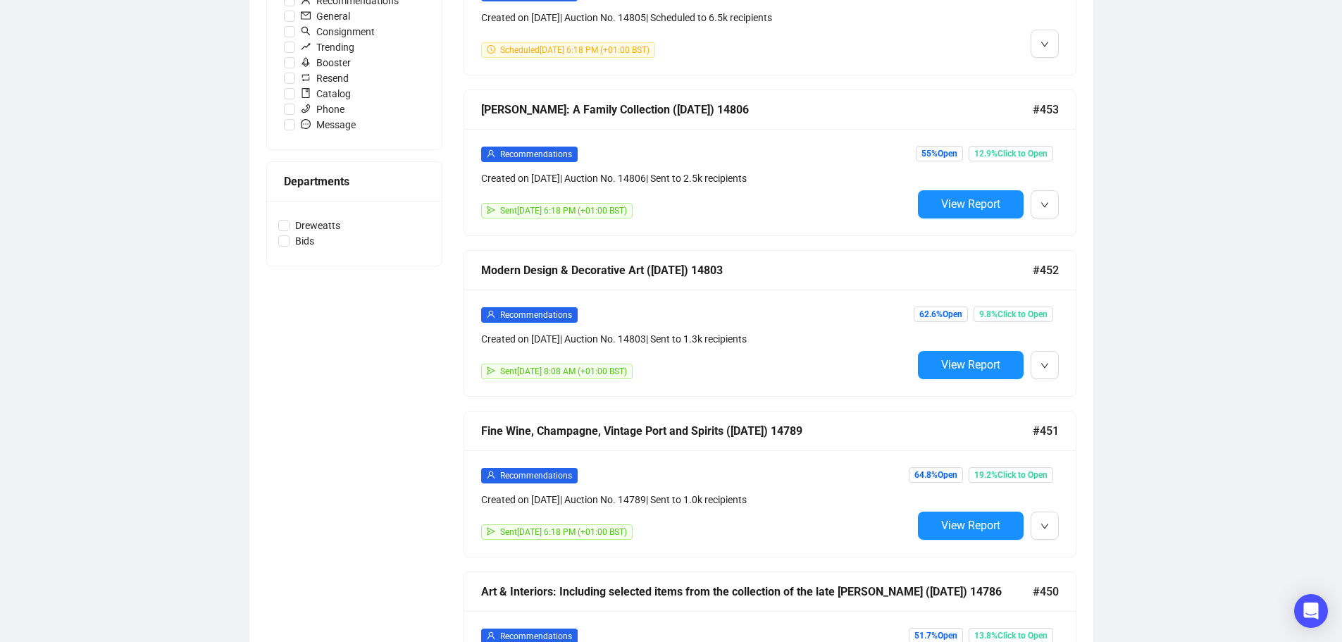
scroll to position [493, 0]
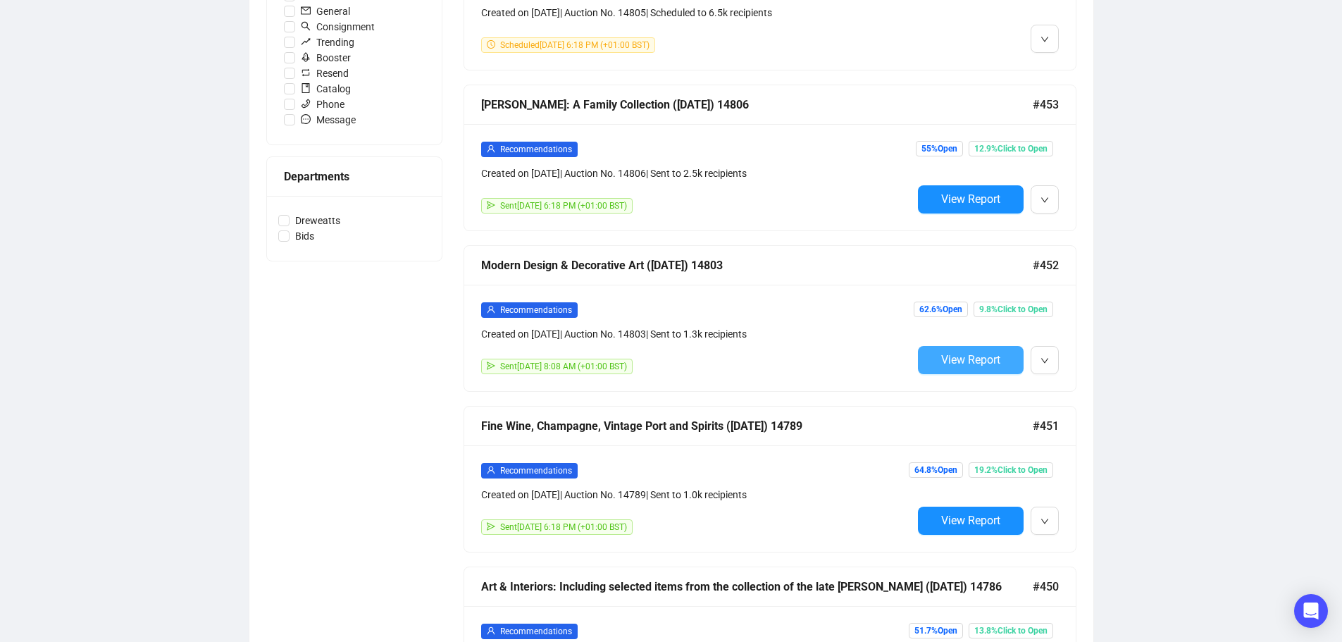
click at [965, 358] on span "View Report" at bounding box center [970, 359] width 59 height 13
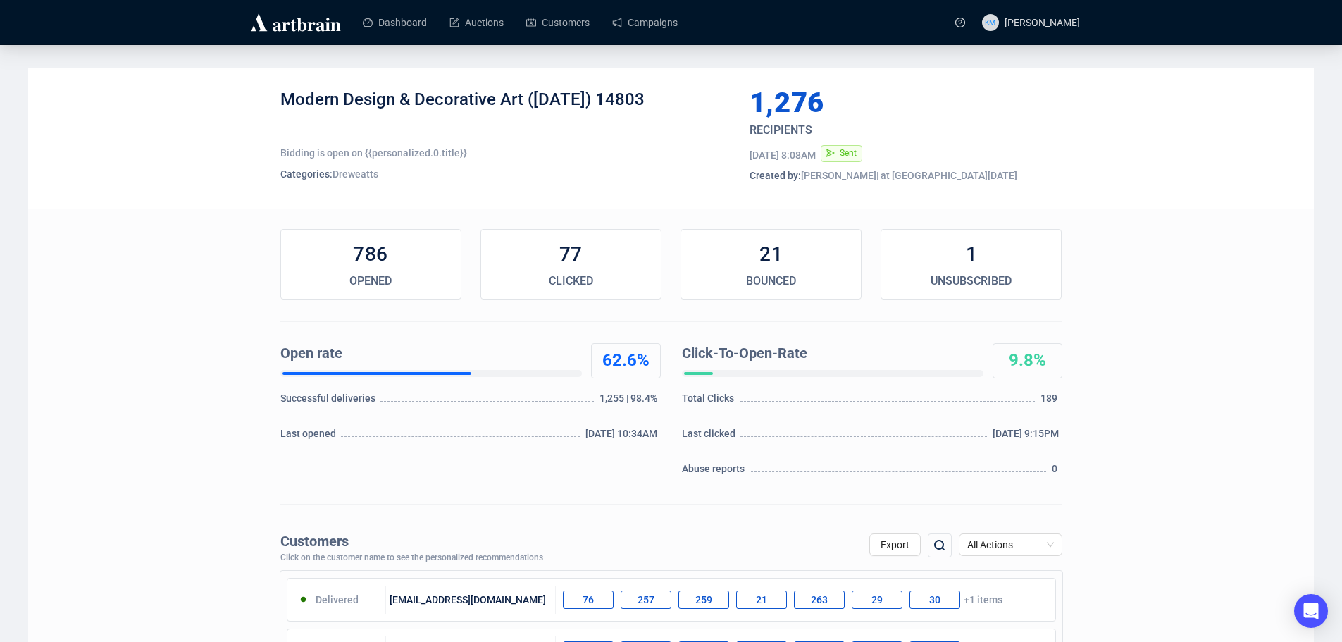
scroll to position [70, 0]
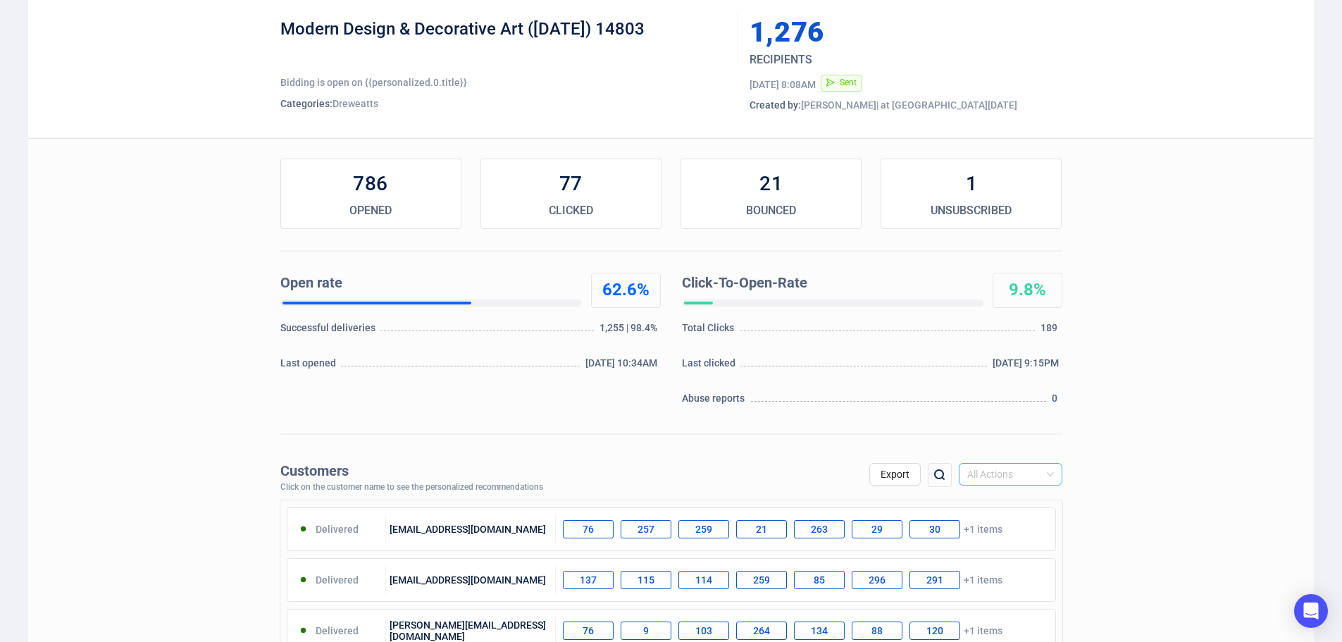
click at [1037, 470] on span "All Actions" at bounding box center [1011, 474] width 87 height 21
click at [1020, 588] on div "Unsubscribe" at bounding box center [1010, 593] width 81 height 16
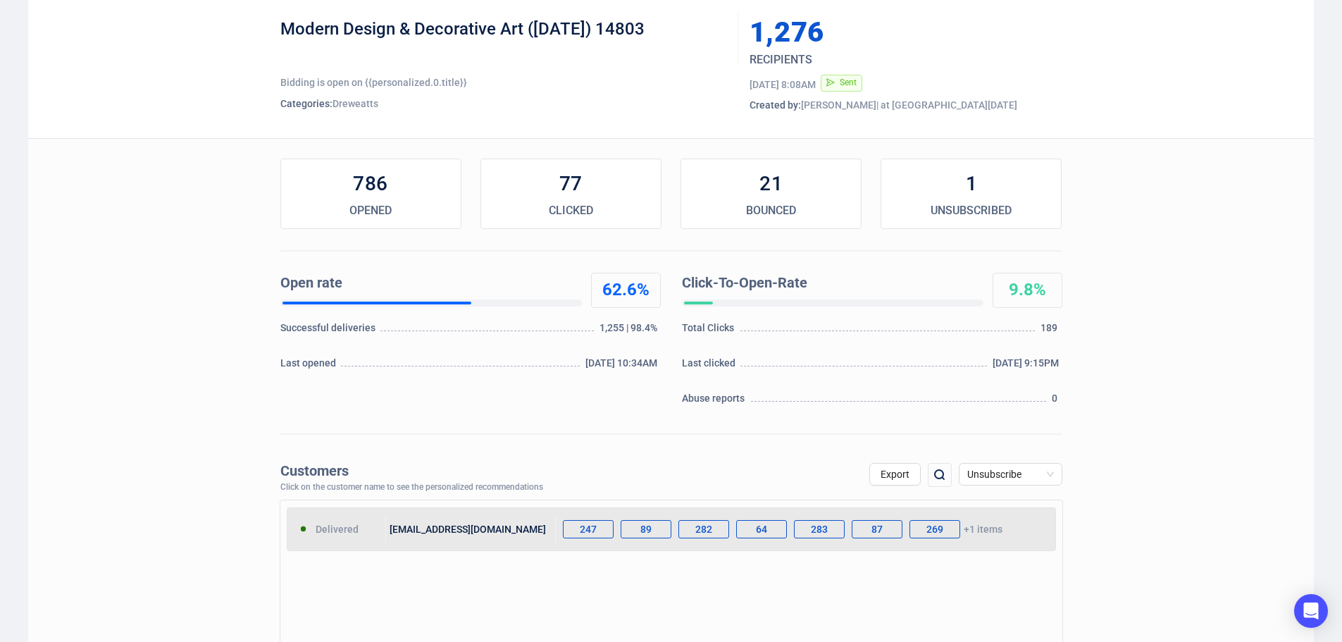
click at [447, 531] on div "[EMAIL_ADDRESS][DOMAIN_NAME]" at bounding box center [471, 529] width 170 height 28
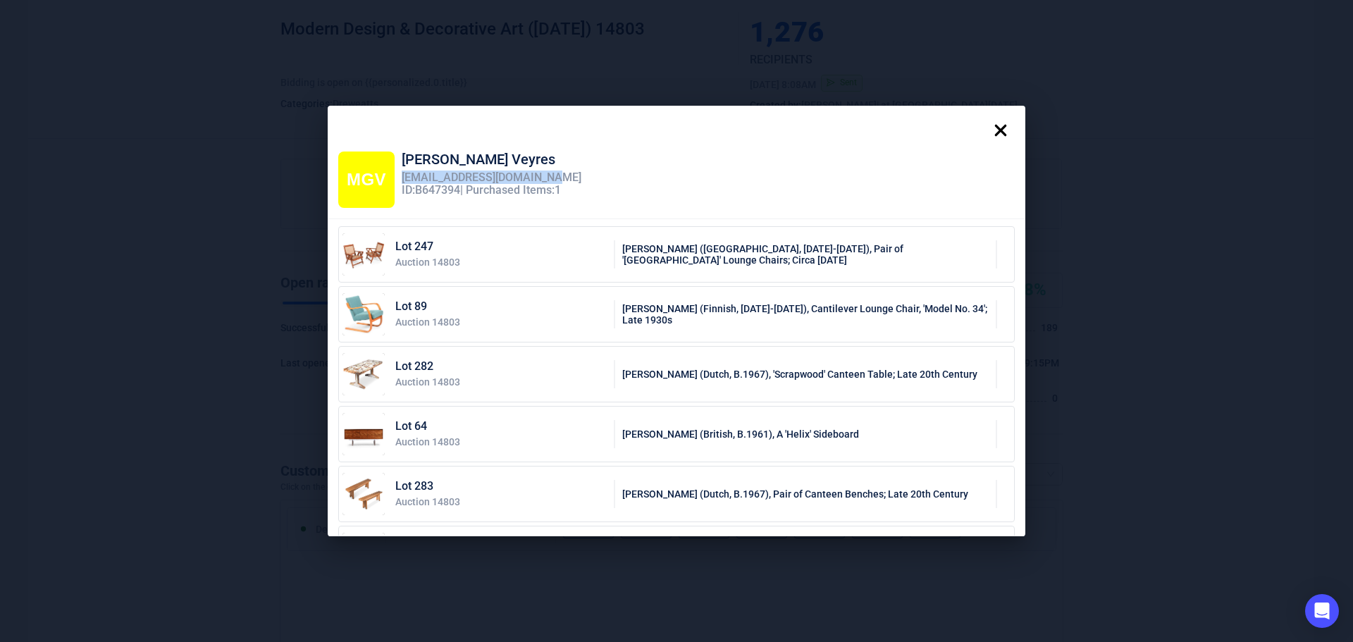
drag, startPoint x: 538, startPoint y: 178, endPoint x: 400, endPoint y: 179, distance: 138.1
click at [402, 179] on div "[EMAIL_ADDRESS][DOMAIN_NAME]" at bounding box center [492, 177] width 180 height 13
drag, startPoint x: 1013, startPoint y: 132, endPoint x: 918, endPoint y: 194, distance: 113.2
click at [1013, 133] on icon at bounding box center [1001, 130] width 28 height 28
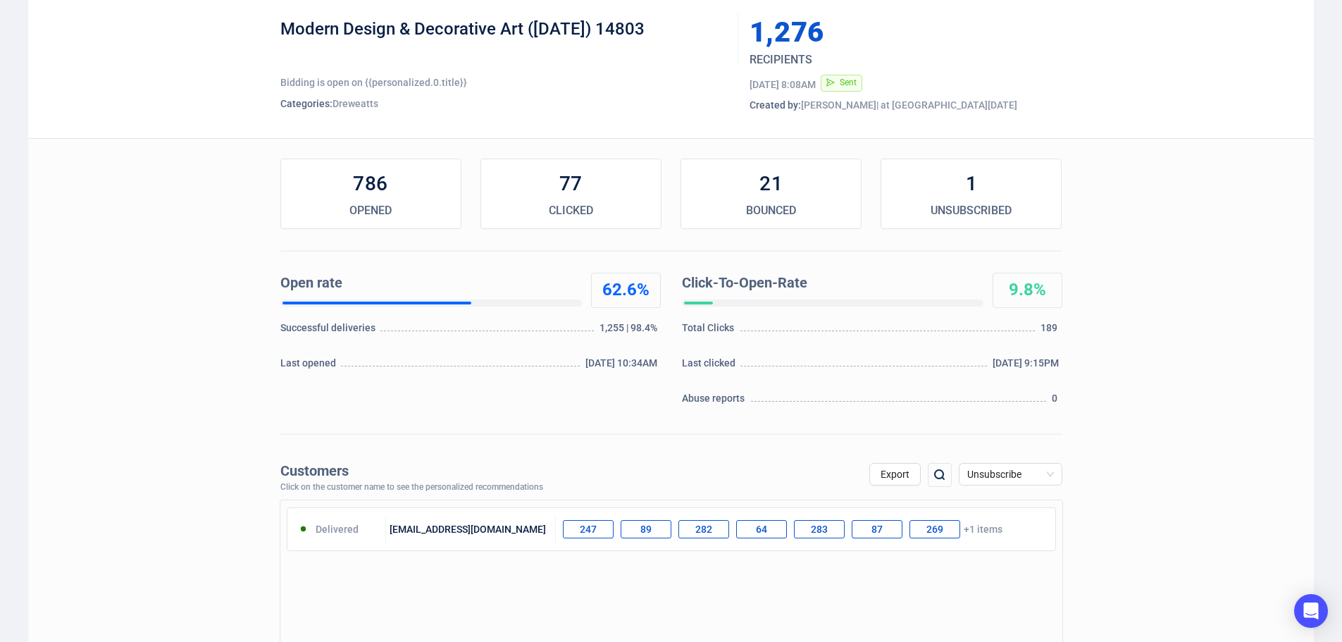
scroll to position [0, 0]
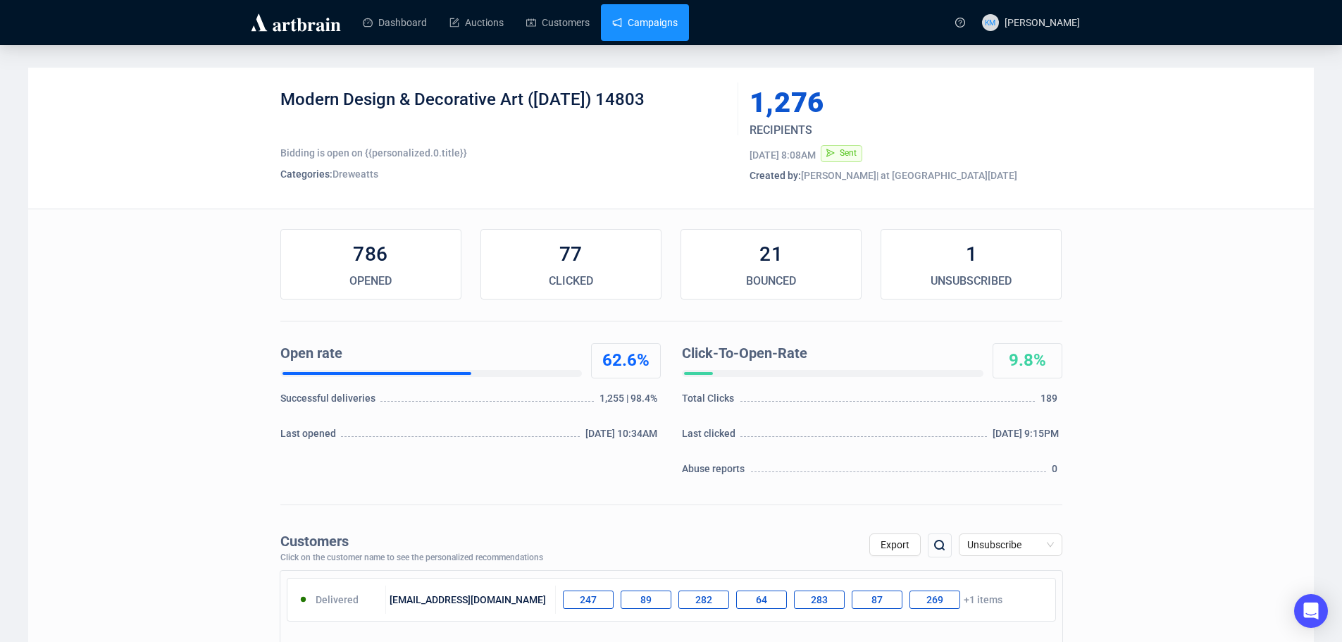
click at [642, 23] on link "Campaigns" at bounding box center [645, 22] width 66 height 37
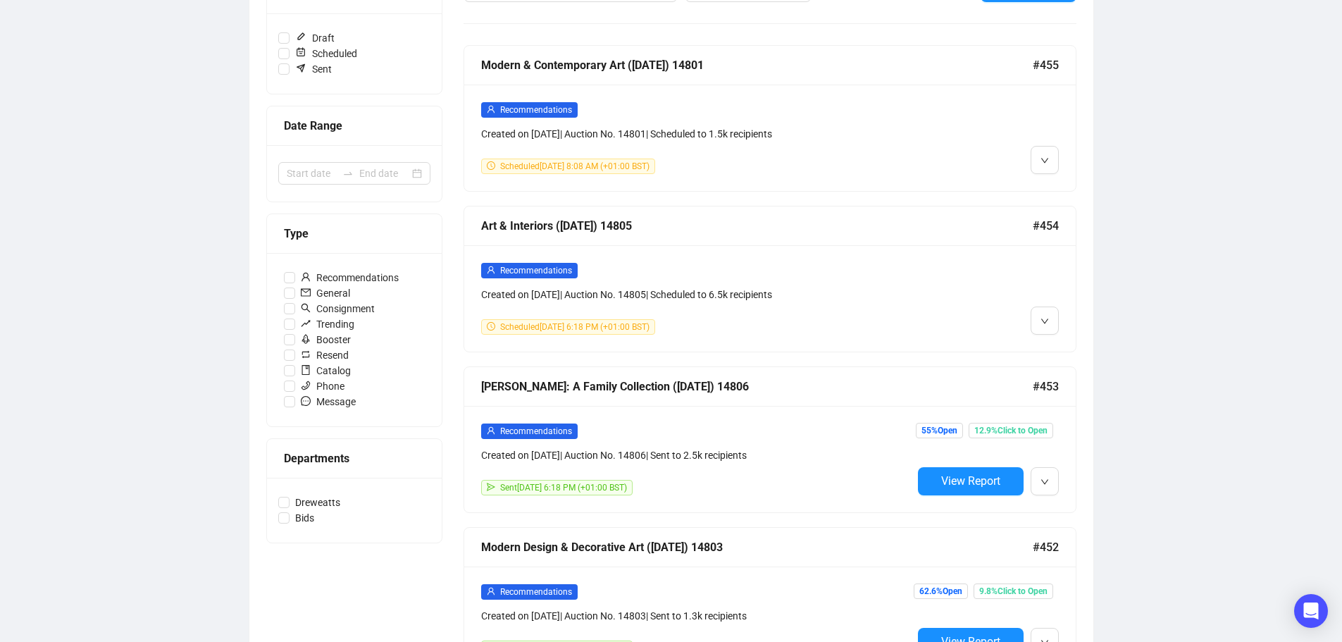
scroll to position [282, 0]
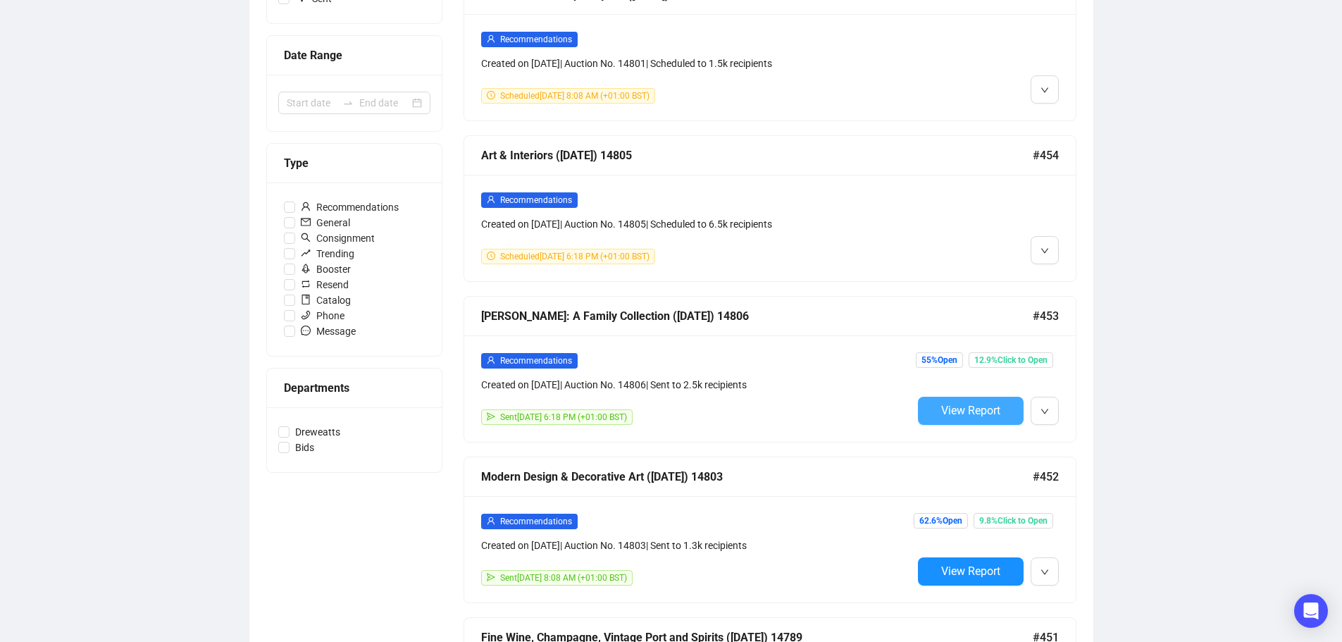
click at [987, 410] on span "View Report" at bounding box center [970, 410] width 59 height 13
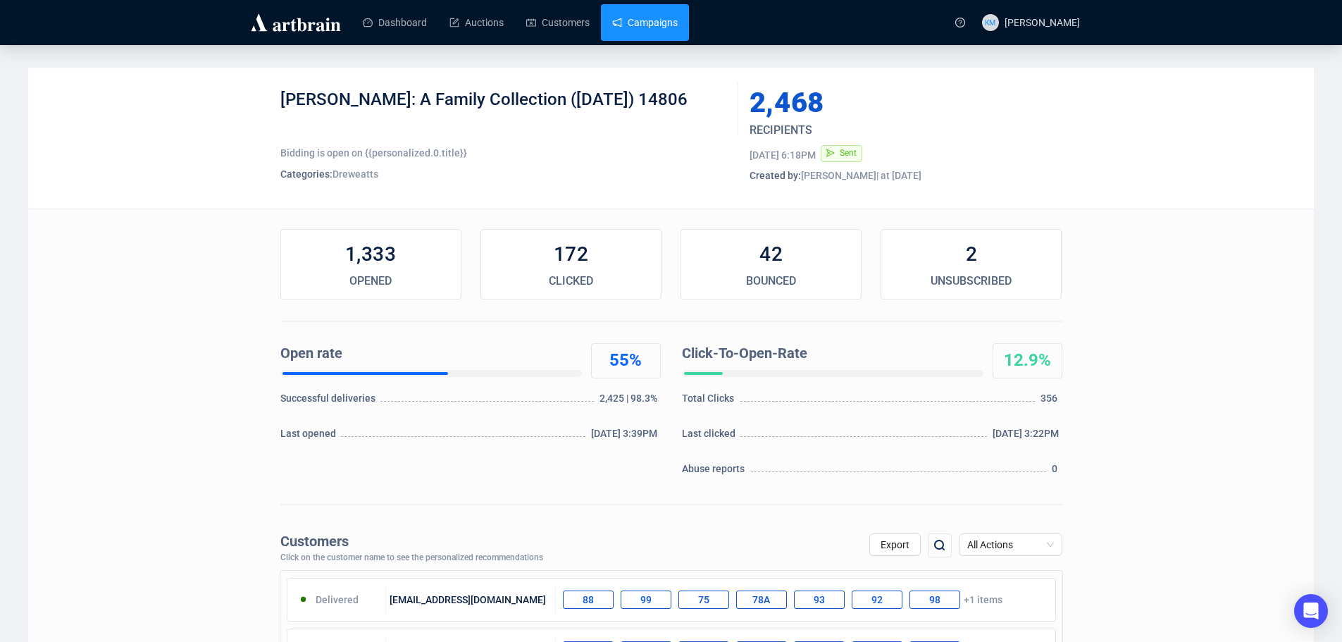
click at [646, 32] on link "Campaigns" at bounding box center [645, 22] width 66 height 37
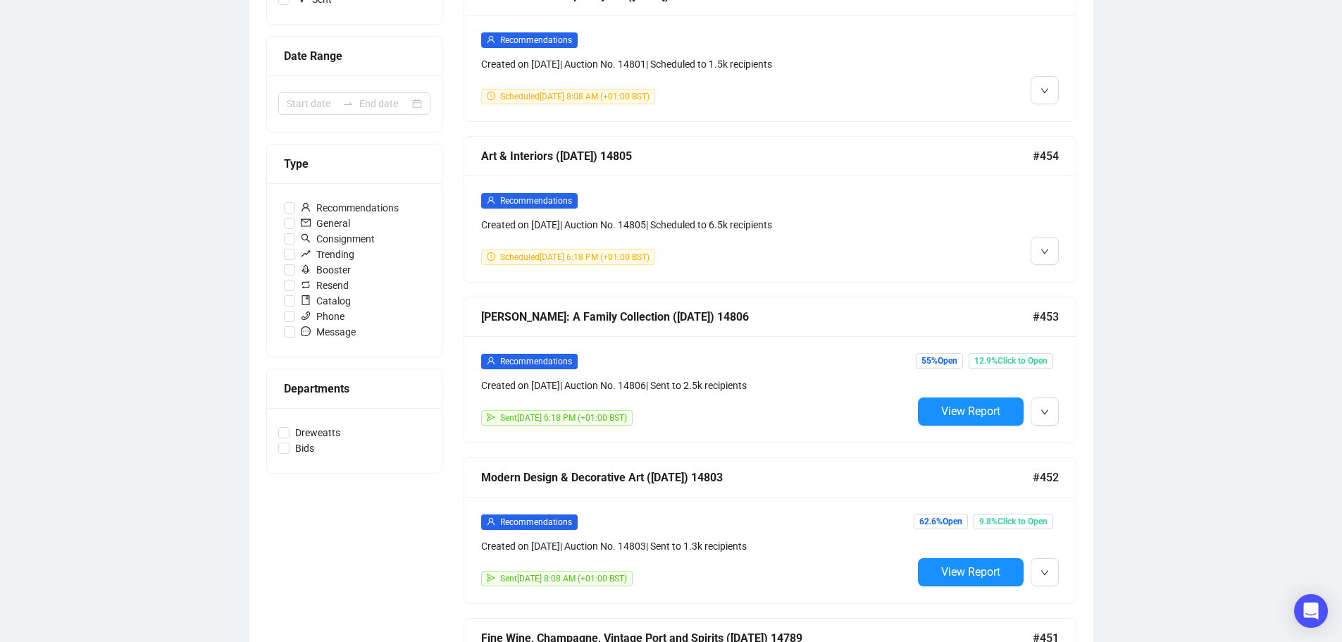
scroll to position [282, 0]
